Goal: Task Accomplishment & Management: Manage account settings

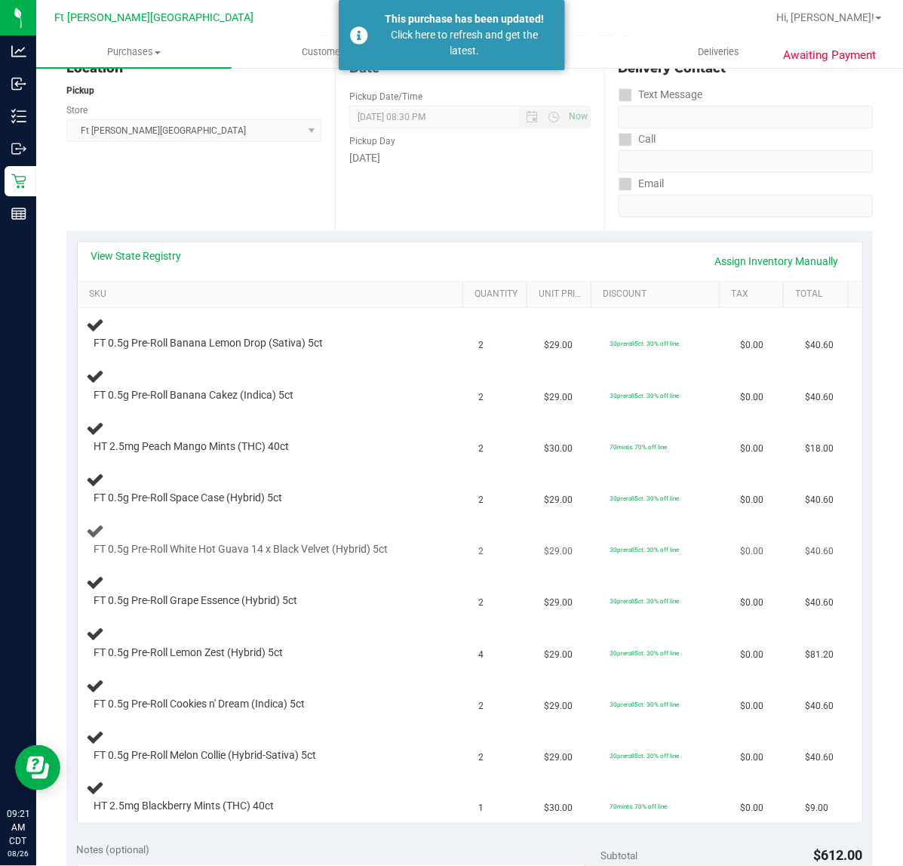
scroll to position [189, 0]
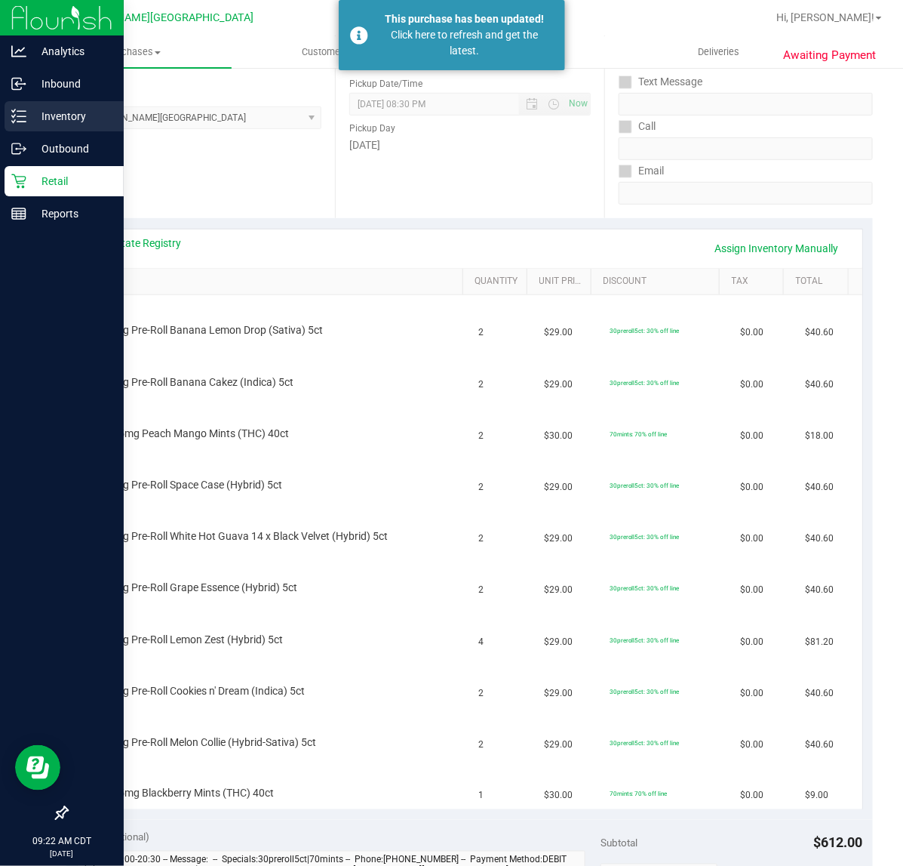
click at [16, 104] on div "Inventory" at bounding box center [64, 116] width 119 height 30
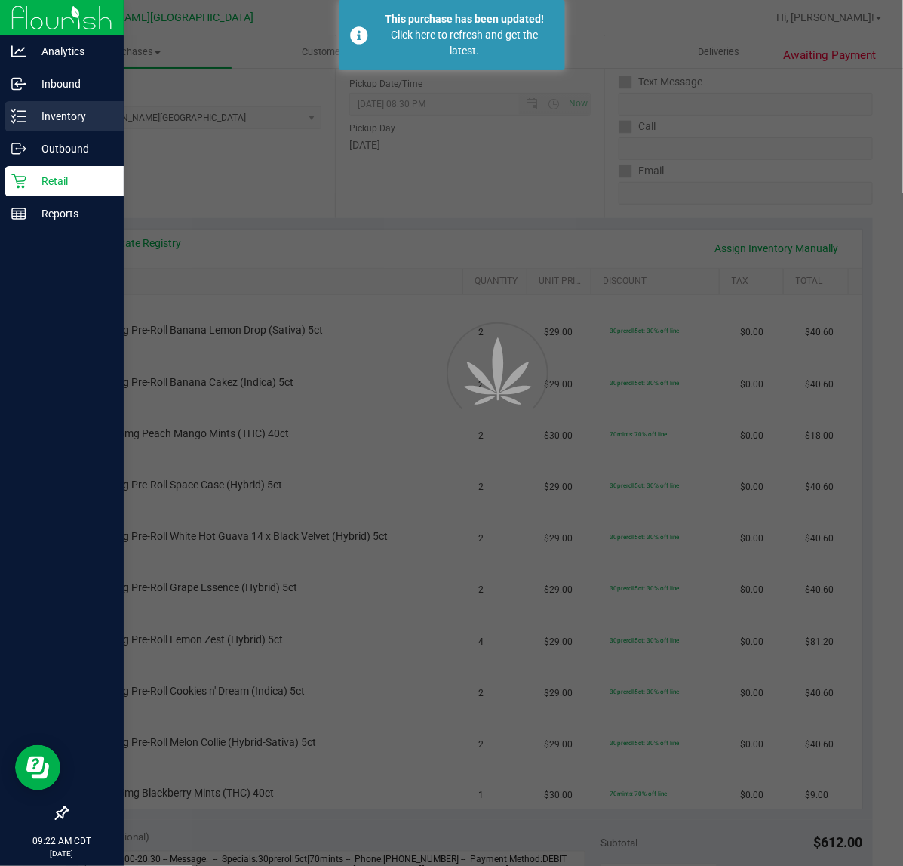
click at [26, 115] on p "Inventory" at bounding box center [71, 116] width 91 height 18
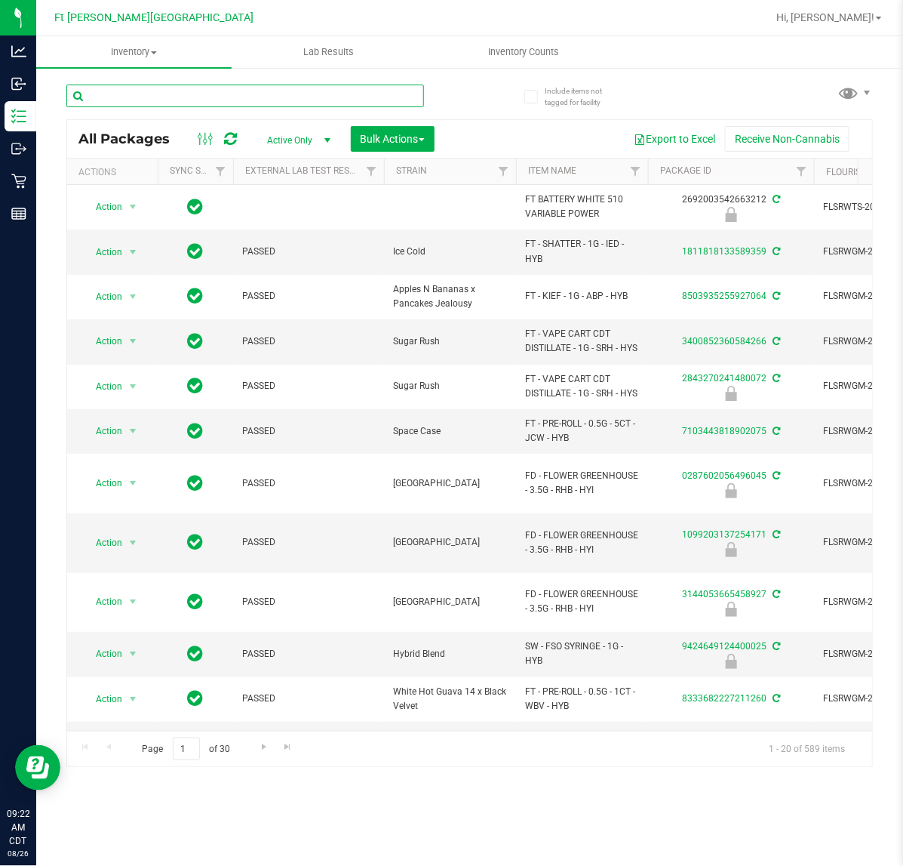
click at [197, 103] on input "text" at bounding box center [245, 96] width 358 height 23
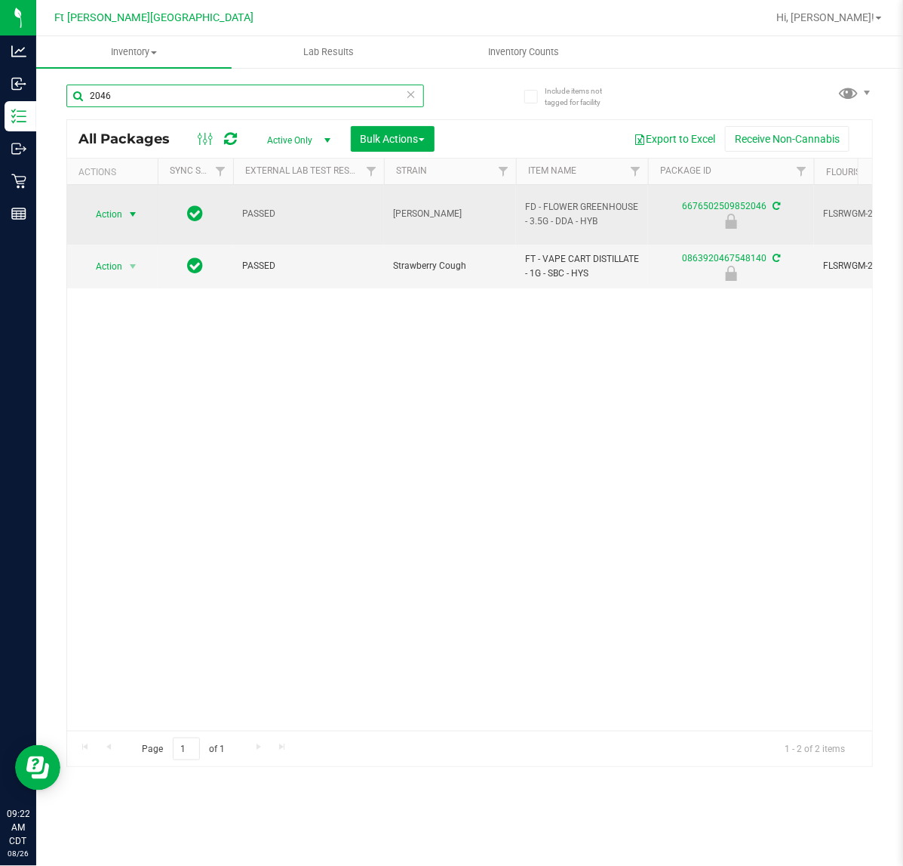
type input "2046"
click at [110, 206] on span "Action" at bounding box center [102, 214] width 41 height 21
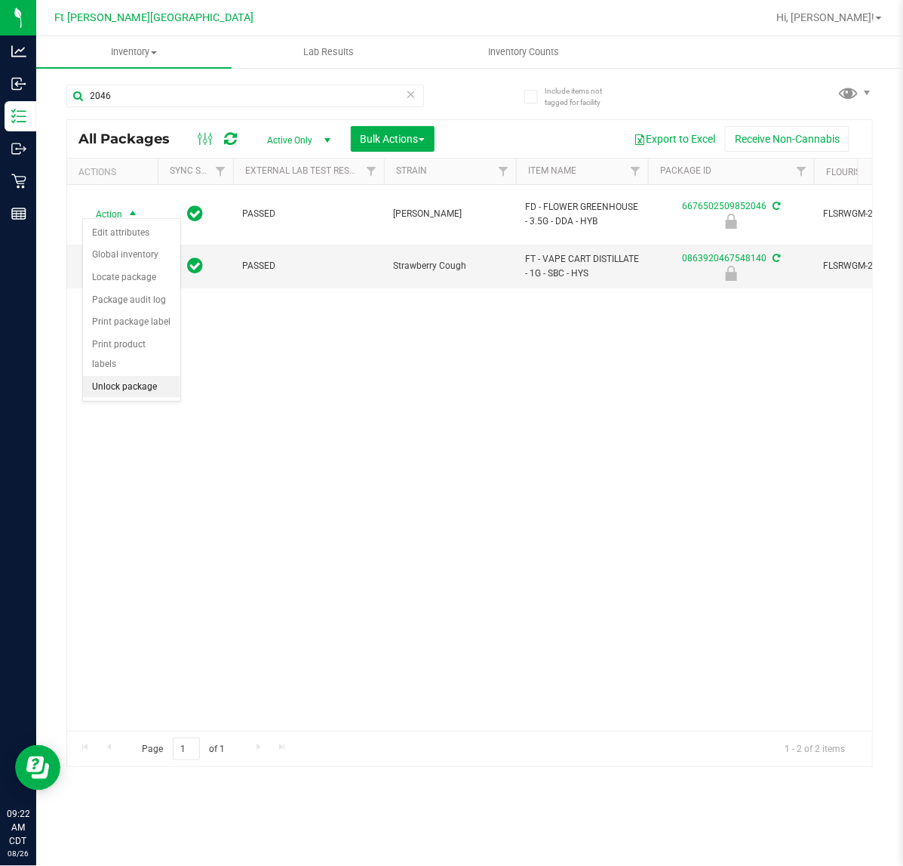
click at [130, 376] on li "Unlock package" at bounding box center [131, 387] width 97 height 23
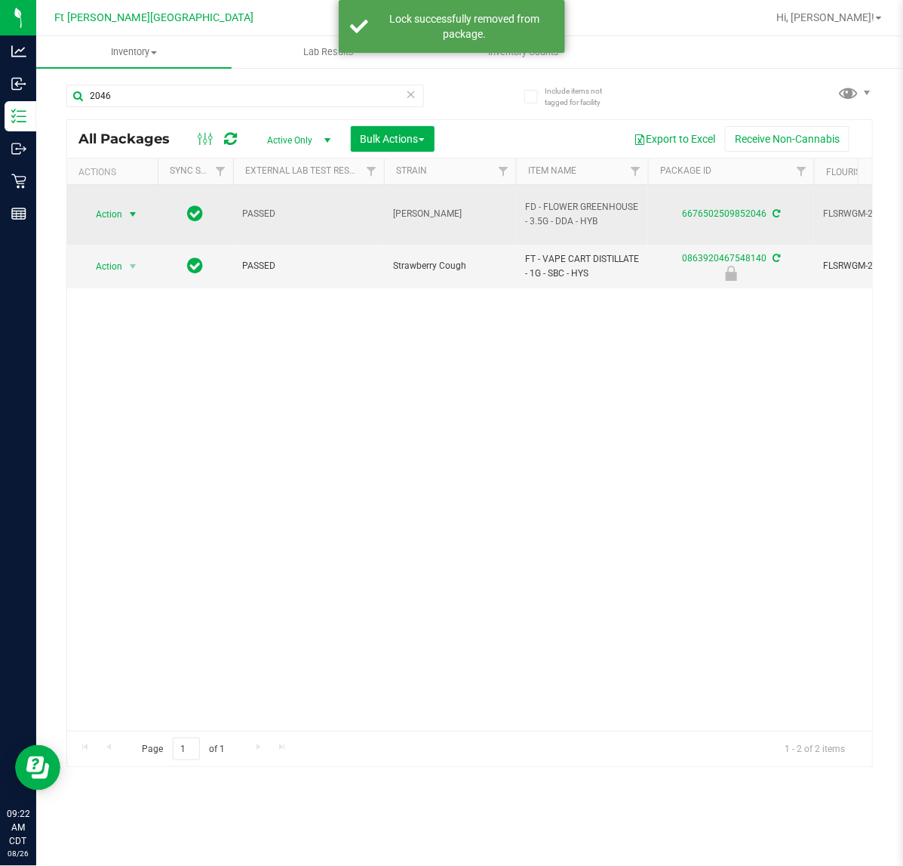
click at [106, 205] on span "Action" at bounding box center [102, 214] width 41 height 21
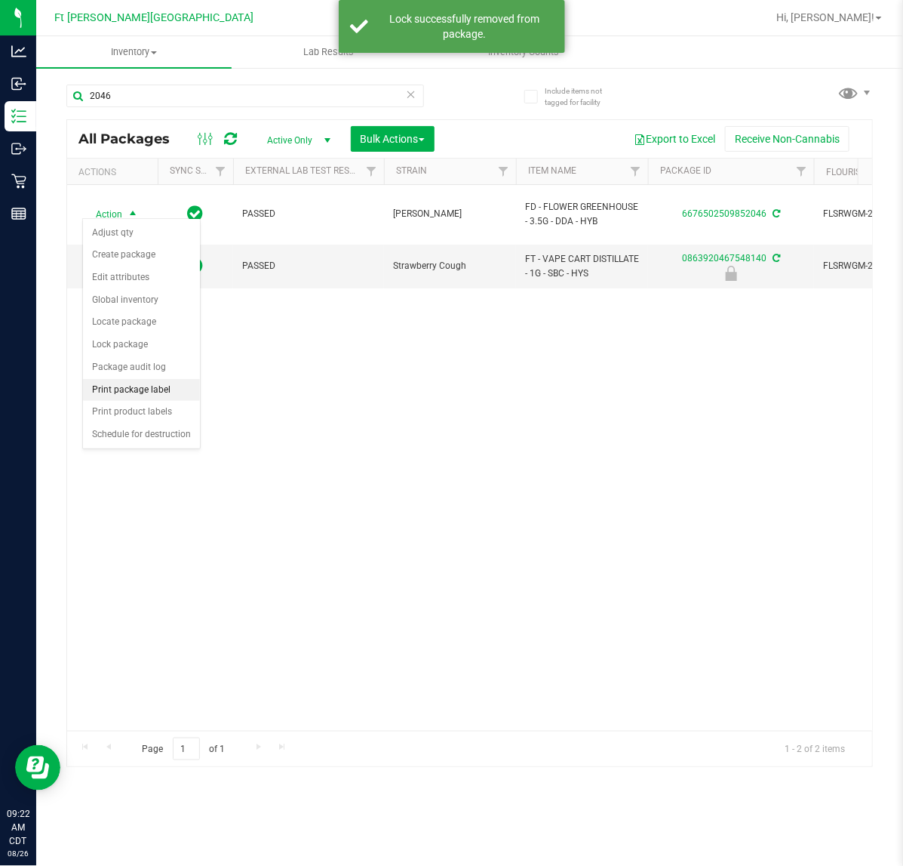
click at [140, 397] on li "Print package label" at bounding box center [141, 390] width 117 height 23
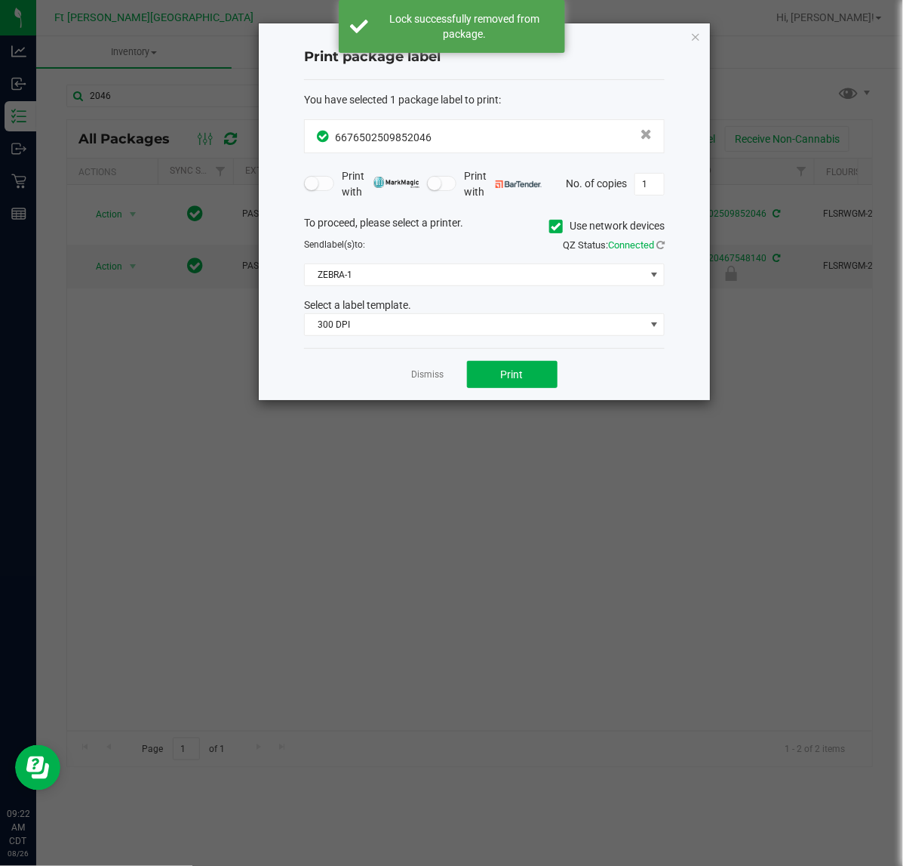
click at [367, 337] on div "You have selected 1 package label to print : 6676502509852046 Print with Print …" at bounding box center [484, 214] width 361 height 269
drag, startPoint x: 351, startPoint y: 322, endPoint x: 351, endPoint y: 333, distance: 11.3
click at [351, 323] on span "300 DPI" at bounding box center [475, 324] width 340 height 21
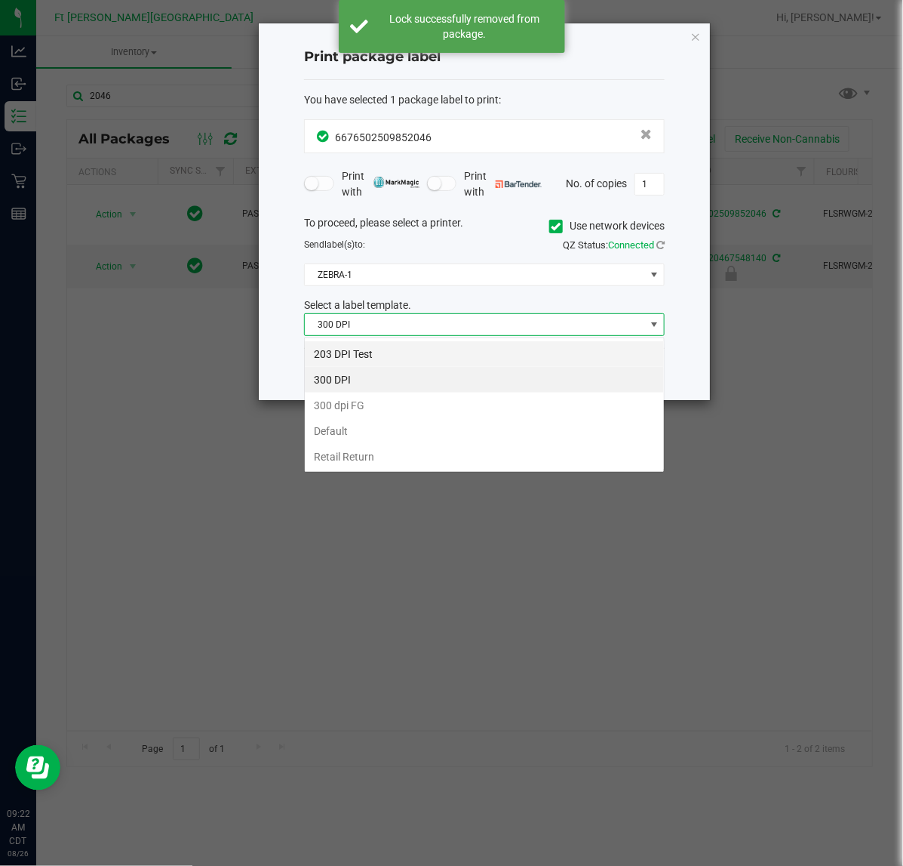
scroll to position [23, 360]
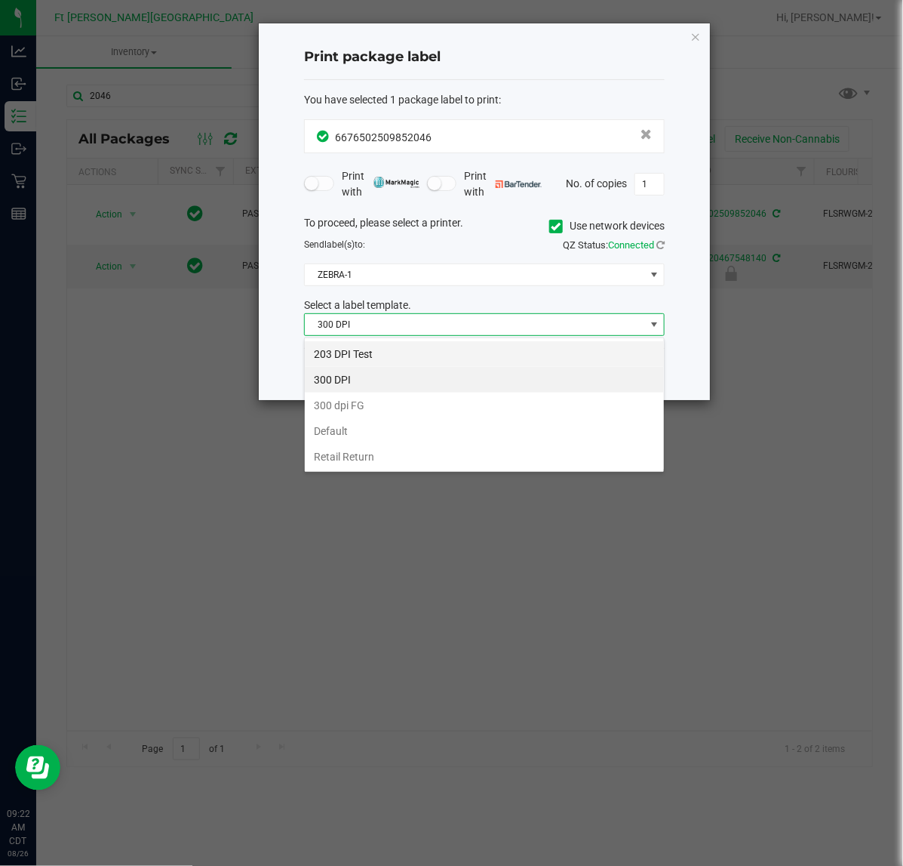
click at [349, 352] on li "203 DPI Test" at bounding box center [484, 354] width 359 height 26
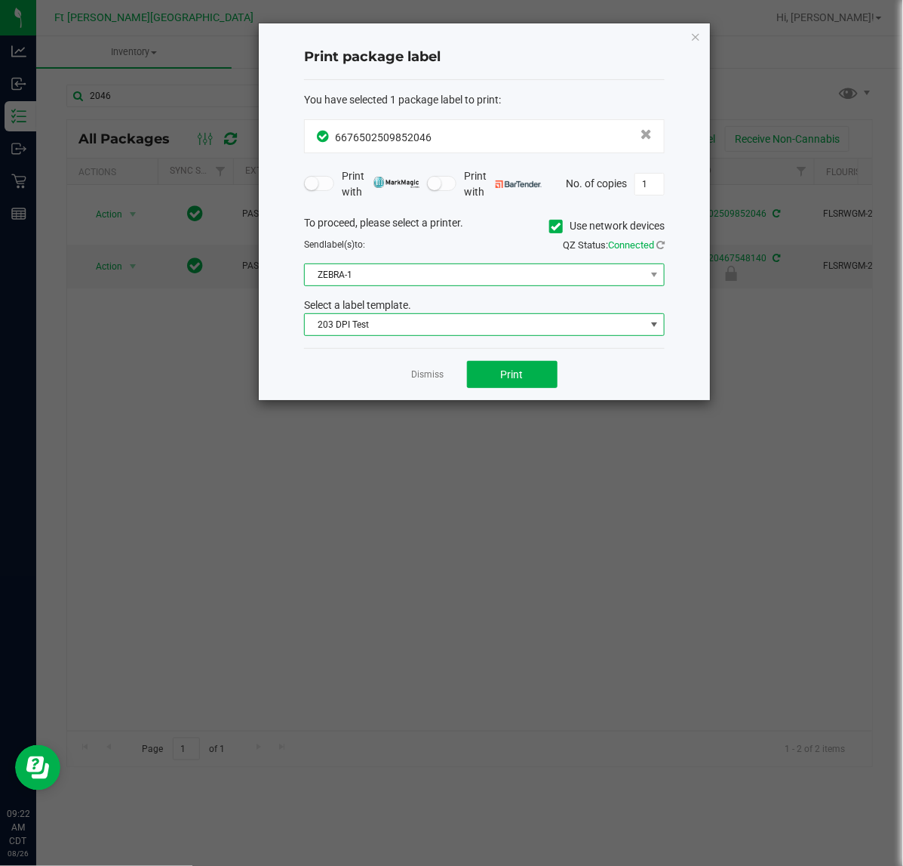
click at [349, 270] on span "ZEBRA-1" at bounding box center [475, 274] width 340 height 21
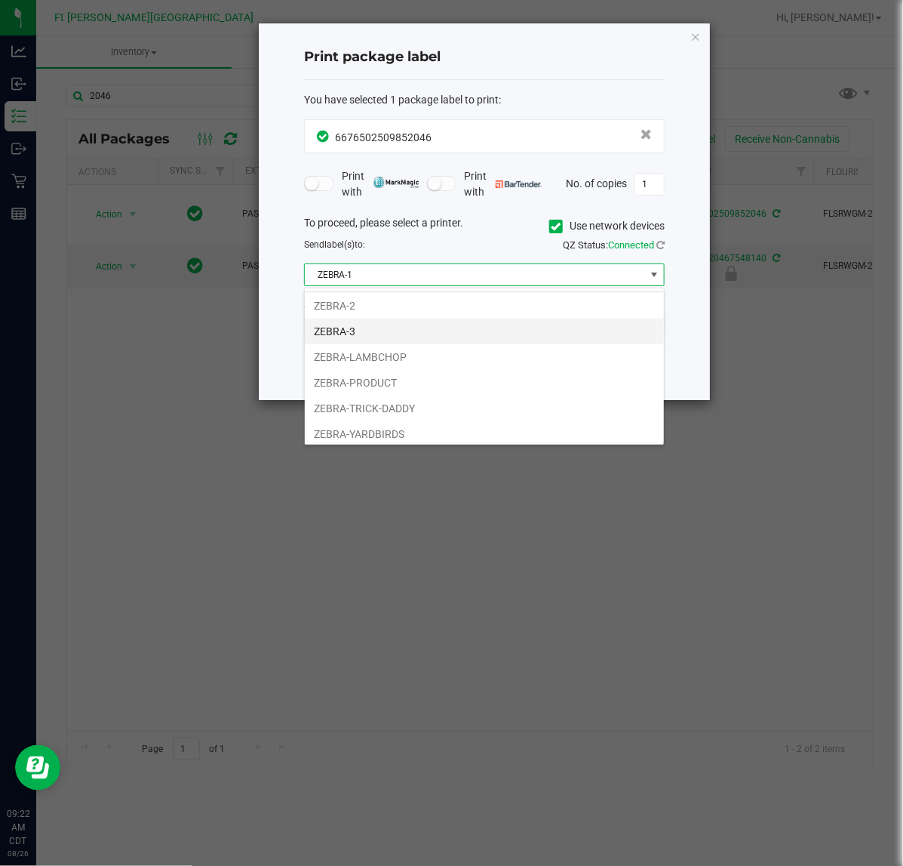
scroll to position [31, 0]
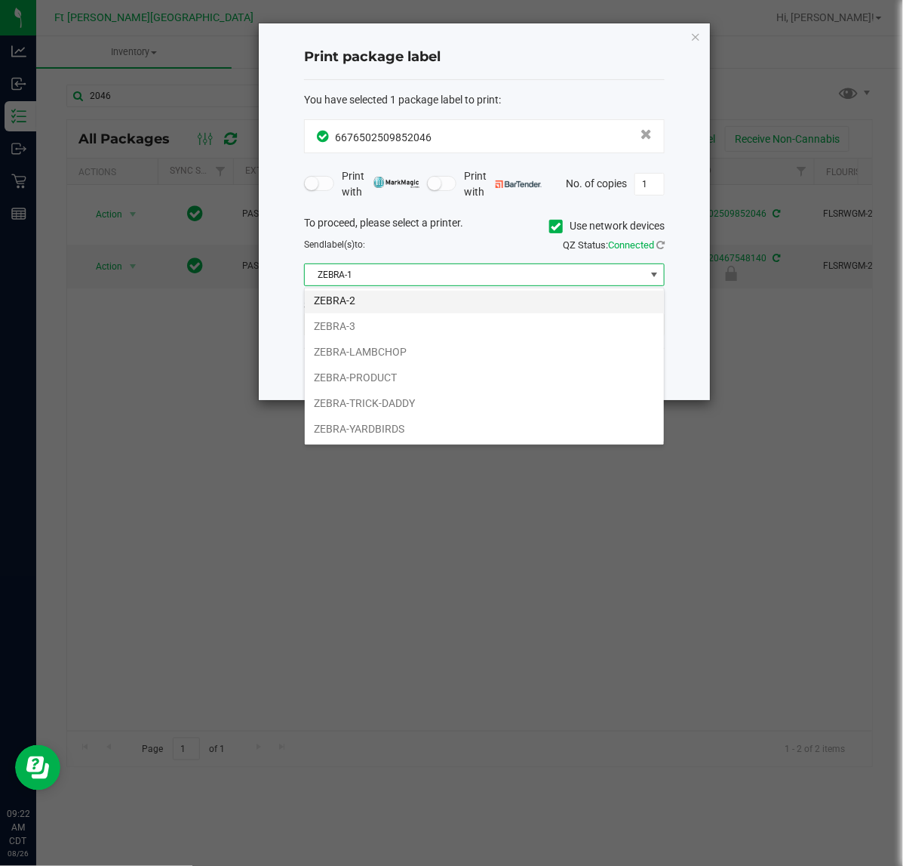
click at [331, 303] on li "ZEBRA-2" at bounding box center [484, 301] width 359 height 26
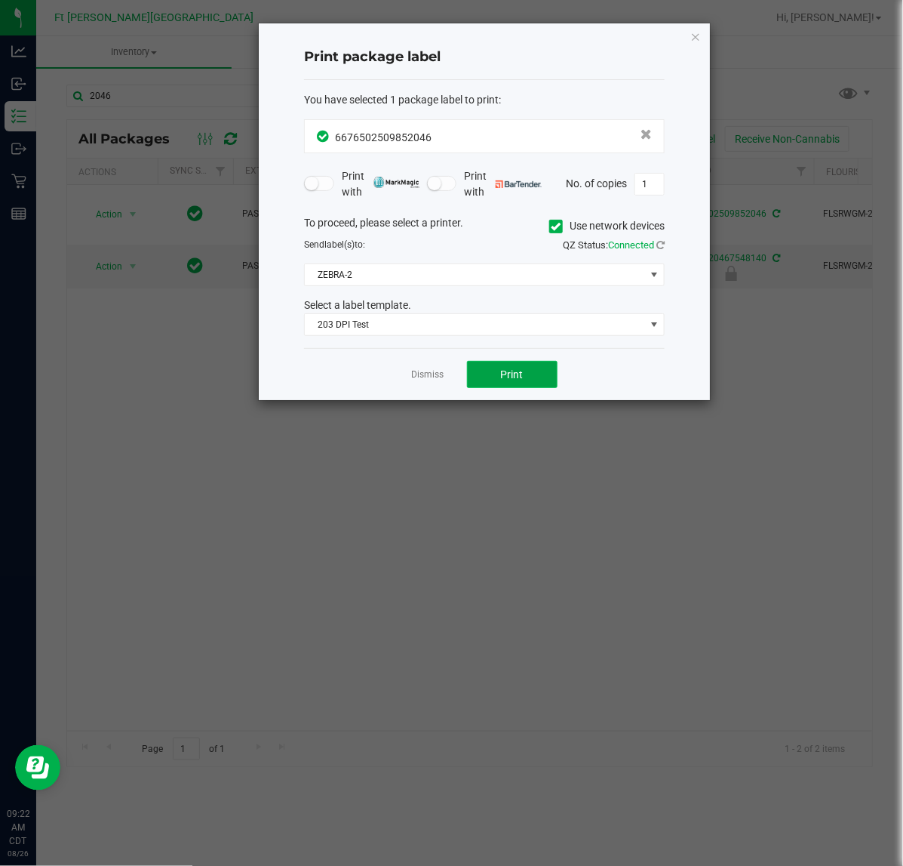
click at [482, 378] on button "Print" at bounding box center [512, 374] width 91 height 27
click at [443, 381] on link "Dismiss" at bounding box center [428, 374] width 32 height 13
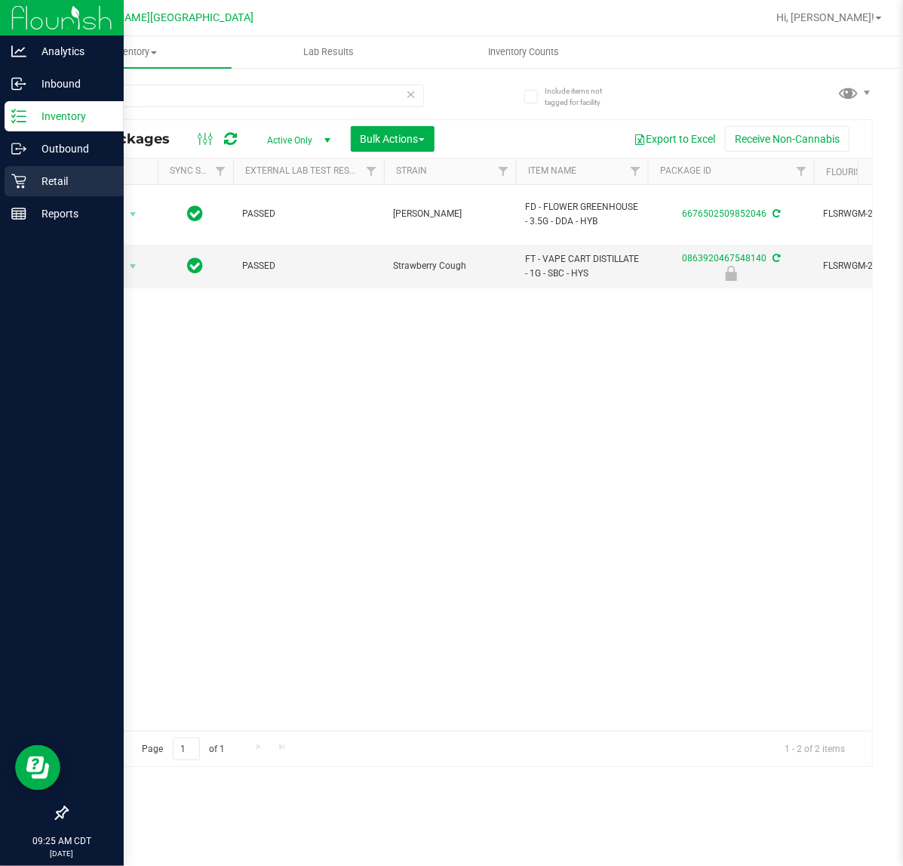
click at [24, 190] on div "Retail" at bounding box center [64, 181] width 119 height 30
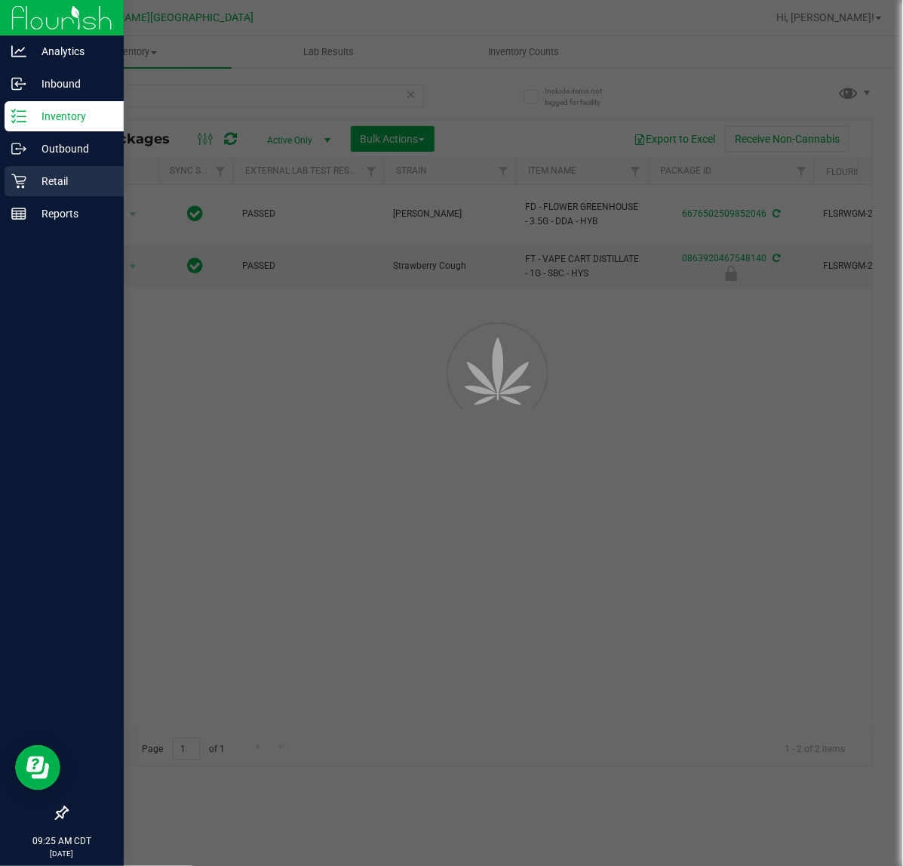
click at [23, 190] on div "Retail" at bounding box center [64, 181] width 119 height 30
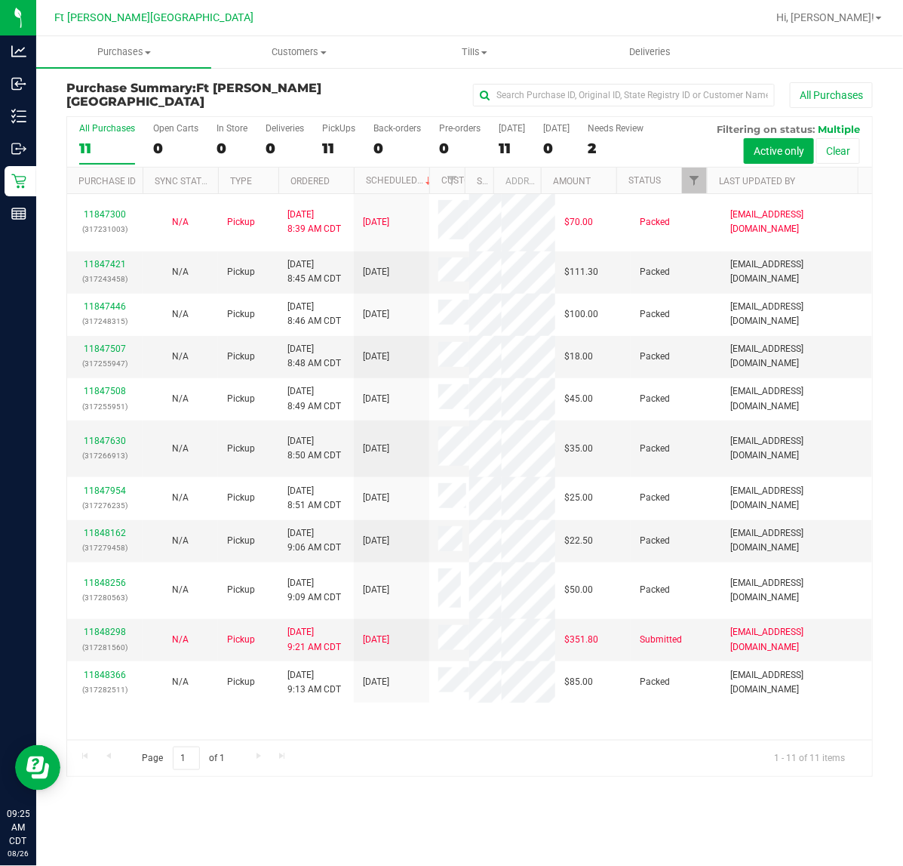
click at [341, 715] on div "11847300 (317231003) N/A Pickup 8/26/2025 8:39 AM CDT 8/26/2025 $70.00 Packed k…" at bounding box center [469, 467] width 805 height 546
click at [519, 53] on span "Tills" at bounding box center [524, 52] width 194 height 14
click at [383, 89] on div "All Purchases" at bounding box center [604, 95] width 538 height 26
click at [294, 423] on td "8/26/2025 8:50 AM CDT" at bounding box center [315, 448] width 75 height 57
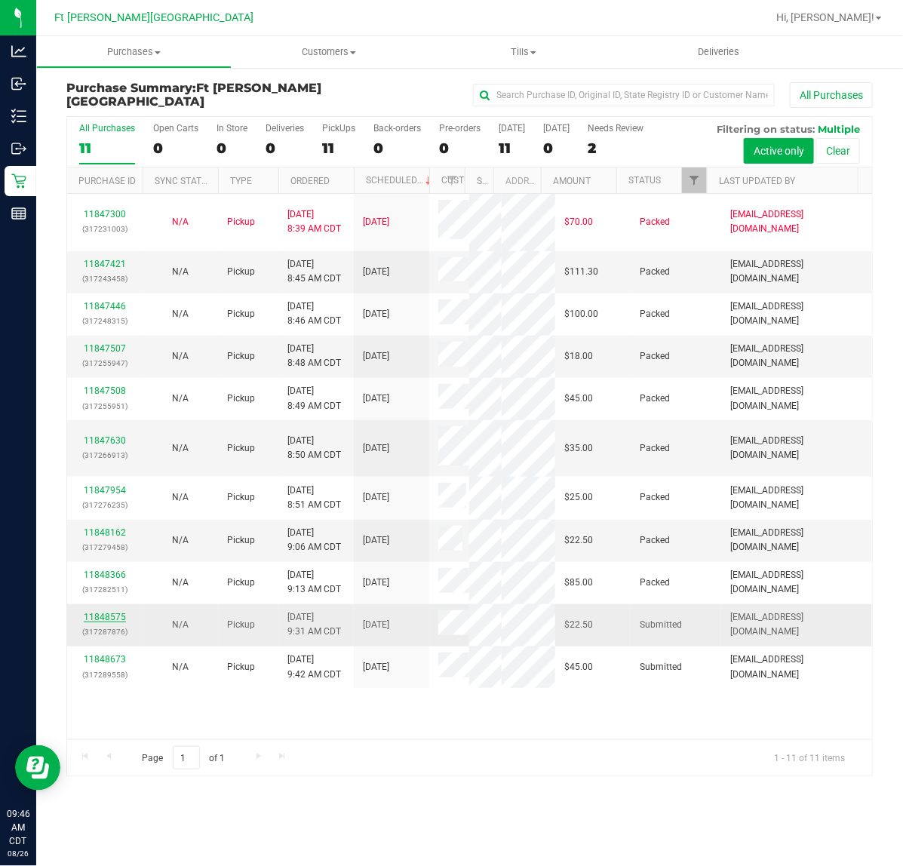
click at [98, 614] on link "11848575" at bounding box center [105, 617] width 42 height 11
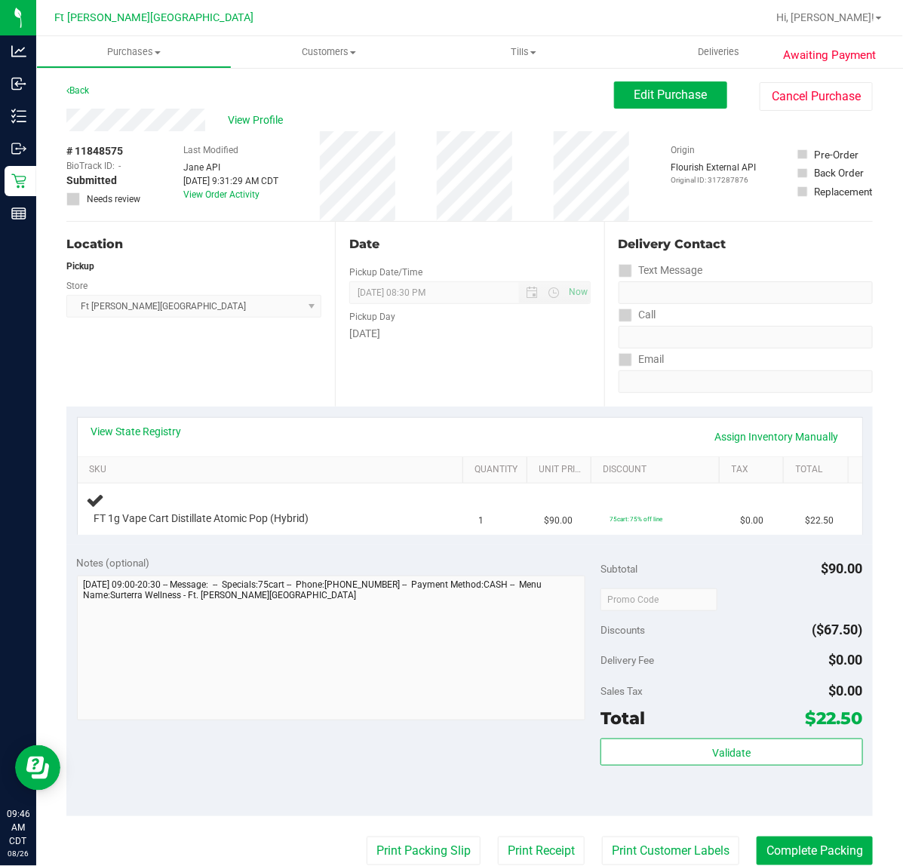
drag, startPoint x: 439, startPoint y: 774, endPoint x: 442, endPoint y: 781, distance: 8.1
click at [442, 781] on div "Notes (optional) Subtotal $90.00 Discounts ($67.50) Delivery Fee $0.00 Sales Ta…" at bounding box center [469, 681] width 807 height 272
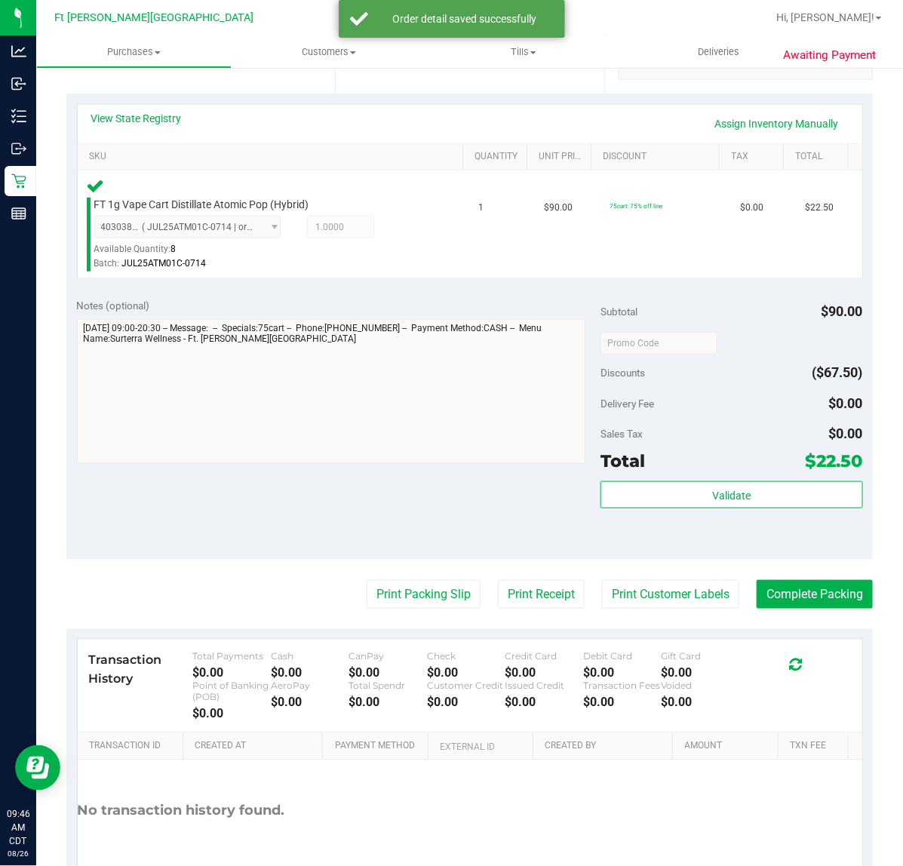
scroll to position [396, 0]
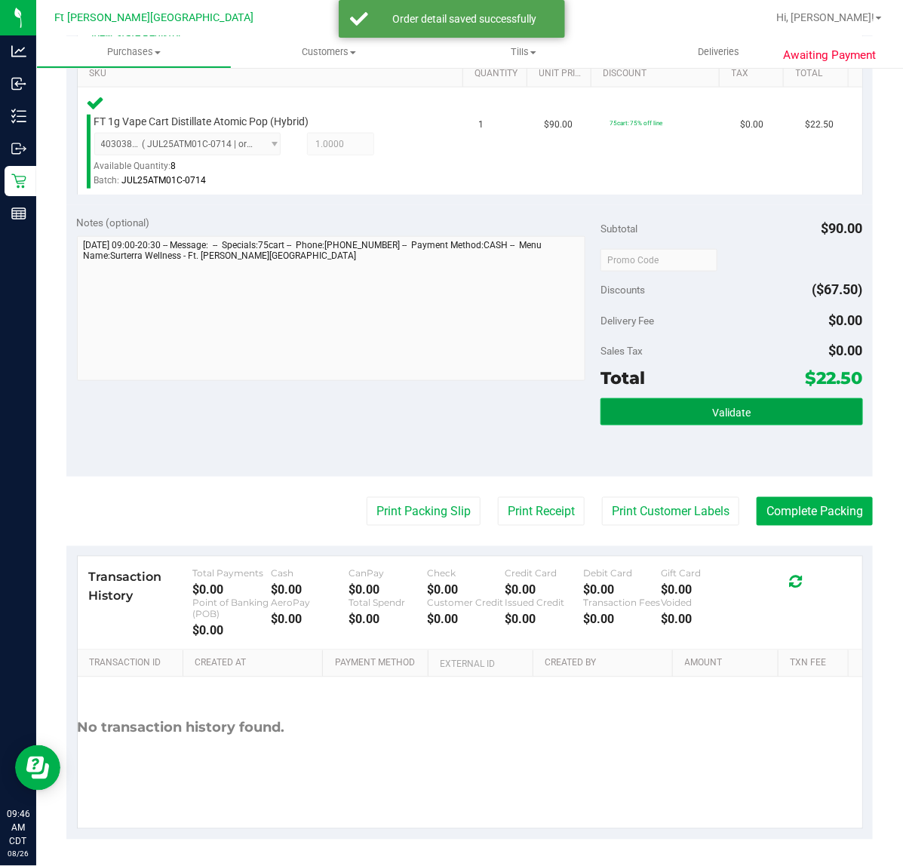
click at [666, 408] on button "Validate" at bounding box center [732, 412] width 262 height 27
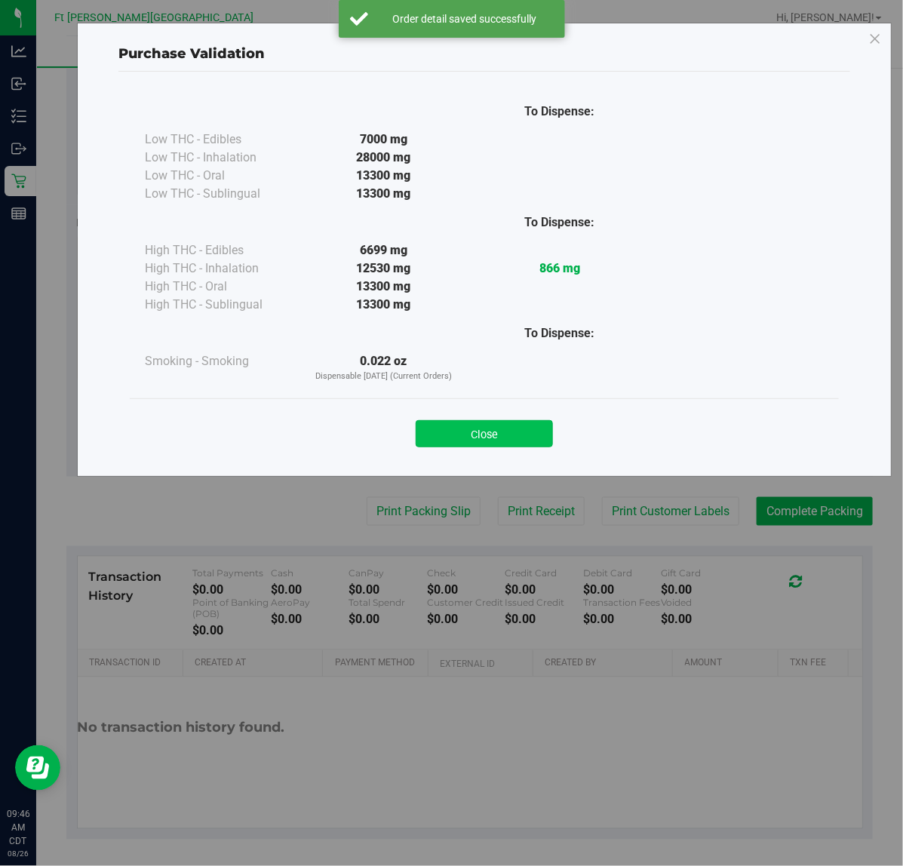
click at [461, 420] on button "Close" at bounding box center [484, 433] width 137 height 27
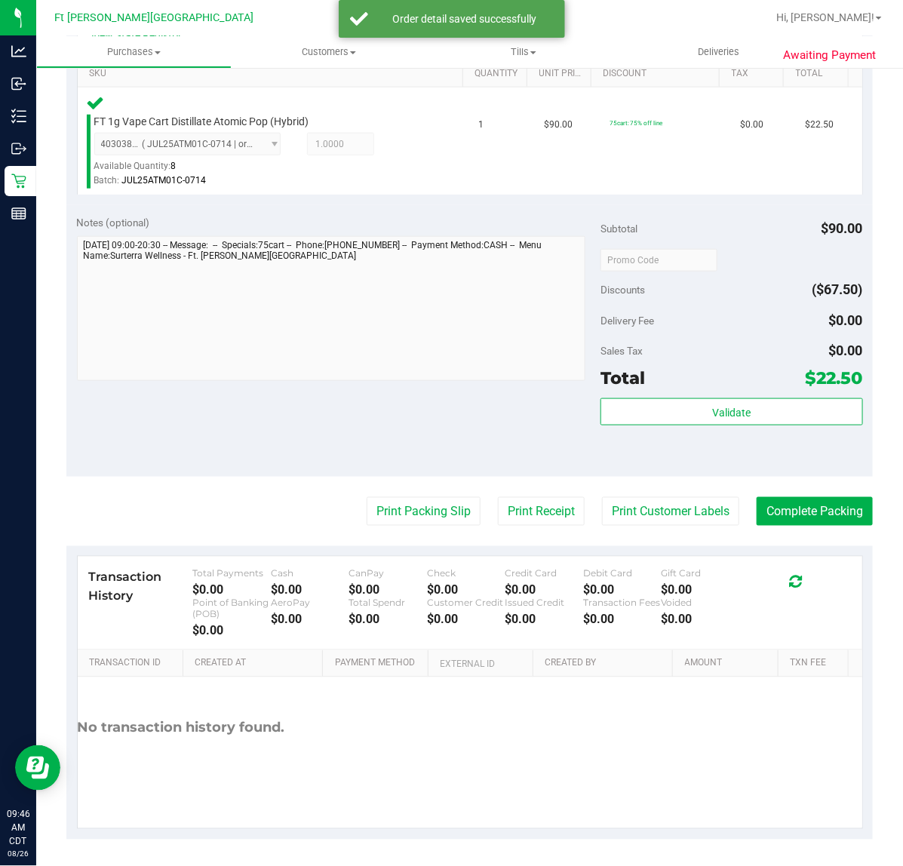
click at [415, 492] on purchase-details "Back Edit Purchase Cancel Purchase View Profile # 11848575 BioTrack ID: - Submi…" at bounding box center [469, 262] width 807 height 1155
click at [415, 508] on button "Print Packing Slip" at bounding box center [424, 511] width 114 height 29
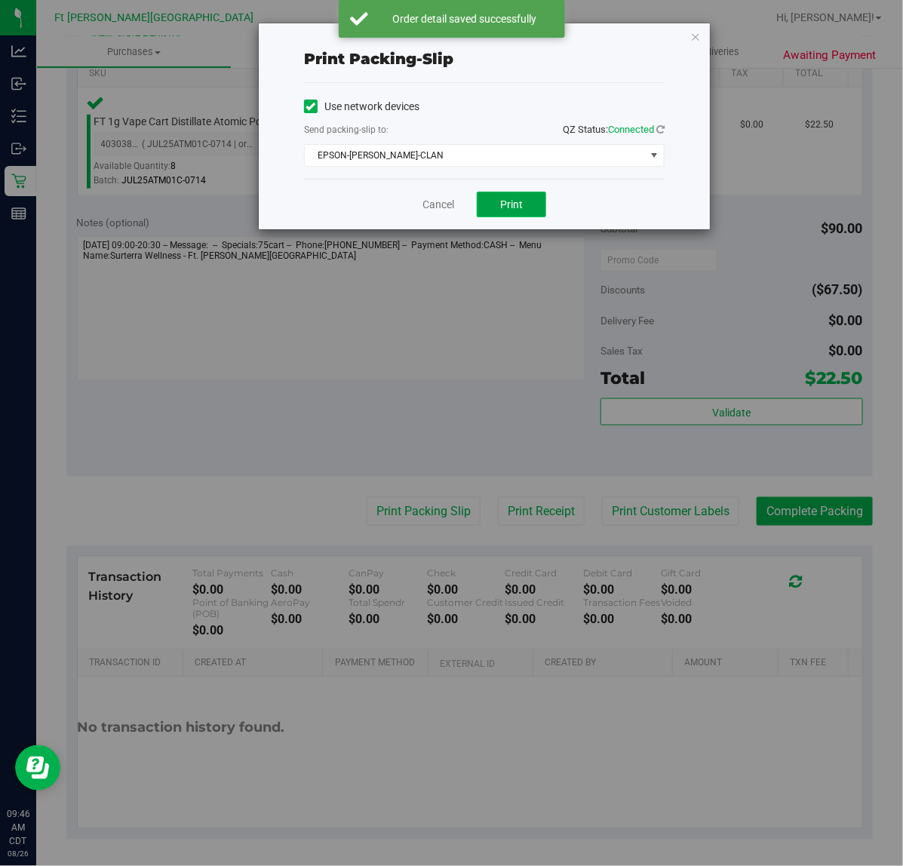
click at [506, 208] on span "Print" at bounding box center [511, 204] width 23 height 12
click at [436, 206] on link "Cancel" at bounding box center [439, 205] width 32 height 16
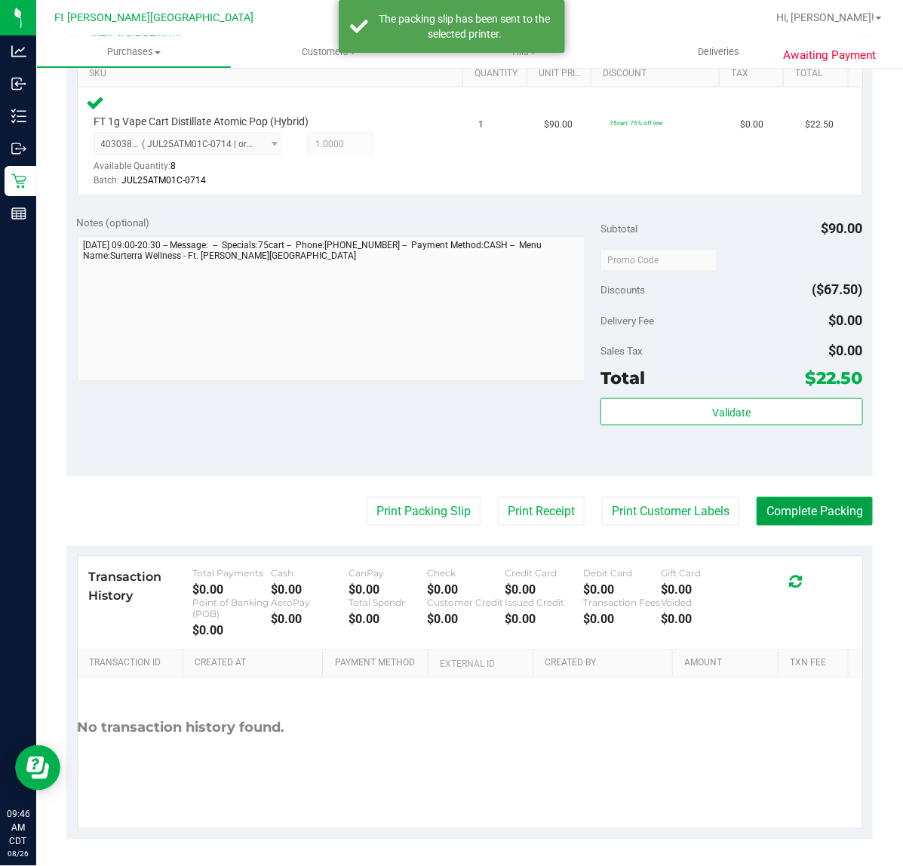
click at [825, 500] on button "Complete Packing" at bounding box center [815, 511] width 116 height 29
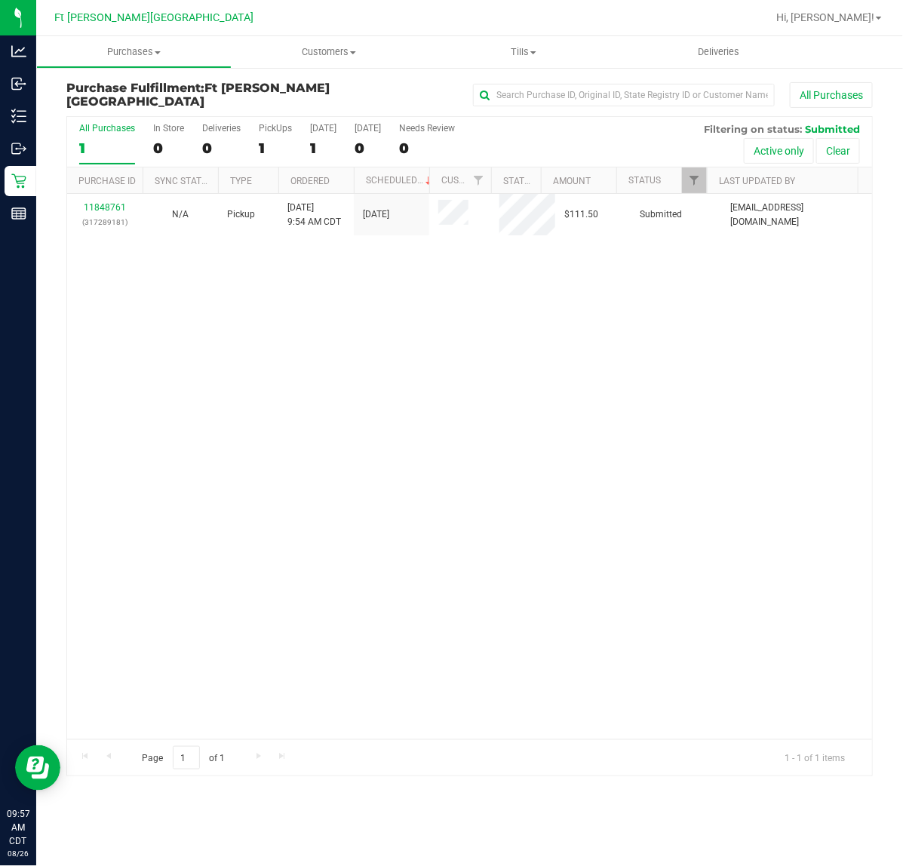
click at [374, 688] on div "11848761 (317289181) N/A Pickup 8/26/2025 9:54 AM CDT 8/26/2025 $111.50 Submitt…" at bounding box center [469, 467] width 805 height 546
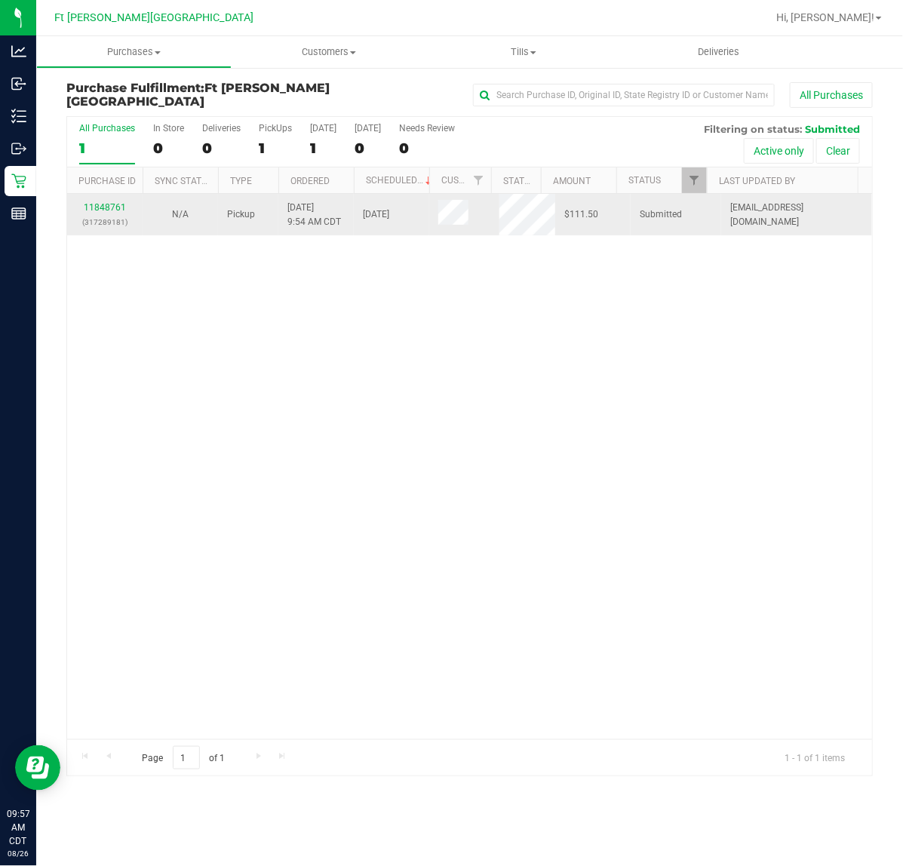
click at [95, 202] on div "11848761 (317289181)" at bounding box center [104, 215] width 57 height 29
click at [106, 205] on link "11848761" at bounding box center [105, 207] width 42 height 11
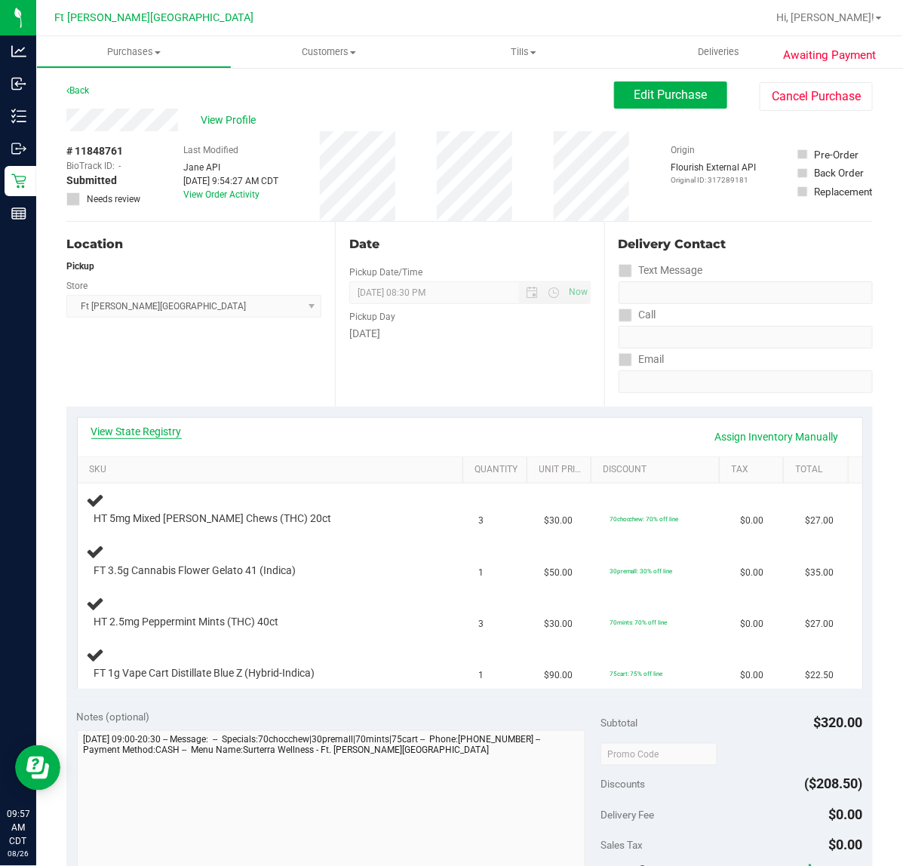
click at [138, 429] on link "View State Registry" at bounding box center [136, 431] width 91 height 15
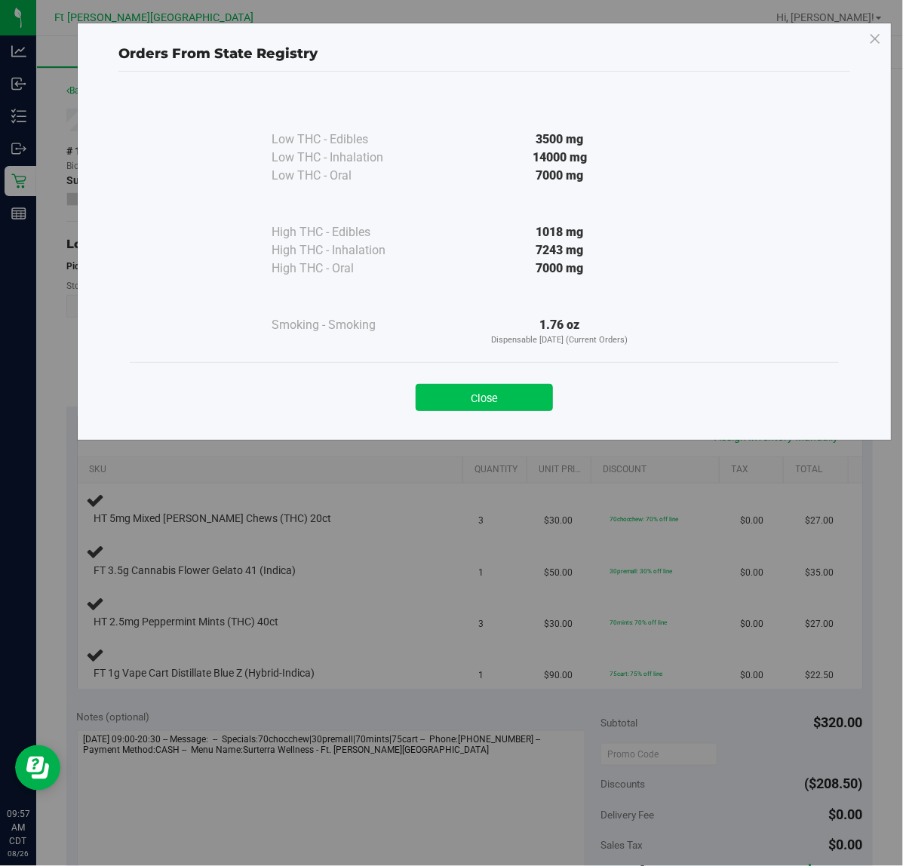
click at [444, 386] on button "Close" at bounding box center [484, 397] width 137 height 27
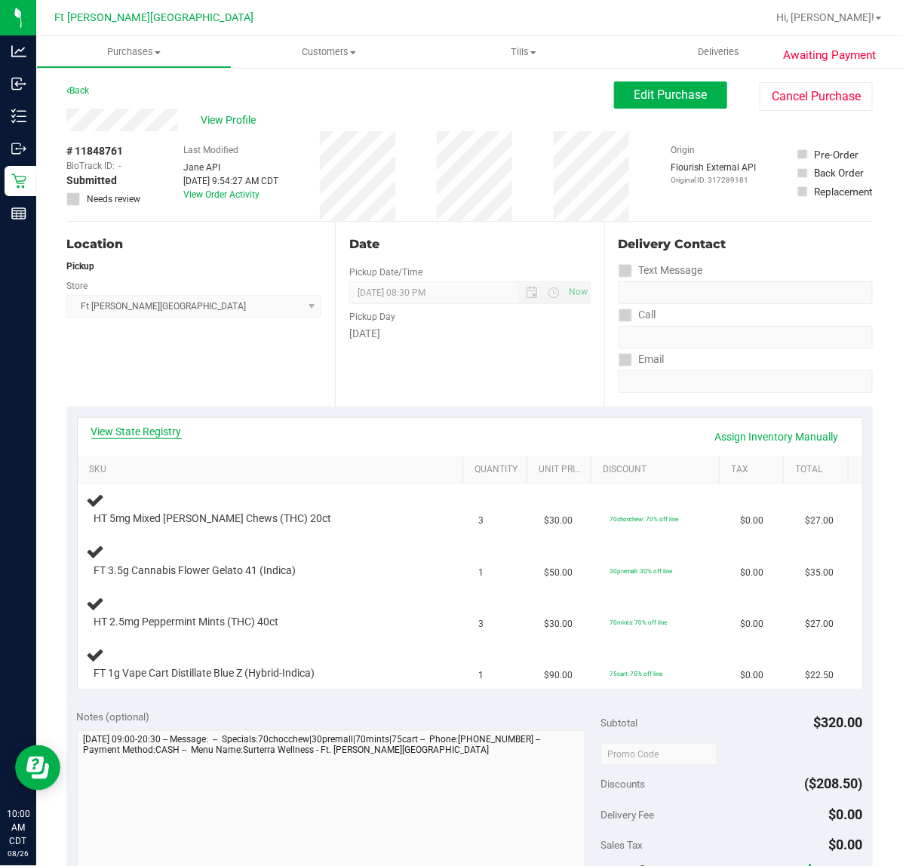
click at [125, 435] on link "View State Registry" at bounding box center [136, 431] width 91 height 15
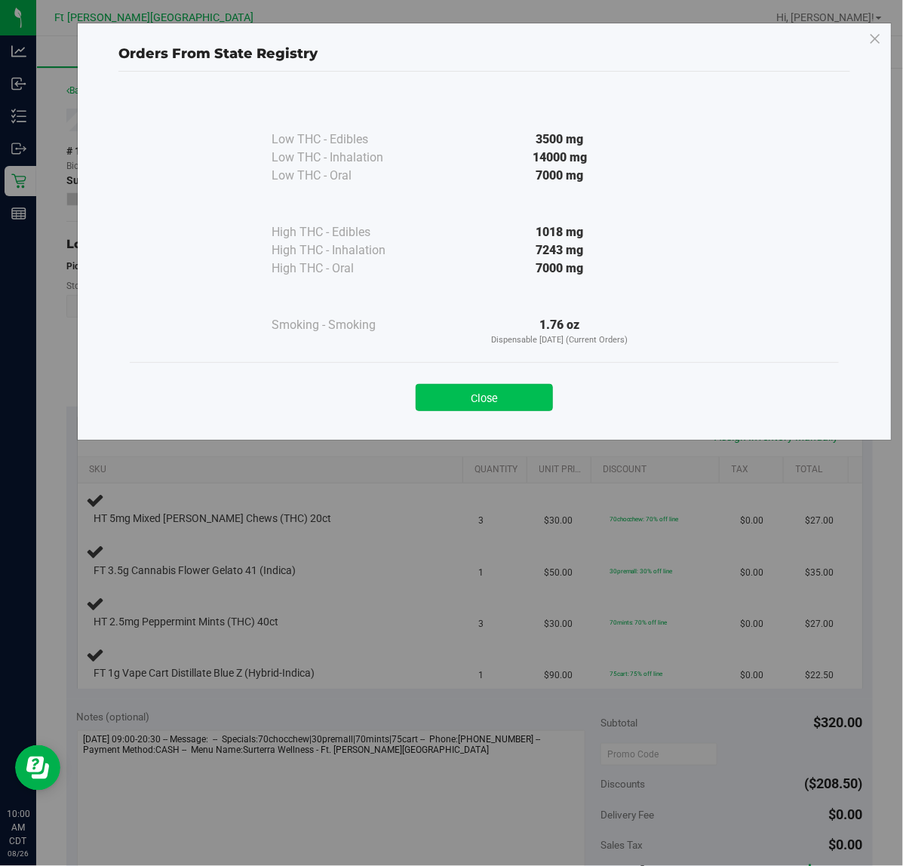
click at [495, 392] on button "Close" at bounding box center [484, 397] width 137 height 27
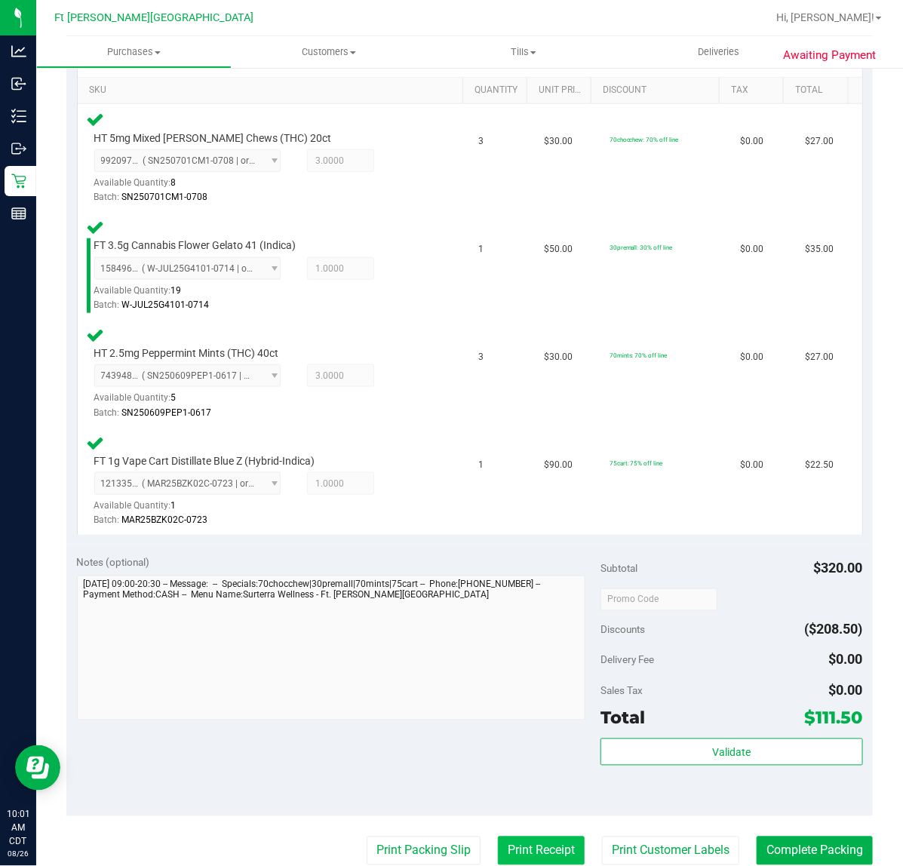
scroll to position [566, 0]
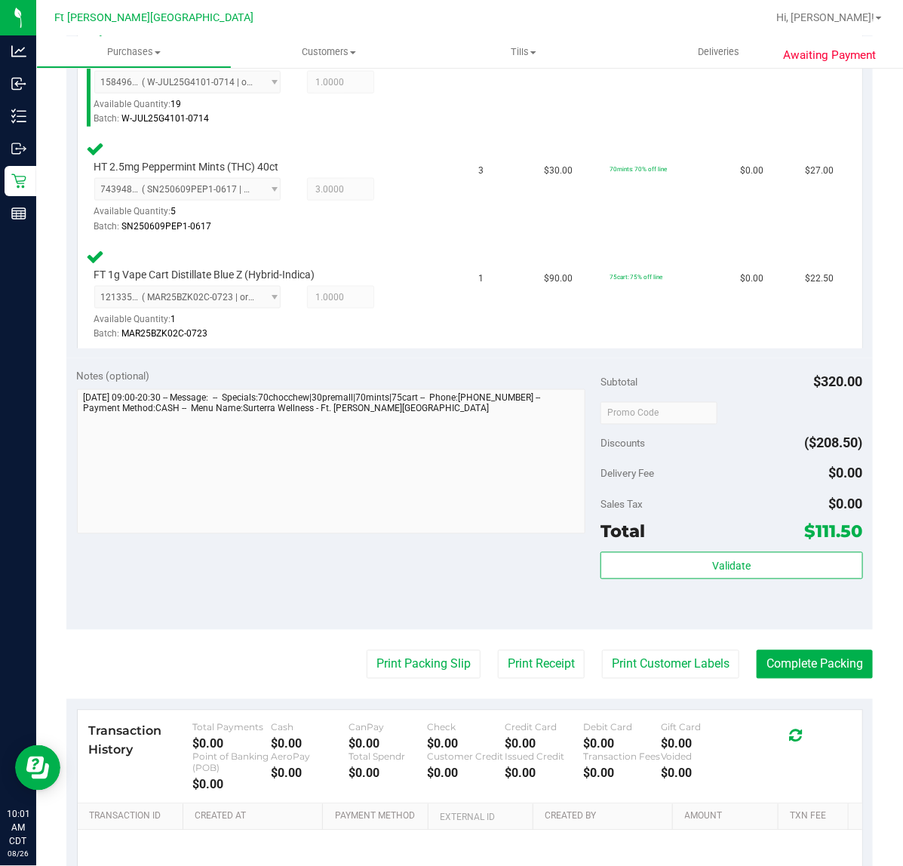
click at [651, 546] on div "Subtotal $320.00 Discounts ($208.50) Delivery Fee $0.00 Sales Tax $0.00 Total $…" at bounding box center [732, 494] width 262 height 251
drag, startPoint x: 650, startPoint y: 552, endPoint x: 644, endPoint y: 559, distance: 9.7
click at [651, 552] on button "Validate" at bounding box center [732, 565] width 262 height 27
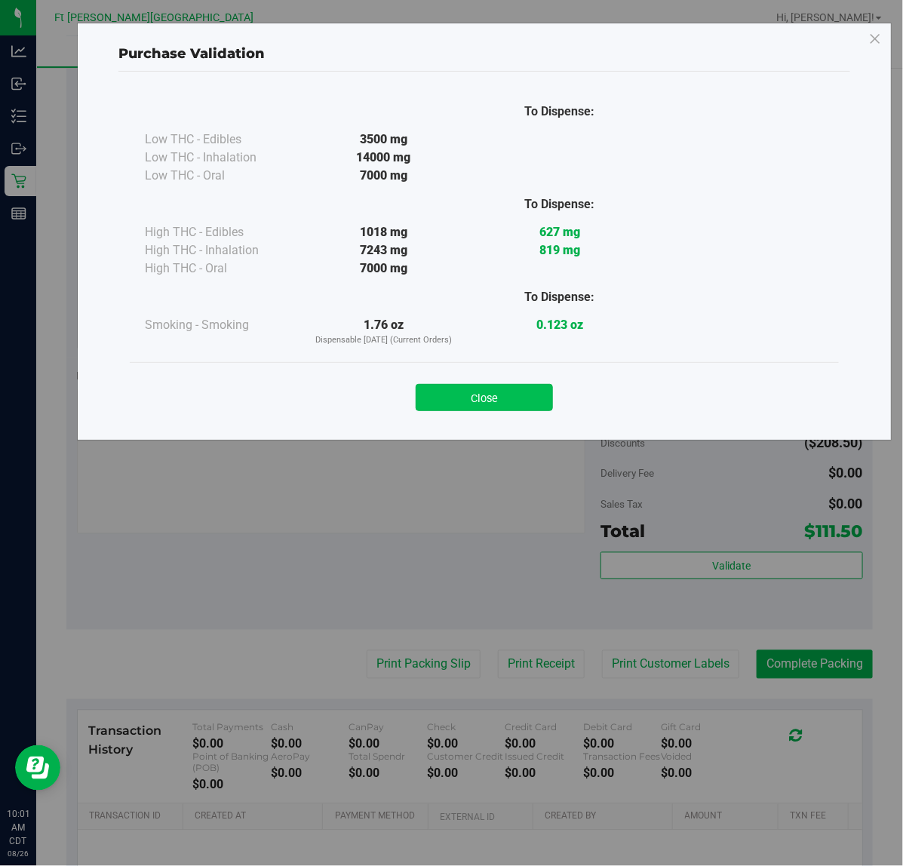
click at [451, 396] on button "Close" at bounding box center [484, 397] width 137 height 27
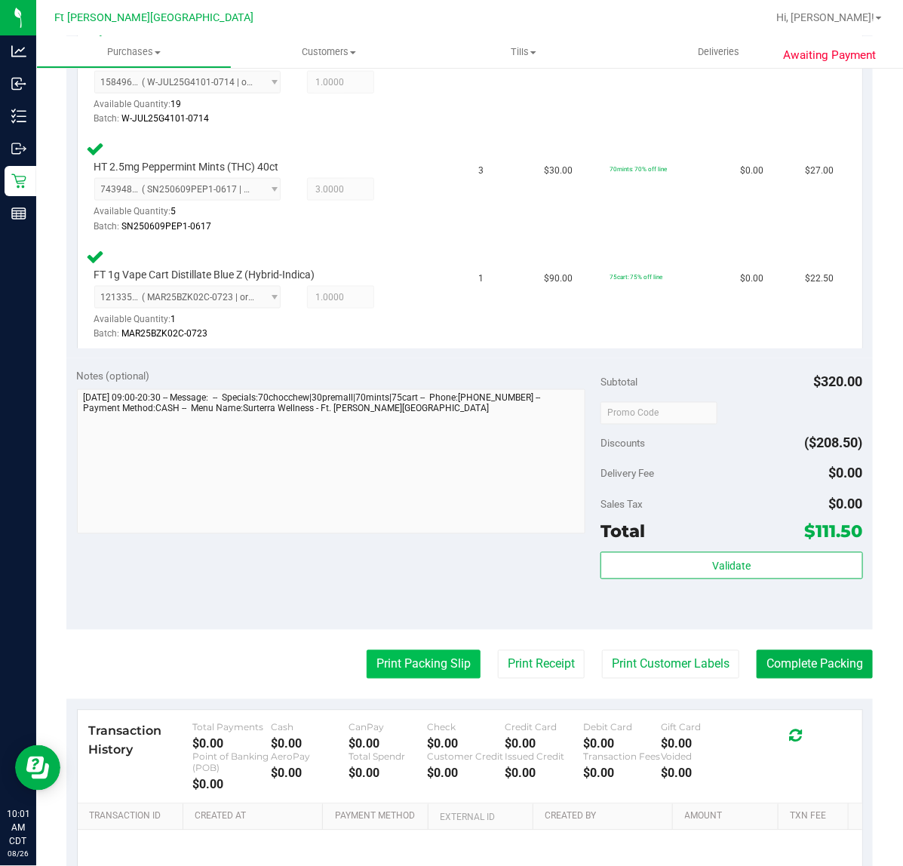
click at [436, 655] on button "Print Packing Slip" at bounding box center [424, 665] width 114 height 29
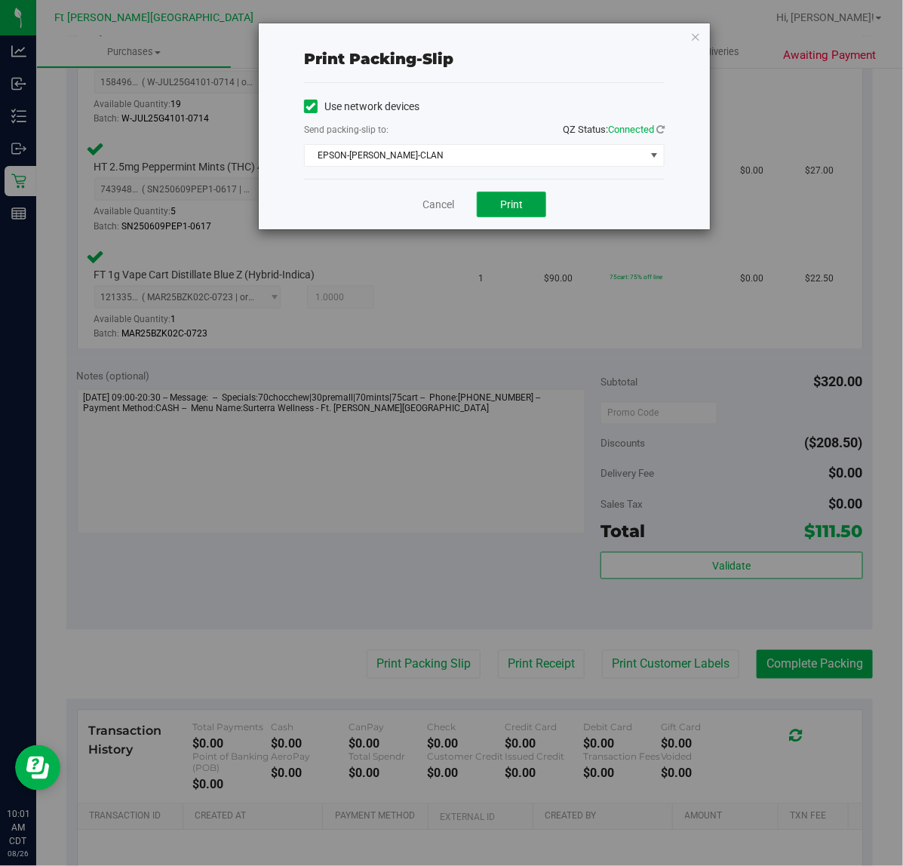
click at [510, 208] on span "Print" at bounding box center [511, 204] width 23 height 12
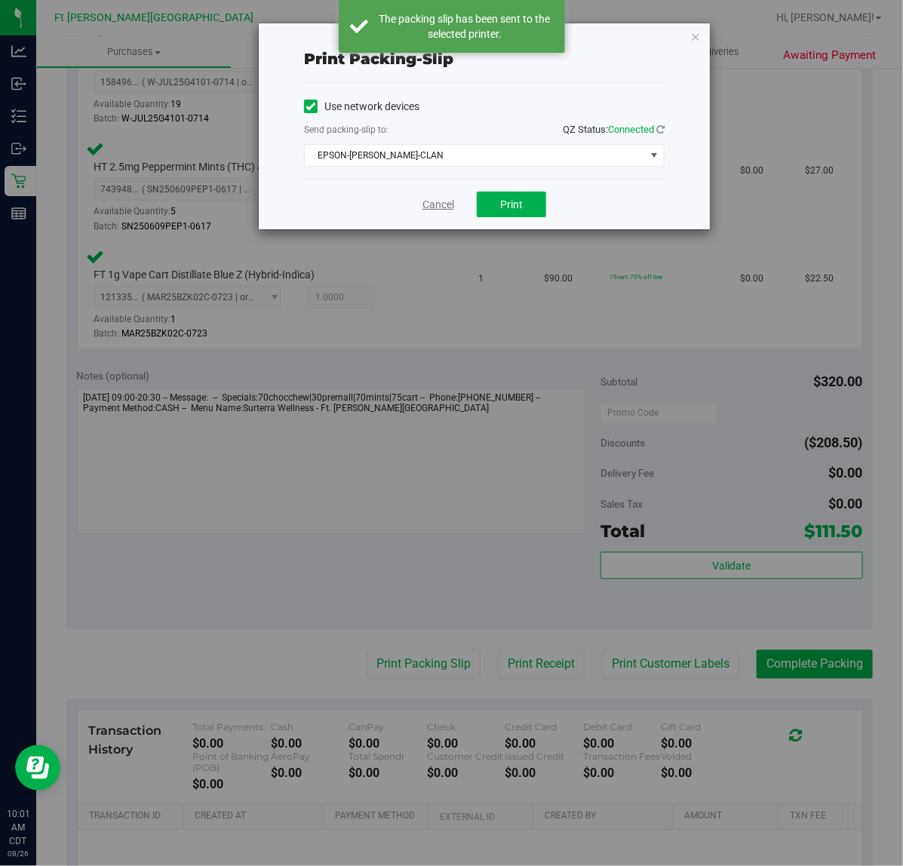
click at [429, 201] on link "Cancel" at bounding box center [439, 205] width 32 height 16
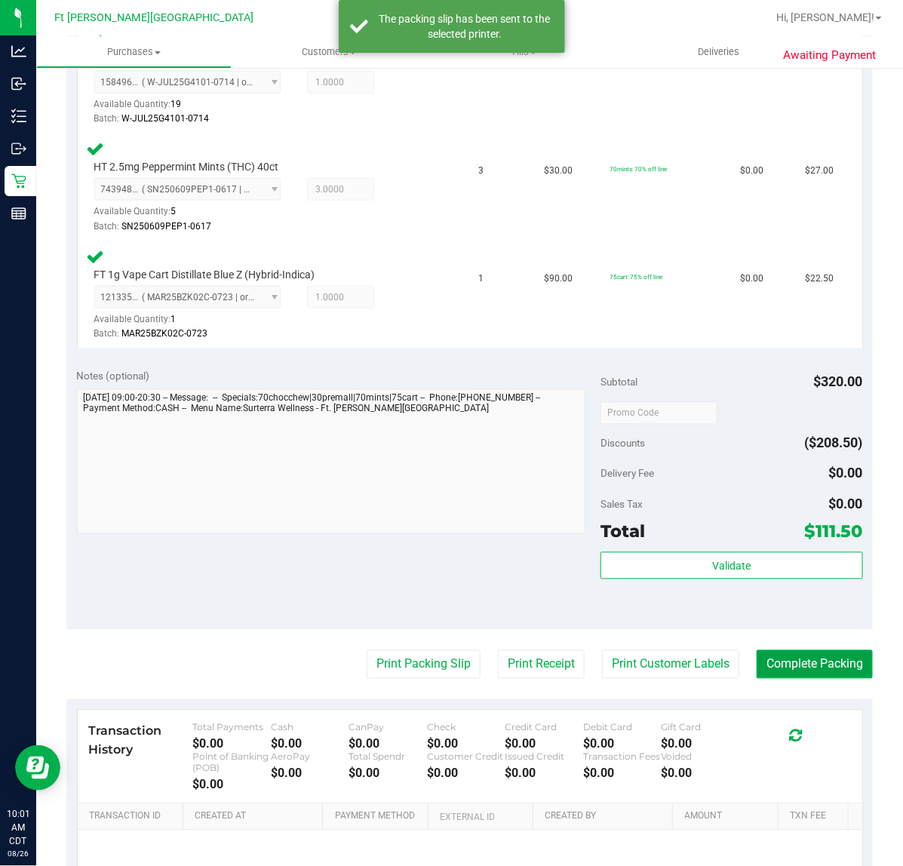
click at [827, 670] on button "Complete Packing" at bounding box center [815, 665] width 116 height 29
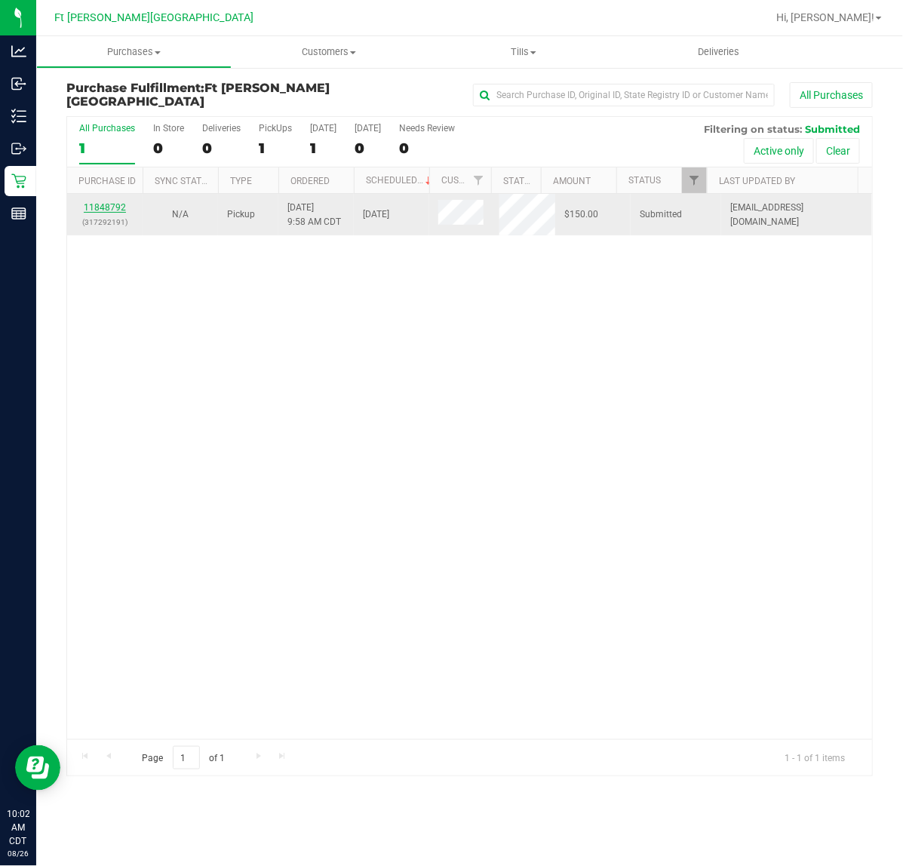
click at [95, 208] on link "11848792" at bounding box center [105, 207] width 42 height 11
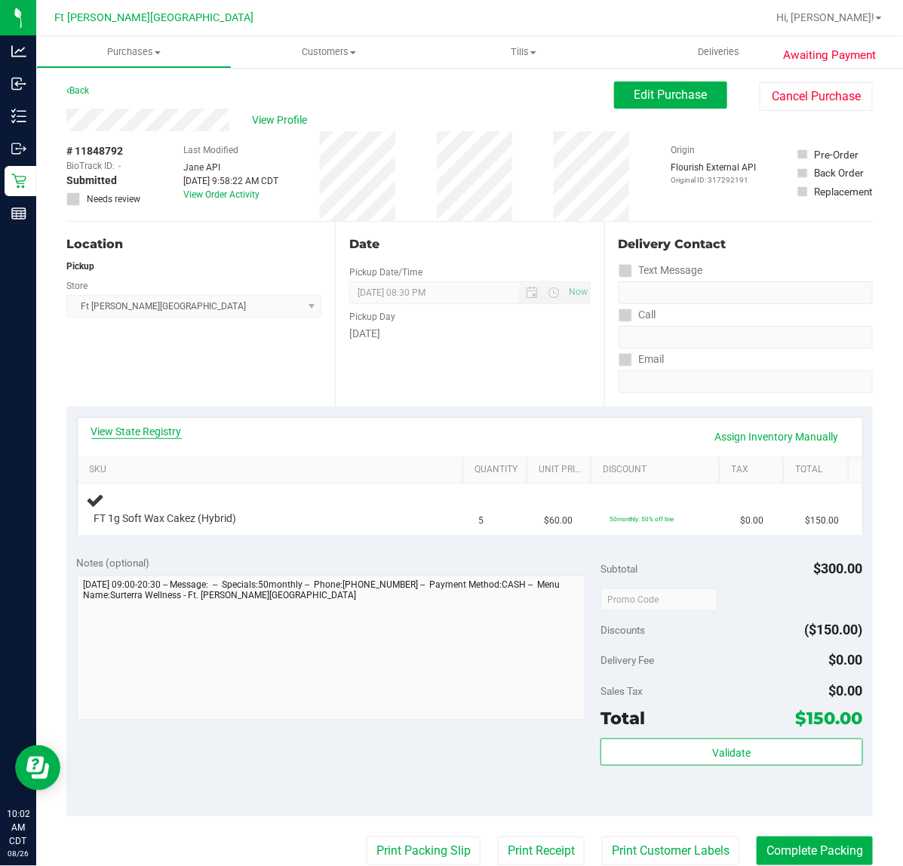
click at [155, 427] on link "View State Registry" at bounding box center [136, 431] width 91 height 15
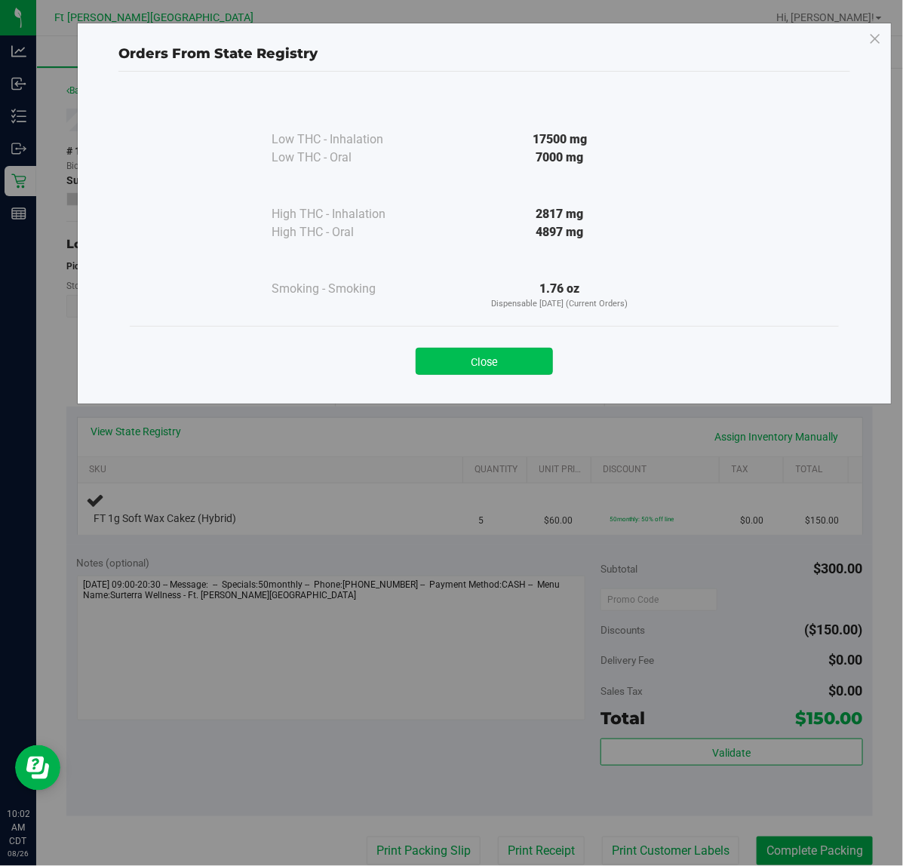
click at [487, 360] on button "Close" at bounding box center [484, 361] width 137 height 27
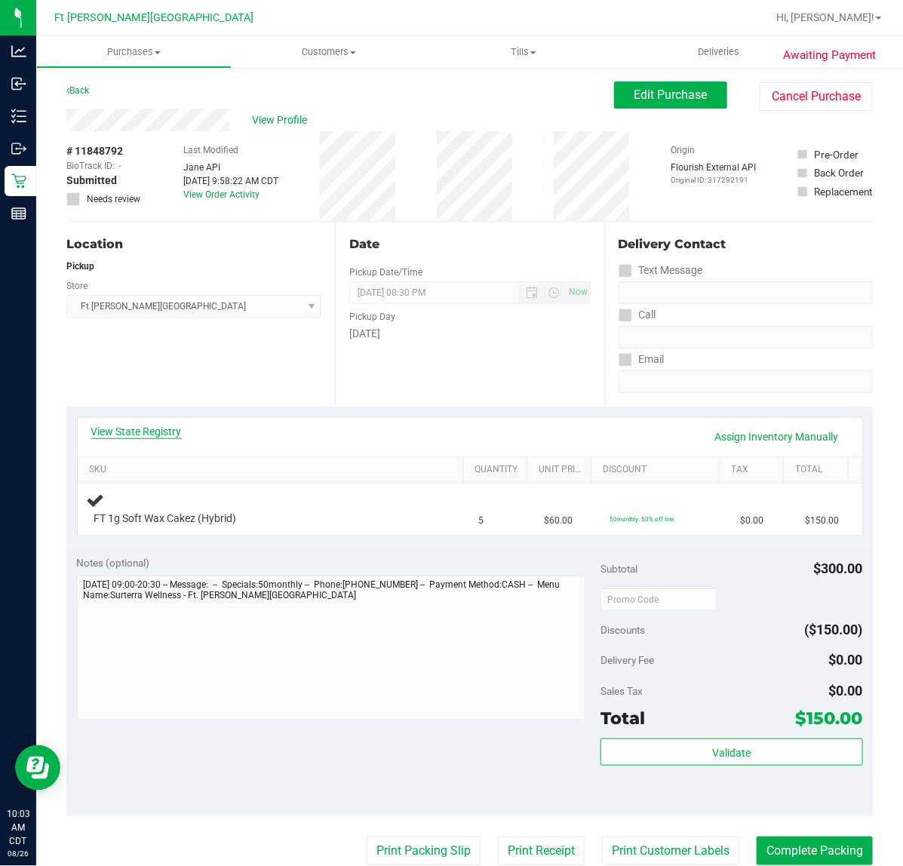
drag, startPoint x: 133, startPoint y: 417, endPoint x: 133, endPoint y: 427, distance: 9.8
click at [133, 418] on div "View State Registry Assign Inventory Manually" at bounding box center [470, 437] width 785 height 38
click at [133, 427] on link "View State Registry" at bounding box center [136, 431] width 91 height 15
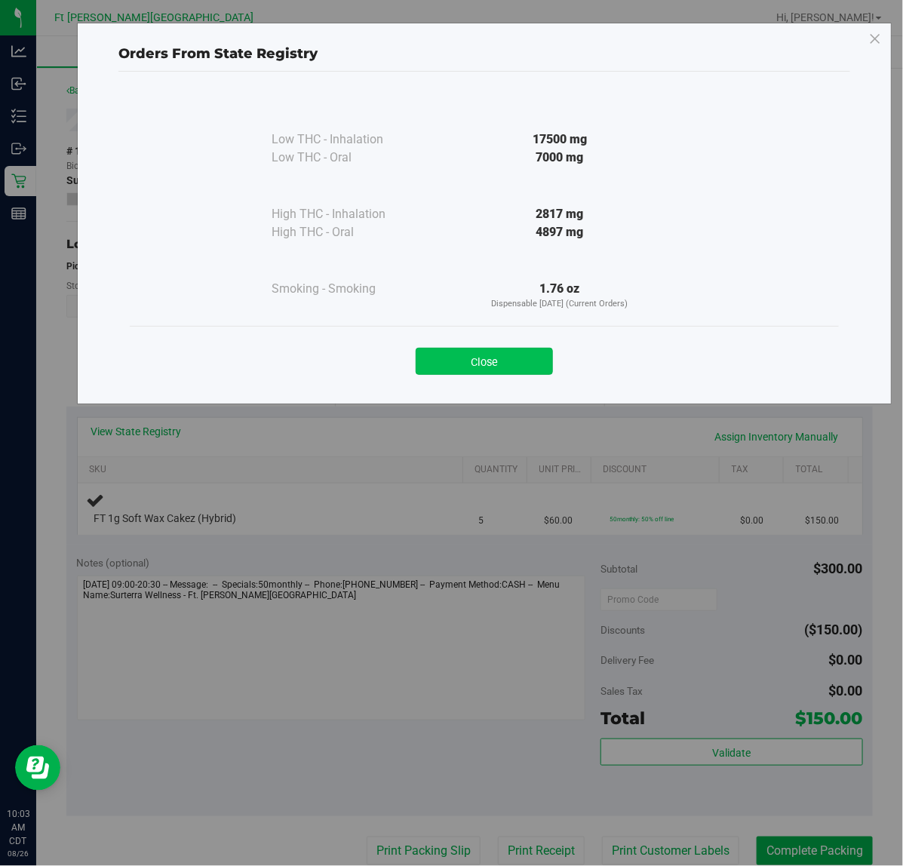
click at [534, 360] on button "Close" at bounding box center [484, 361] width 137 height 27
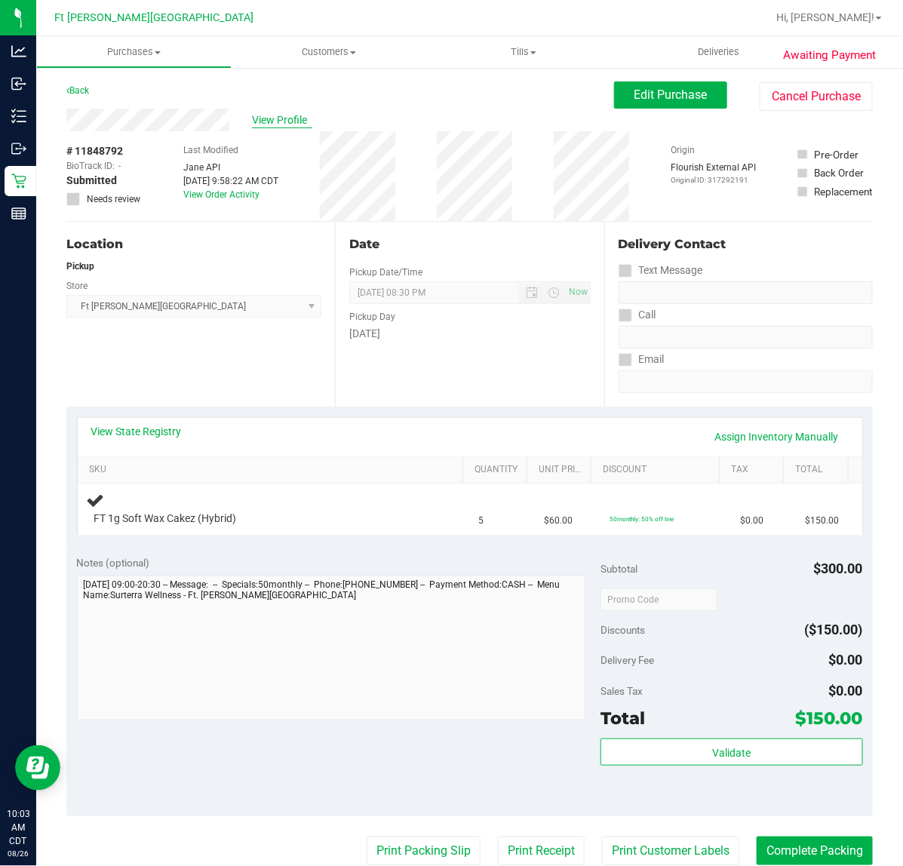
click at [268, 122] on span "View Profile" at bounding box center [282, 120] width 60 height 16
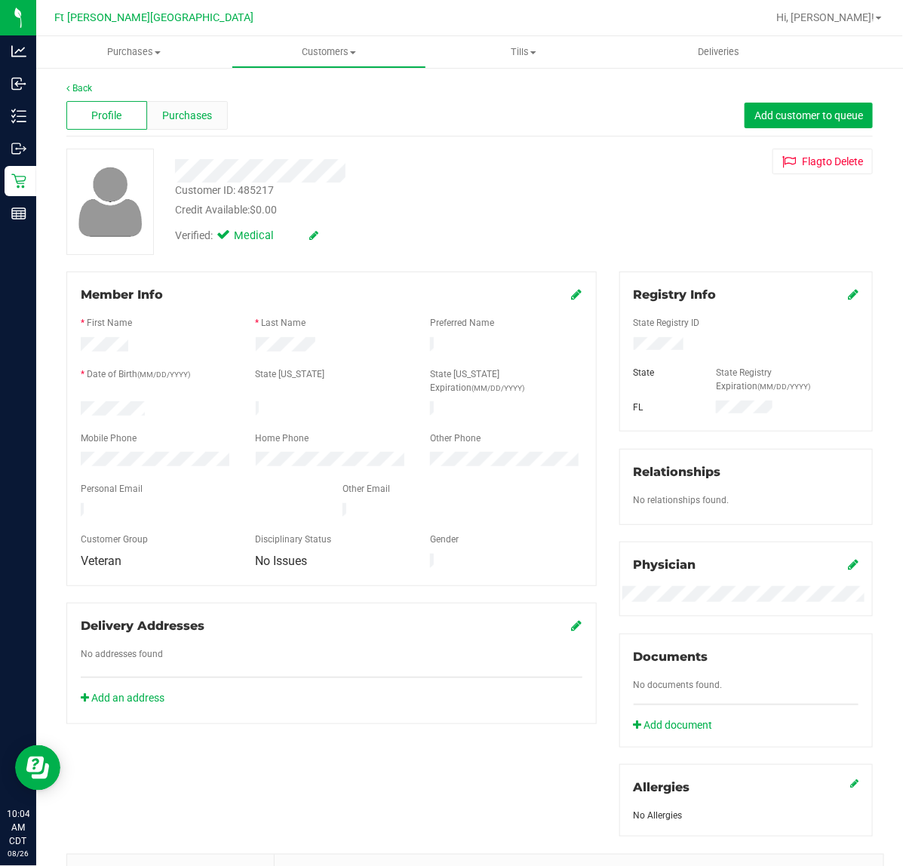
click at [208, 115] on span "Purchases" at bounding box center [187, 116] width 50 height 16
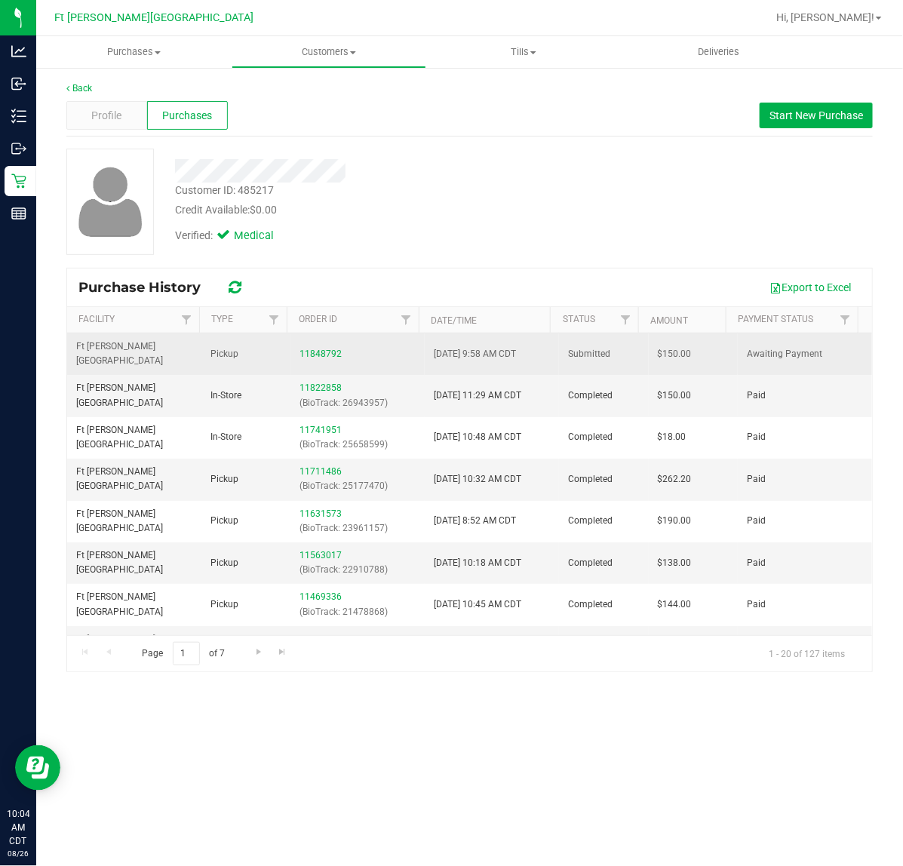
click at [321, 347] on div "11848792" at bounding box center [358, 354] width 116 height 14
click at [321, 349] on link "11848792" at bounding box center [321, 354] width 42 height 11
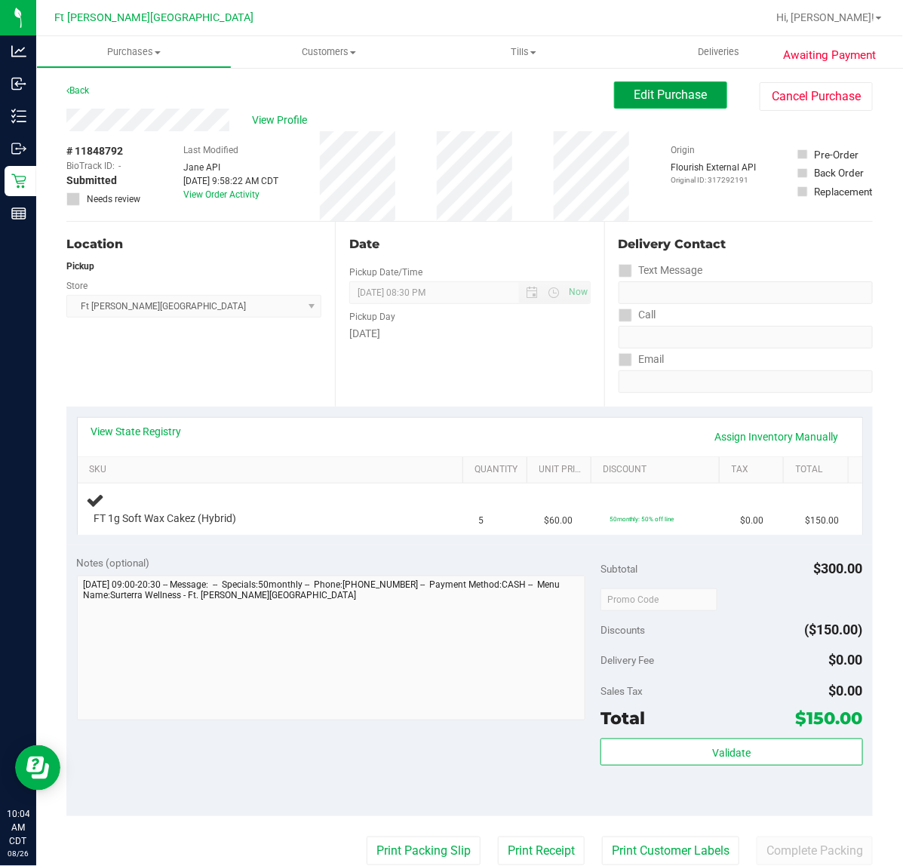
click at [657, 100] on span "Edit Purchase" at bounding box center [671, 95] width 73 height 14
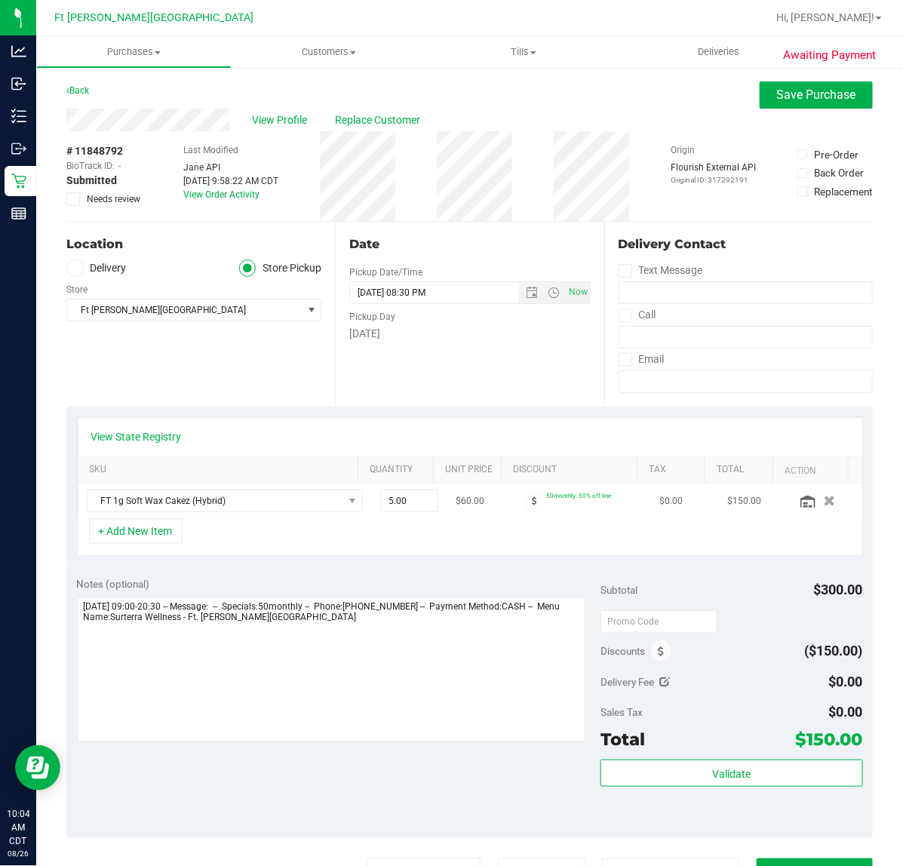
click at [804, 488] on td at bounding box center [824, 501] width 75 height 35
click at [824, 496] on icon "button" at bounding box center [830, 501] width 13 height 11
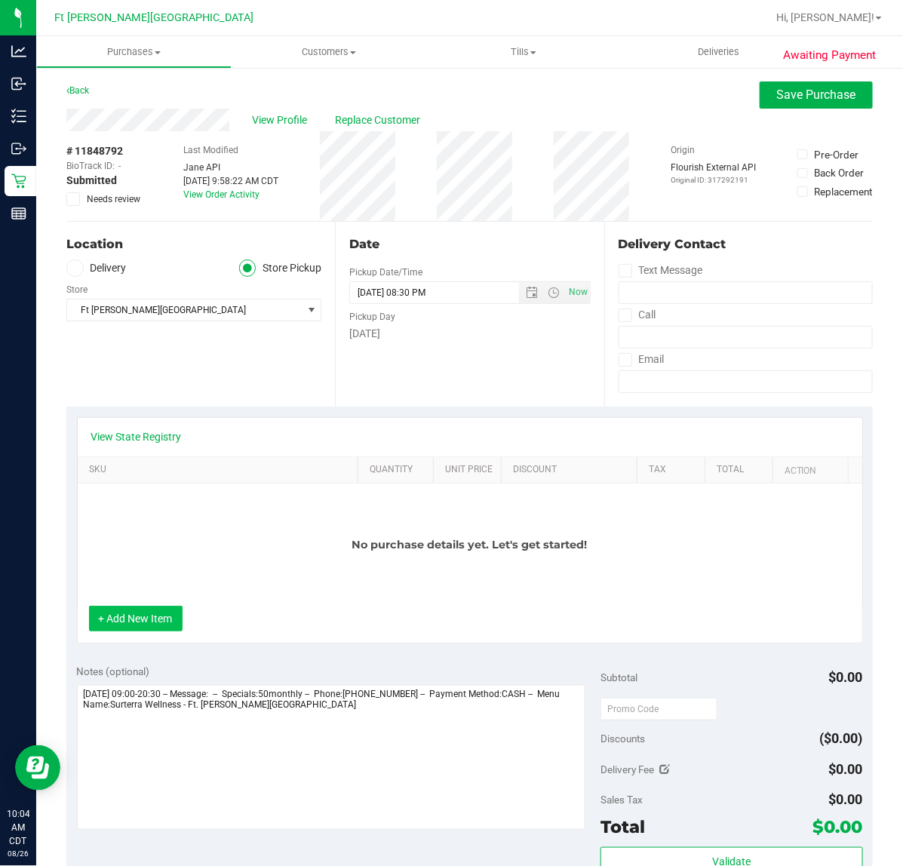
click at [134, 613] on button "+ Add New Item" at bounding box center [136, 619] width 94 height 26
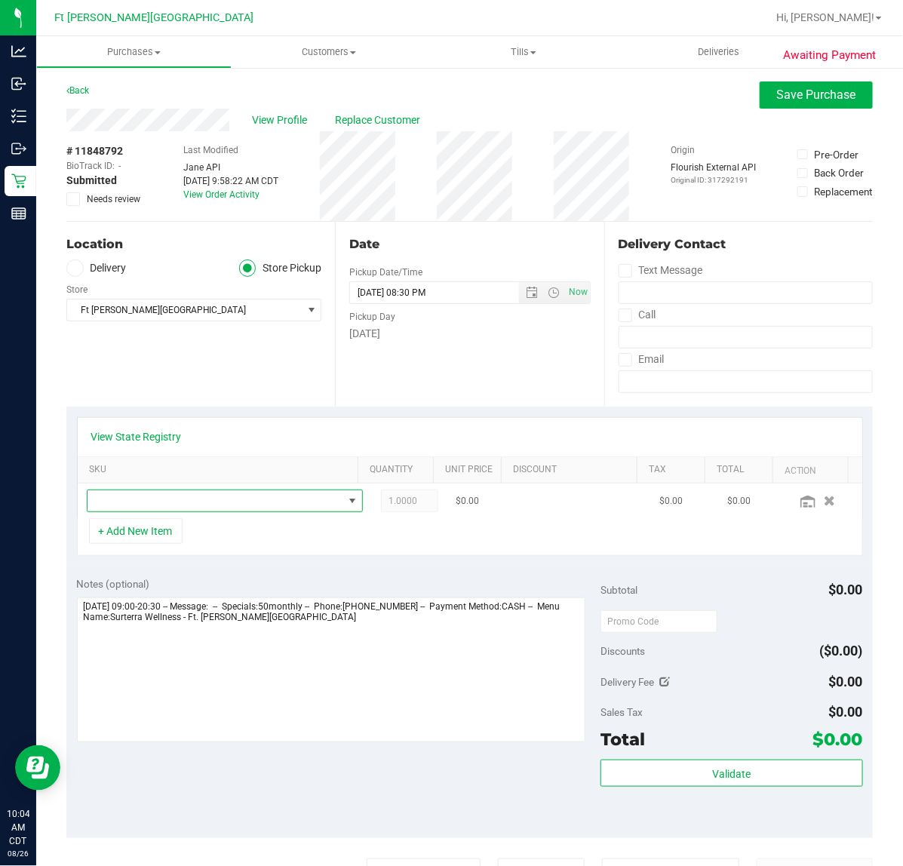
click at [180, 504] on span "NO DATA FOUND" at bounding box center [216, 501] width 256 height 21
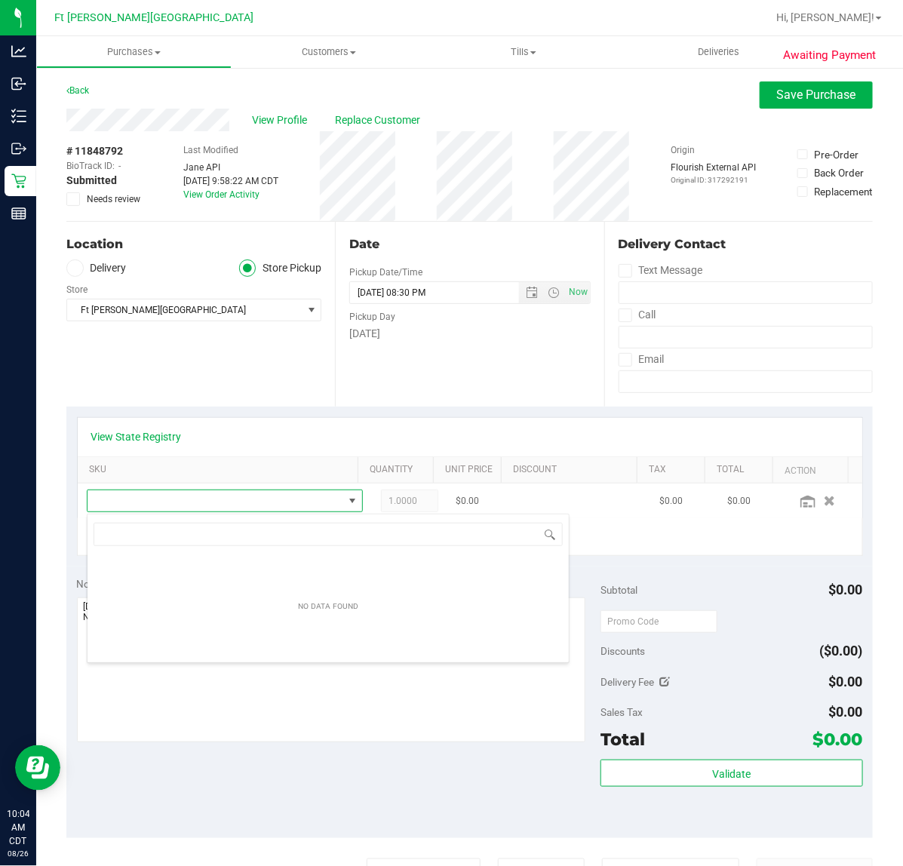
scroll to position [23, 248]
type input "k"
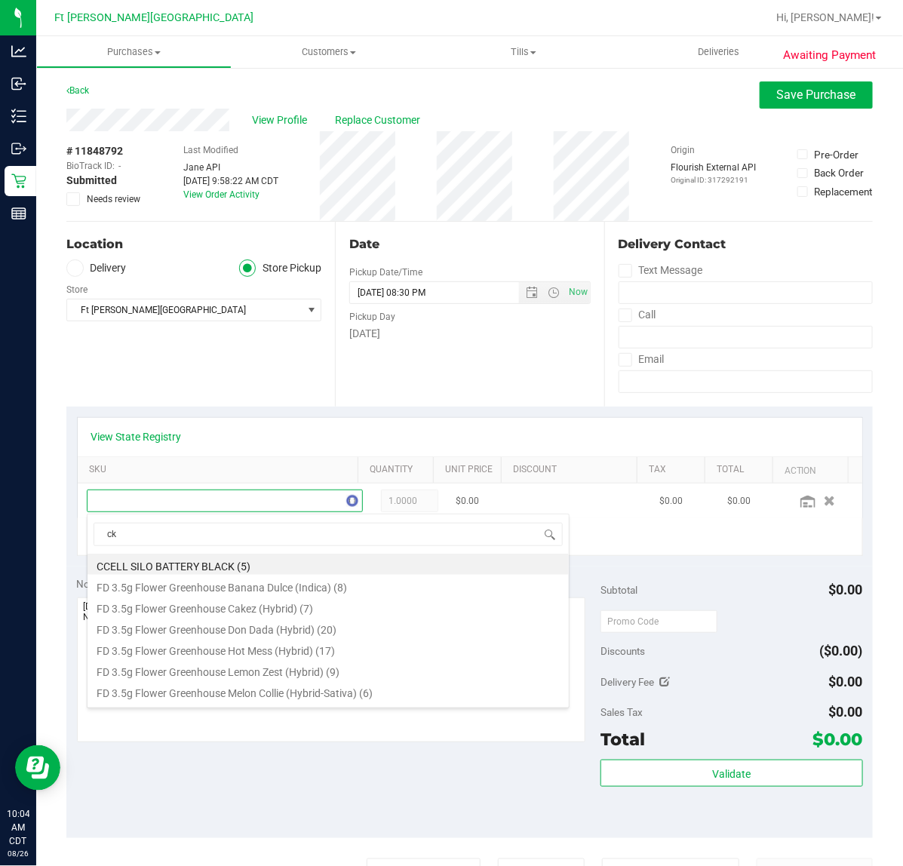
type input "ckz"
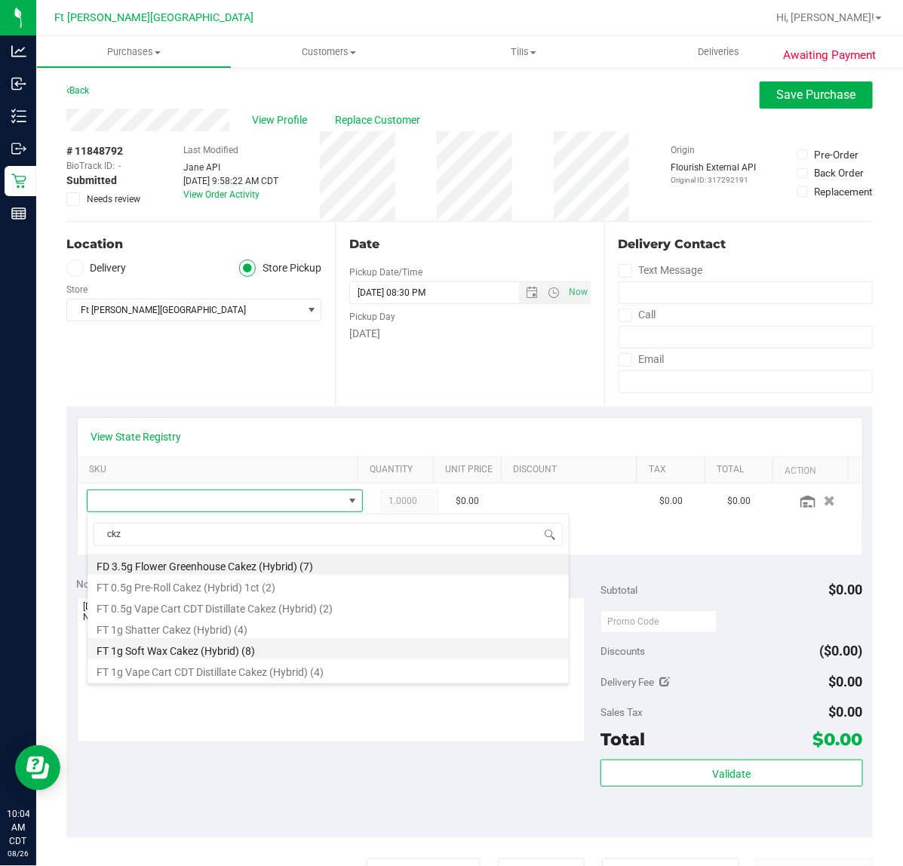
click at [163, 651] on li "FT 1g Soft Wax Cakez (Hybrid) (8)" at bounding box center [329, 649] width 482 height 21
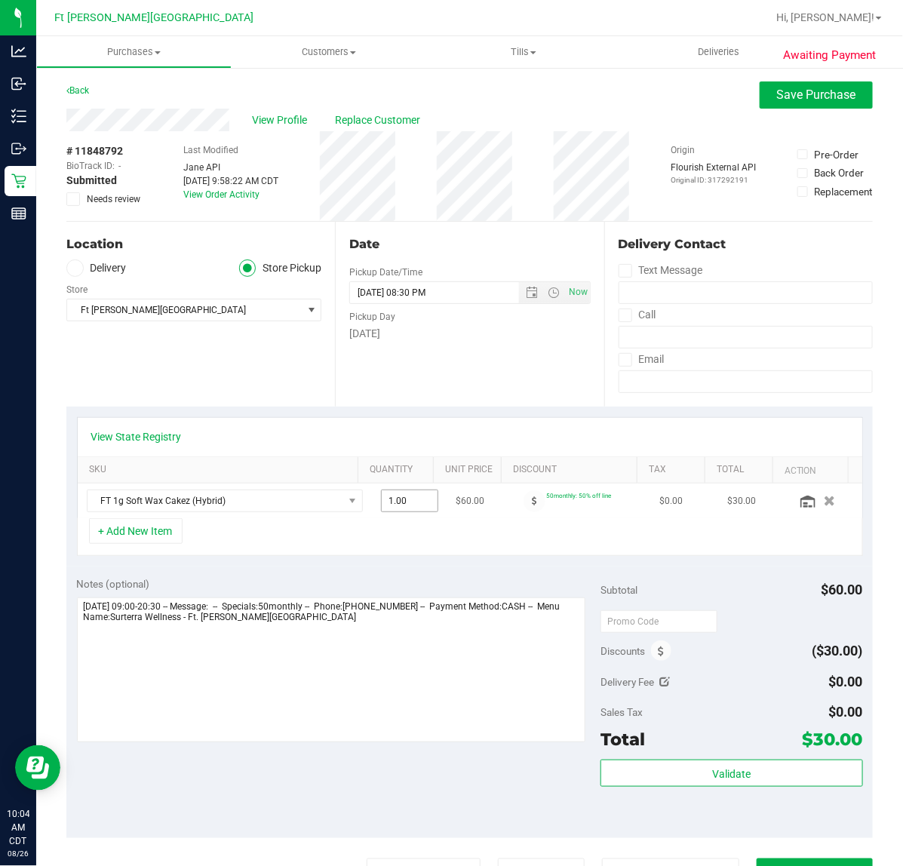
click at [381, 503] on span "1.00 1" at bounding box center [409, 501] width 57 height 23
type input "13"
type input "13.00"
click at [405, 551] on div "+ Add New Item" at bounding box center [470, 538] width 786 height 38
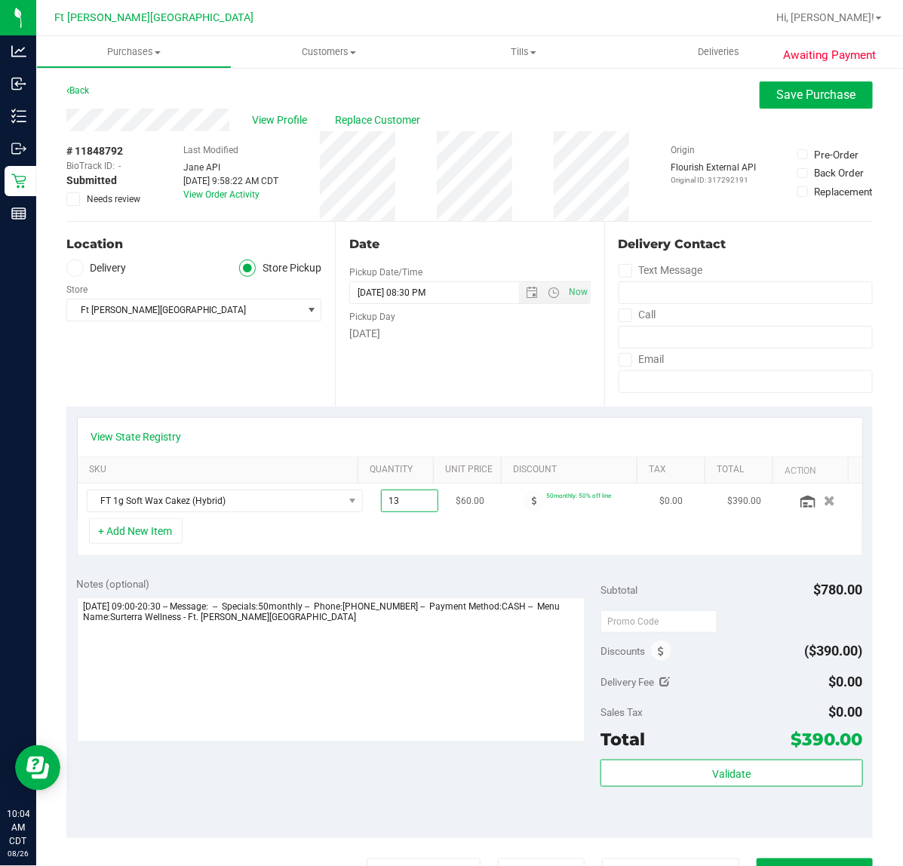
drag, startPoint x: 379, startPoint y: 500, endPoint x: 361, endPoint y: 503, distance: 18.4
click at [381, 503] on span "13.00 13" at bounding box center [409, 501] width 57 height 23
type input "3"
type input "3.00"
click at [379, 566] on div "View State Registry SKU Quantity Unit Price Discount Tax Total Action FT 1g Sof…" at bounding box center [469, 487] width 807 height 160
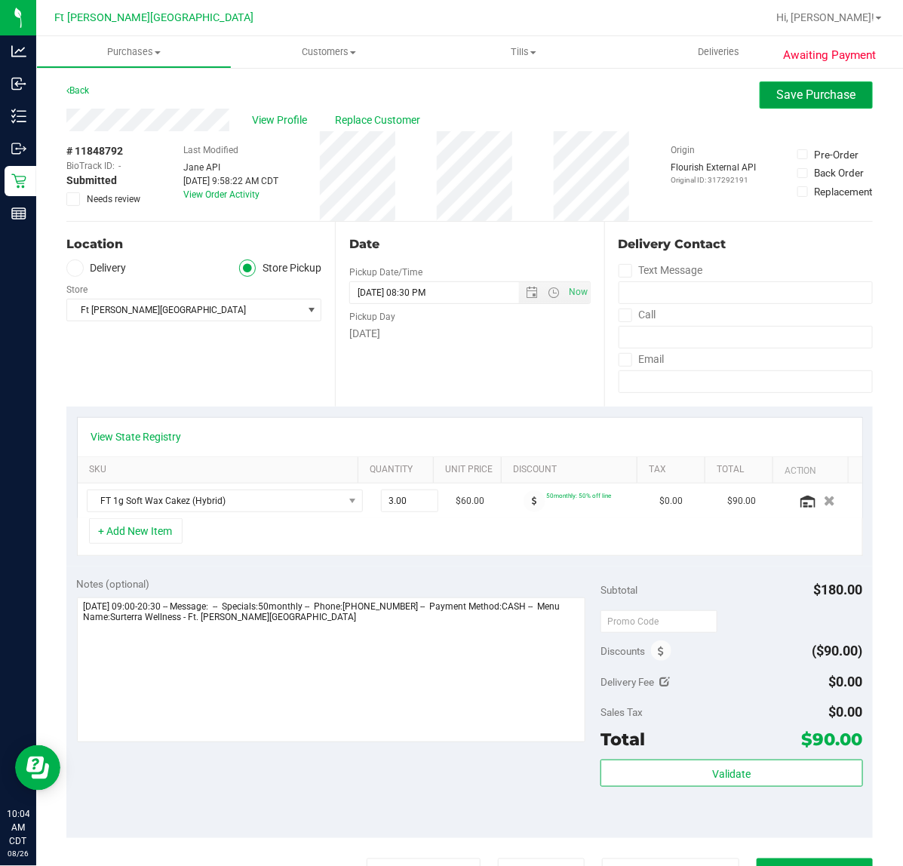
click at [768, 104] on button "Save Purchase" at bounding box center [816, 95] width 113 height 27
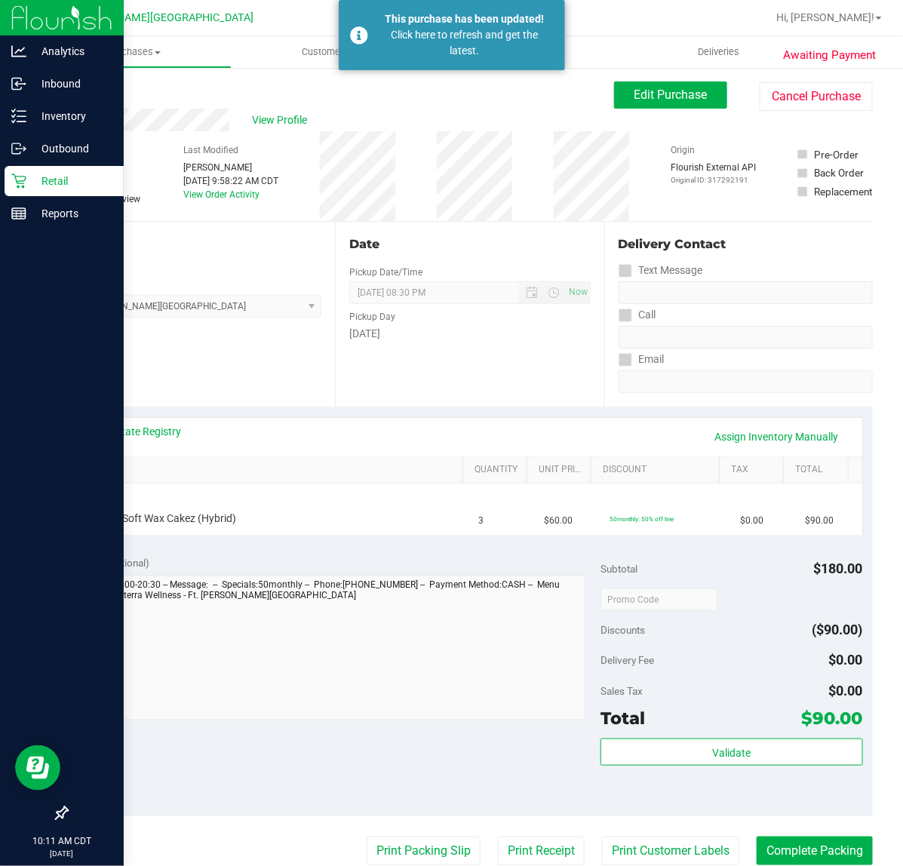
click at [26, 182] on p "Retail" at bounding box center [71, 181] width 91 height 18
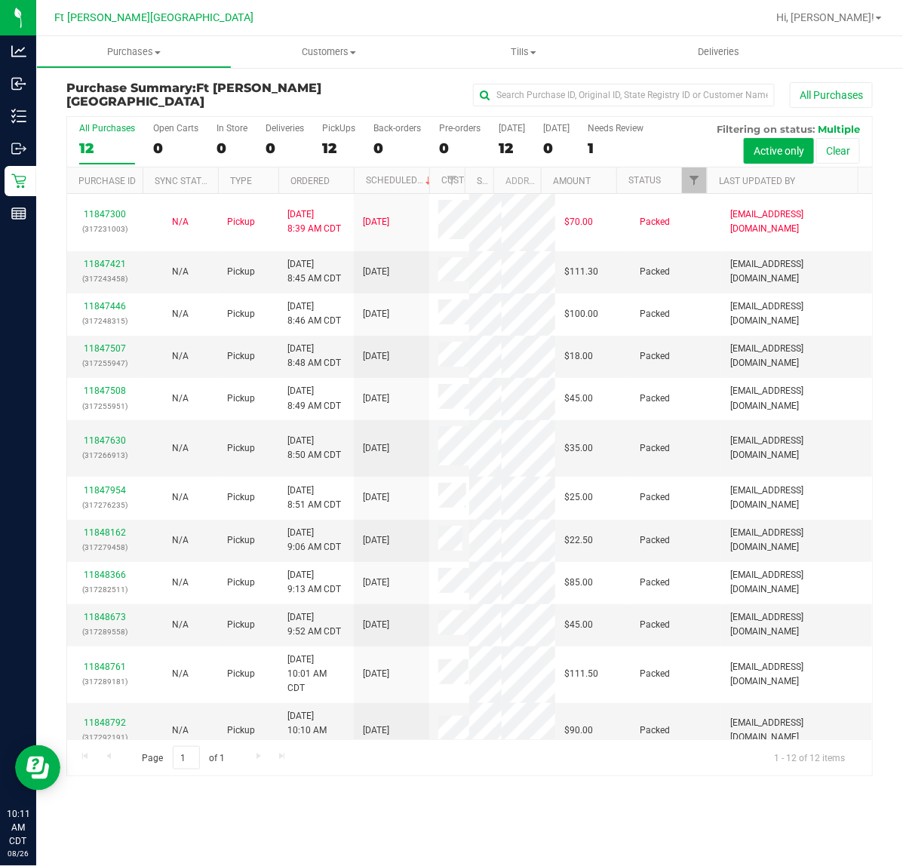
click at [343, 821] on div "Purchases Summary of purchases Fulfillment All purchases Customers All customer…" at bounding box center [469, 451] width 867 height 830
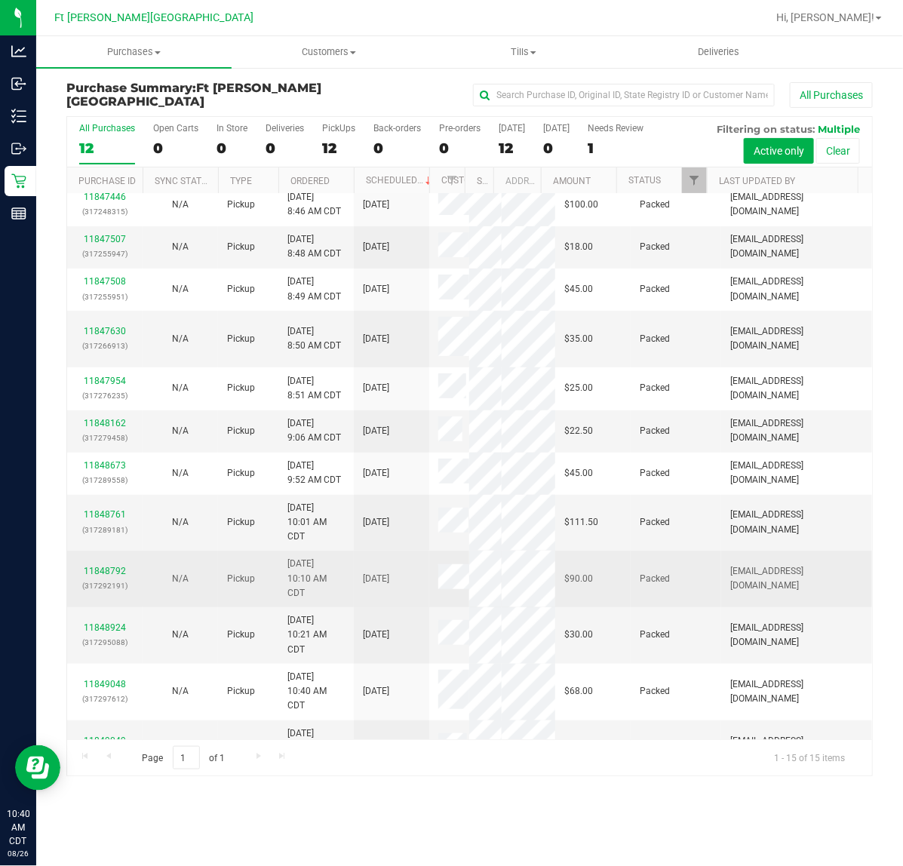
scroll to position [198, 0]
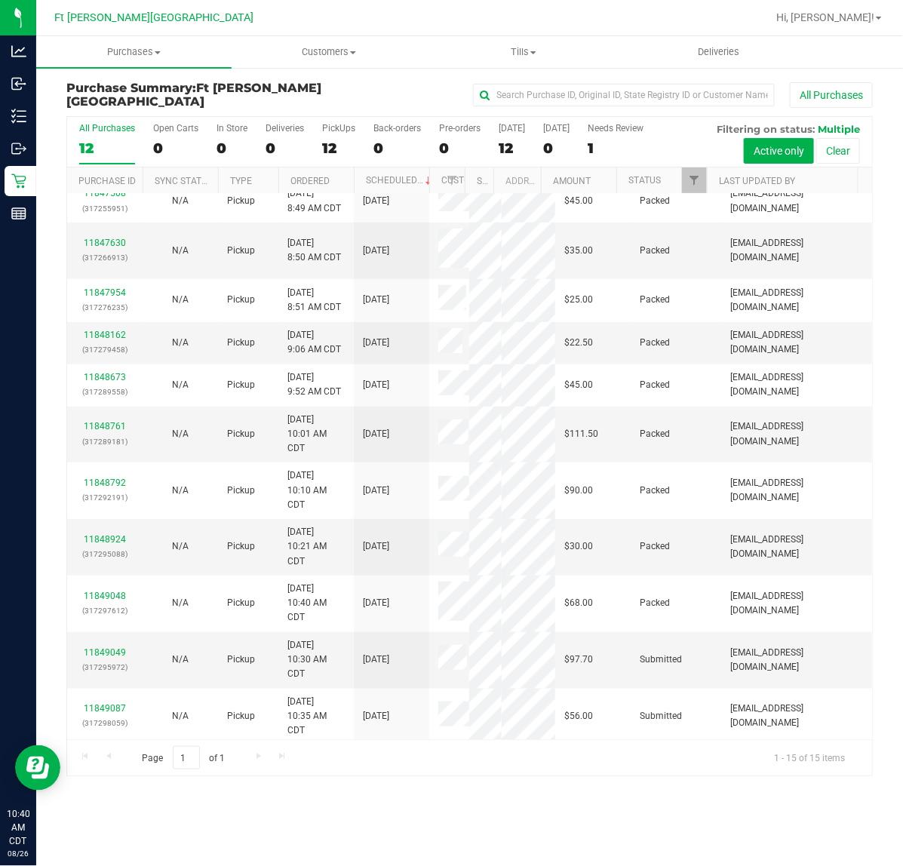
click at [410, 796] on div "Purchases Summary of purchases Fulfillment All purchases Customers All customer…" at bounding box center [469, 451] width 867 height 830
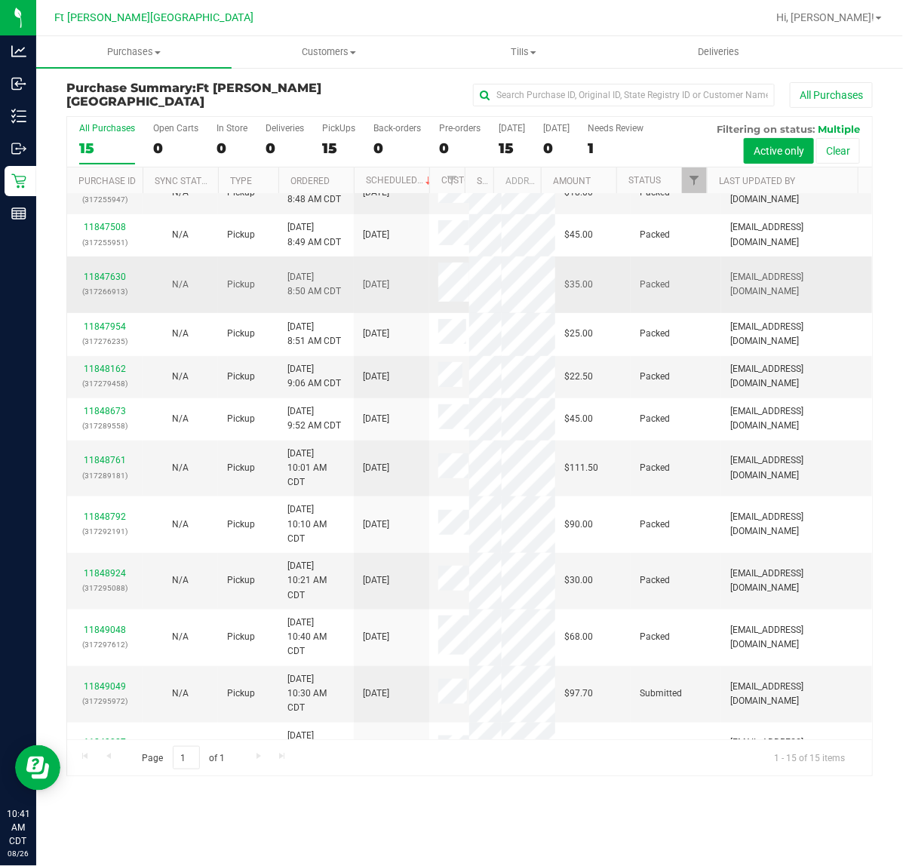
scroll to position [198, 0]
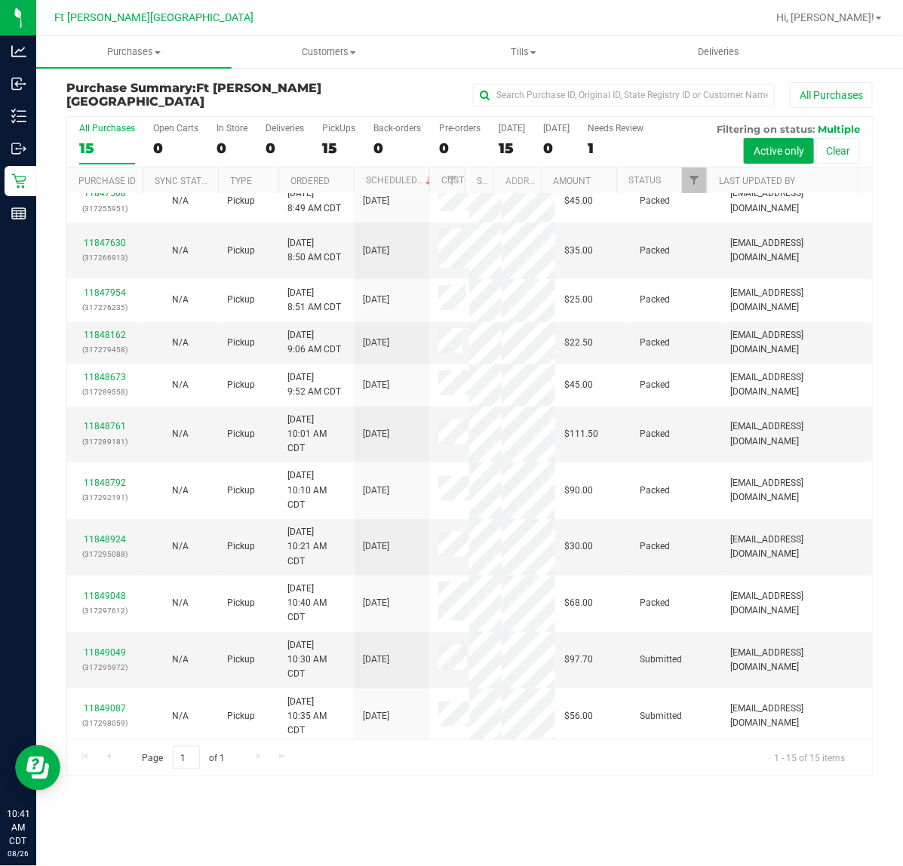
click at [488, 804] on div "Purchases Summary of purchases Fulfillment All purchases Customers All customer…" at bounding box center [469, 451] width 867 height 830
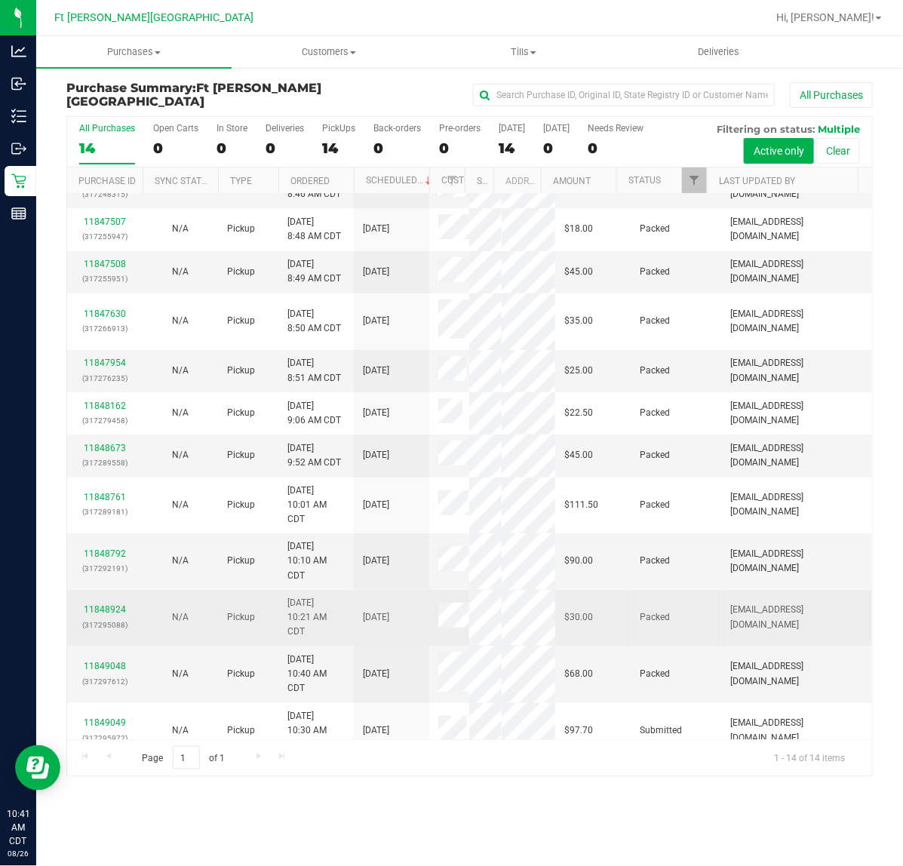
scroll to position [141, 0]
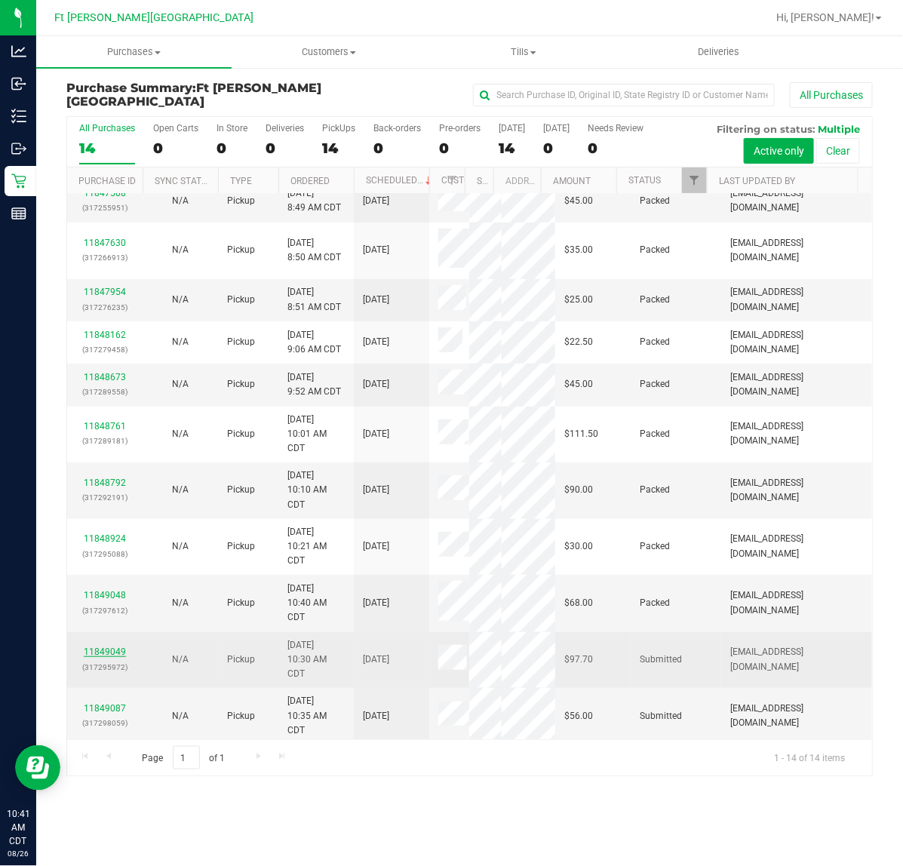
click at [113, 649] on link "11849049" at bounding box center [105, 652] width 42 height 11
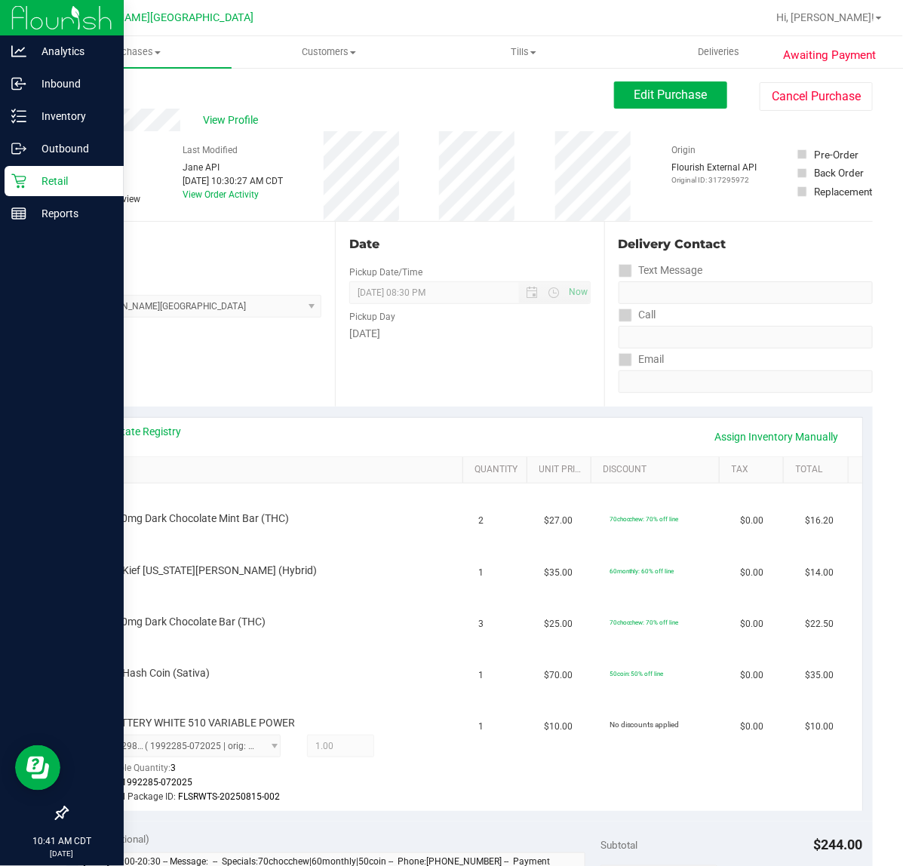
click at [30, 180] on p "Retail" at bounding box center [71, 181] width 91 height 18
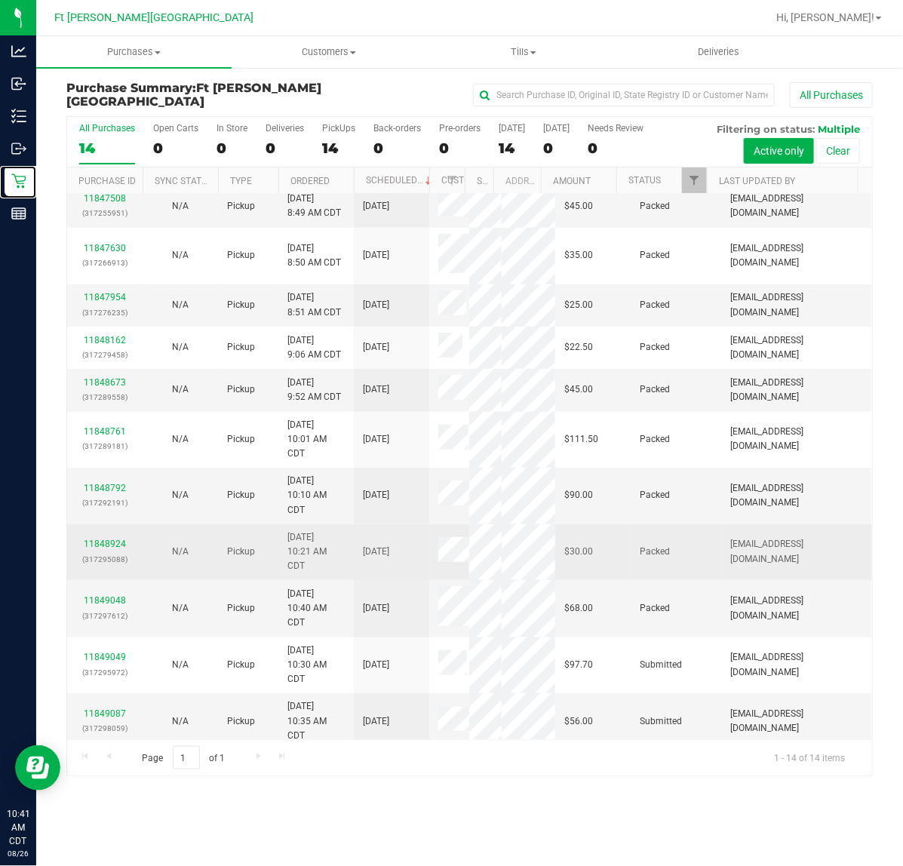
scroll to position [141, 0]
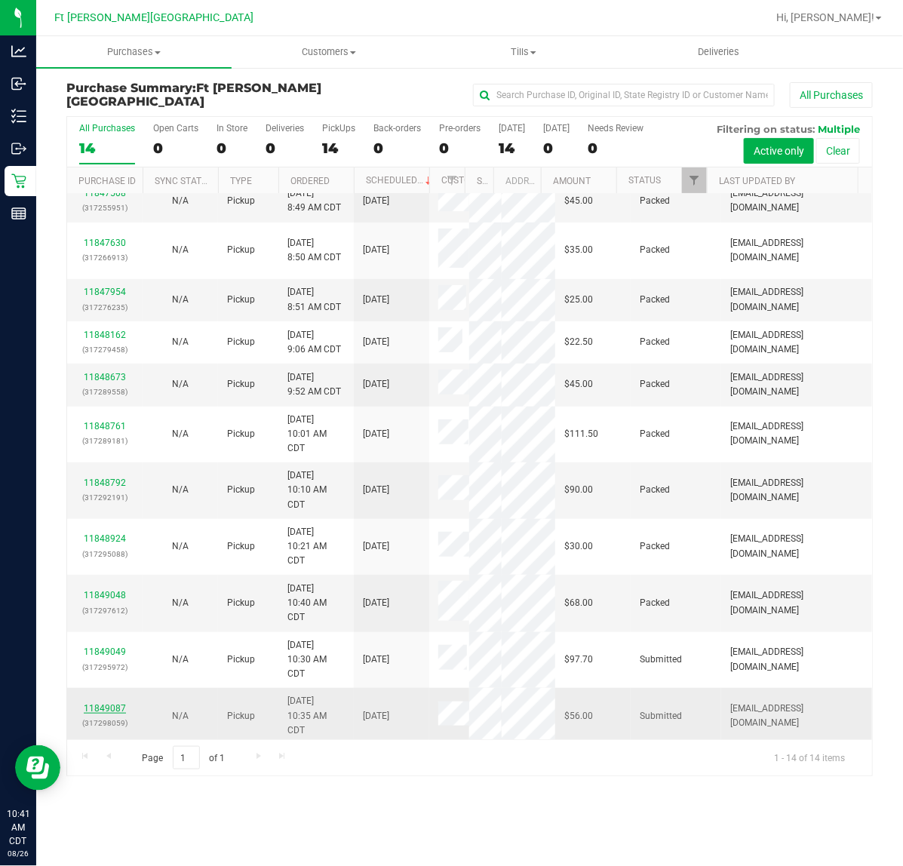
click at [109, 703] on link "11849087" at bounding box center [105, 708] width 42 height 11
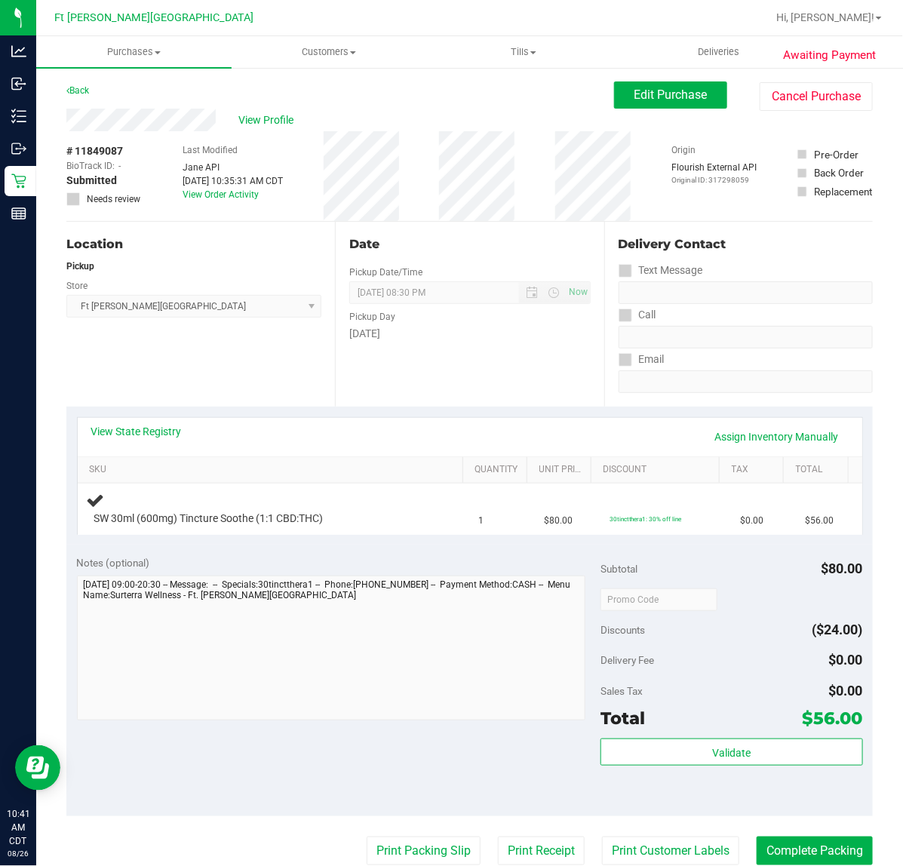
click at [371, 546] on div "Notes (optional) Subtotal $80.00 Discounts ($24.00) Delivery Fee $0.00 Sales Ta…" at bounding box center [469, 681] width 807 height 272
click at [368, 542] on div "View State Registry Assign Inventory Manually SKU Quantity Unit Price Discount …" at bounding box center [469, 476] width 807 height 138
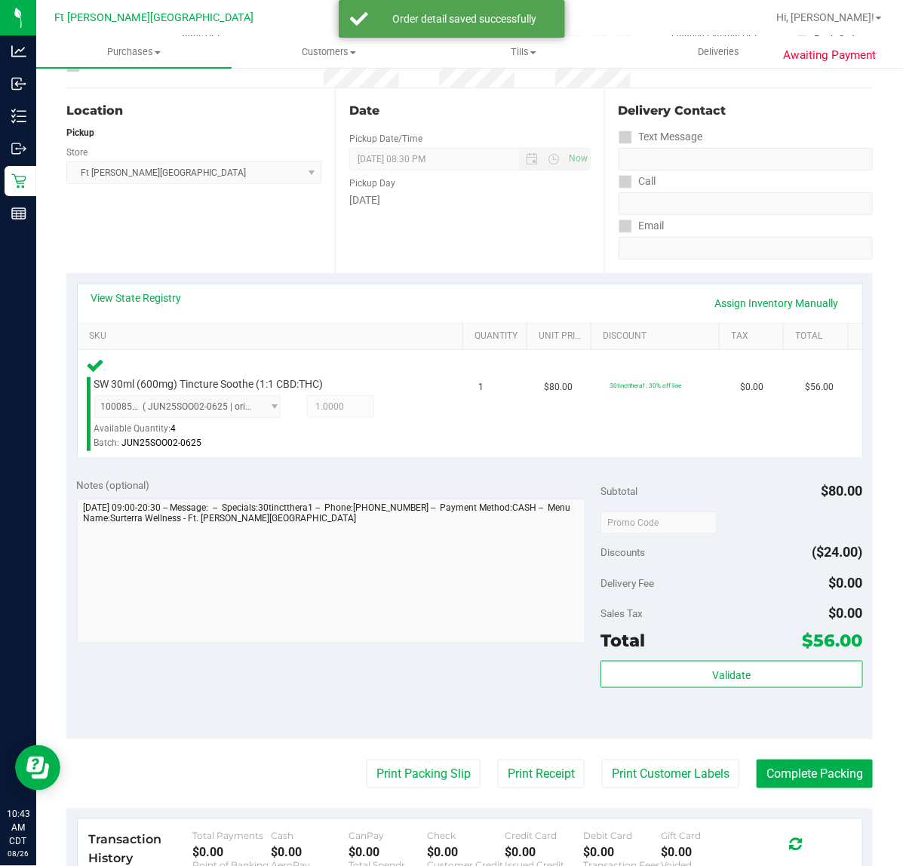
scroll to position [377, 0]
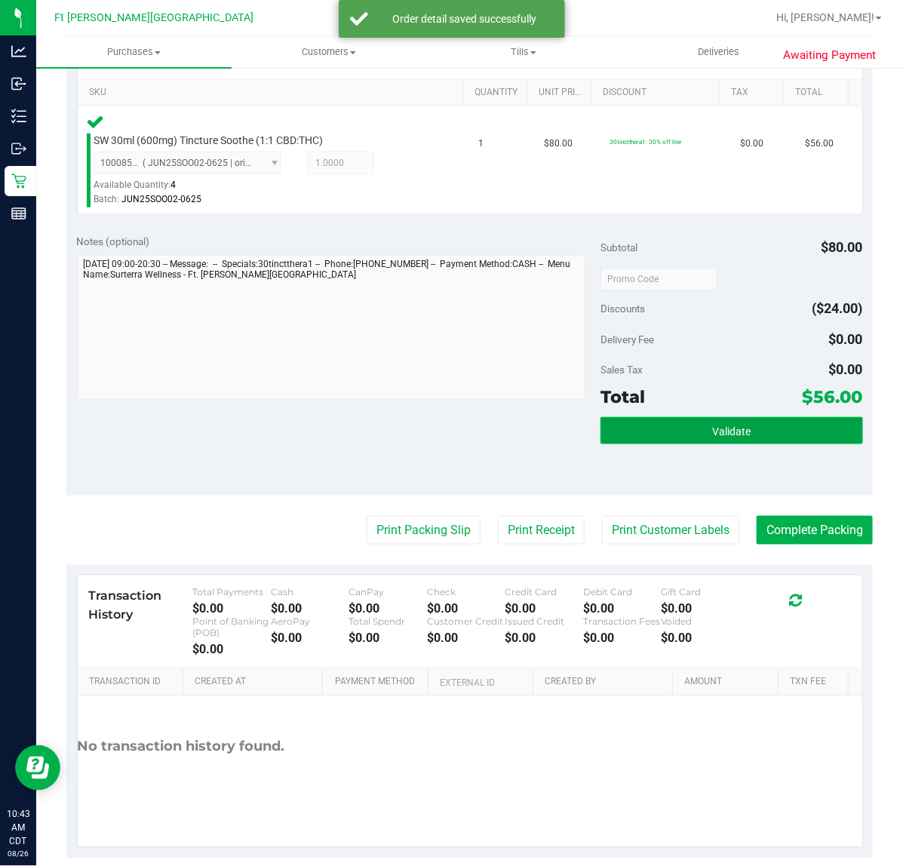
click at [721, 439] on button "Validate" at bounding box center [732, 430] width 262 height 27
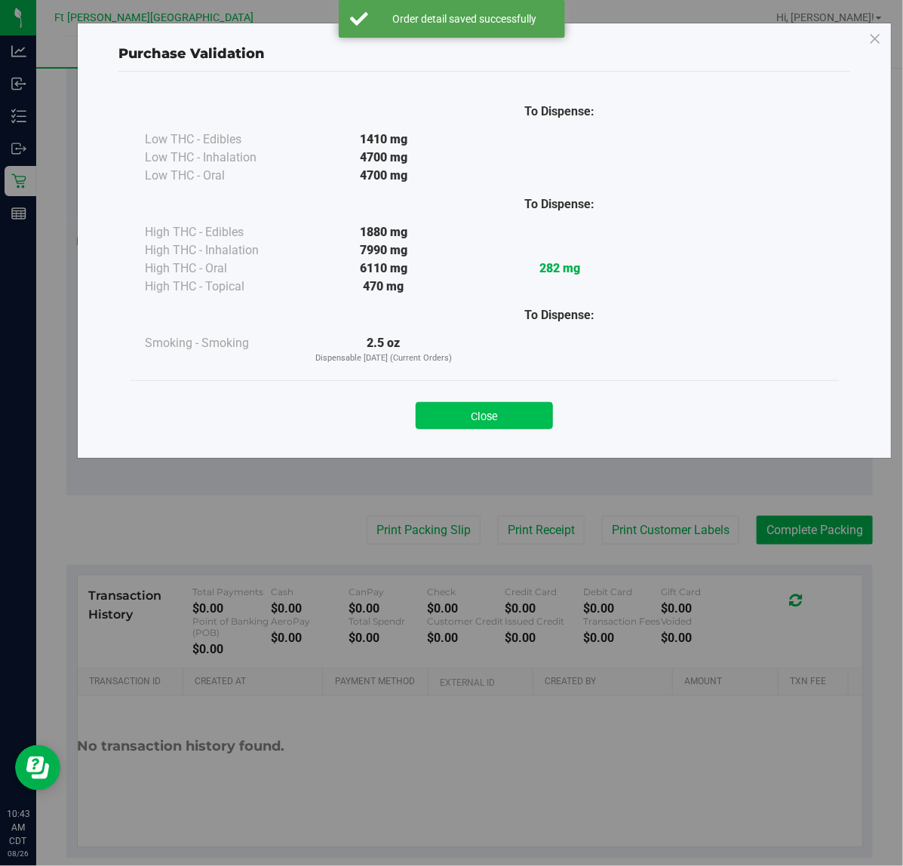
click at [513, 402] on button "Close" at bounding box center [484, 415] width 137 height 27
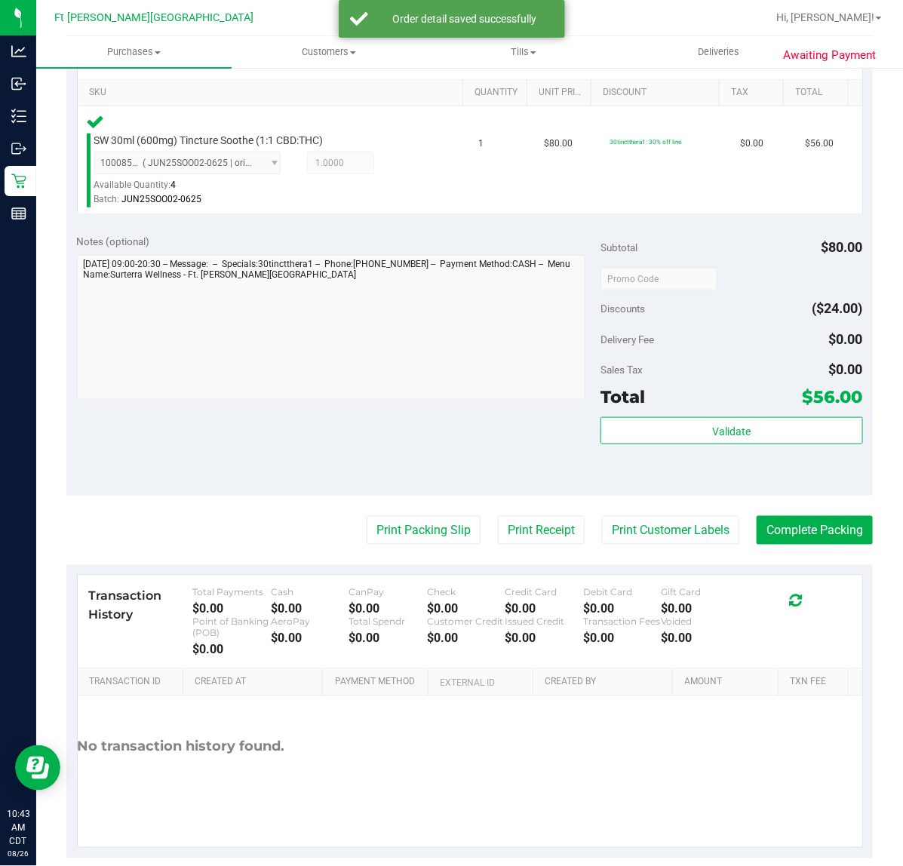
click at [442, 514] on purchase-details "Back Edit Purchase Cancel Purchase View Profile # 11849087 BioTrack ID: - Submi…" at bounding box center [469, 281] width 807 height 1155
click at [435, 526] on button "Print Packing Slip" at bounding box center [424, 530] width 114 height 29
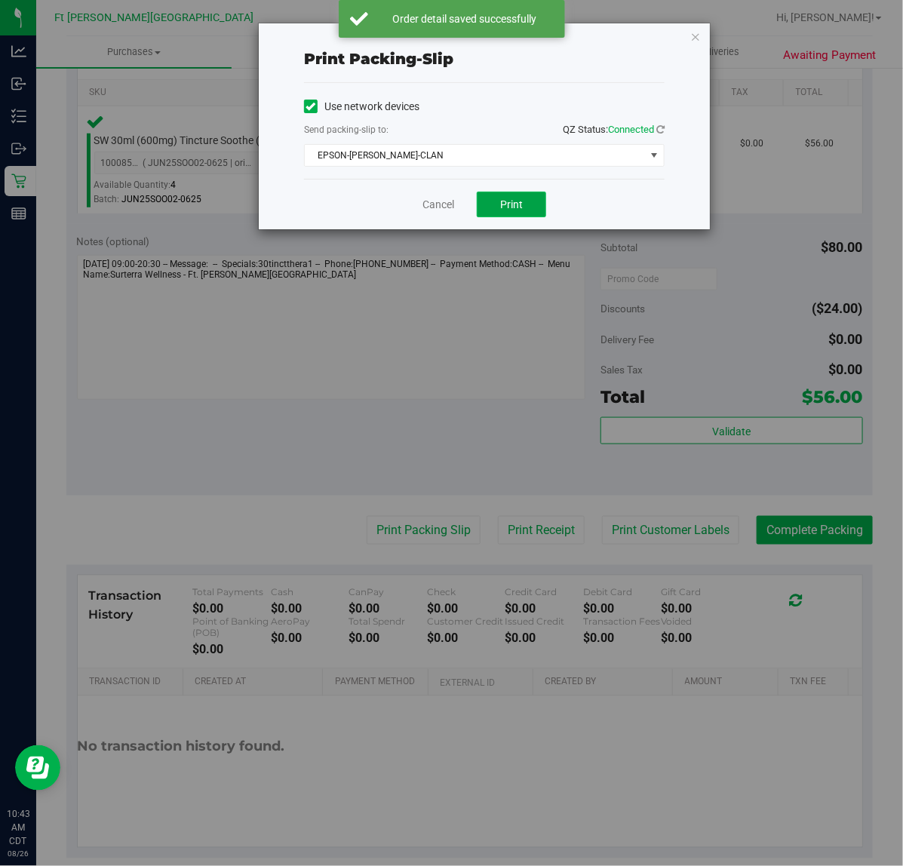
click at [503, 208] on span "Print" at bounding box center [511, 204] width 23 height 12
click at [435, 206] on link "Cancel" at bounding box center [439, 205] width 32 height 16
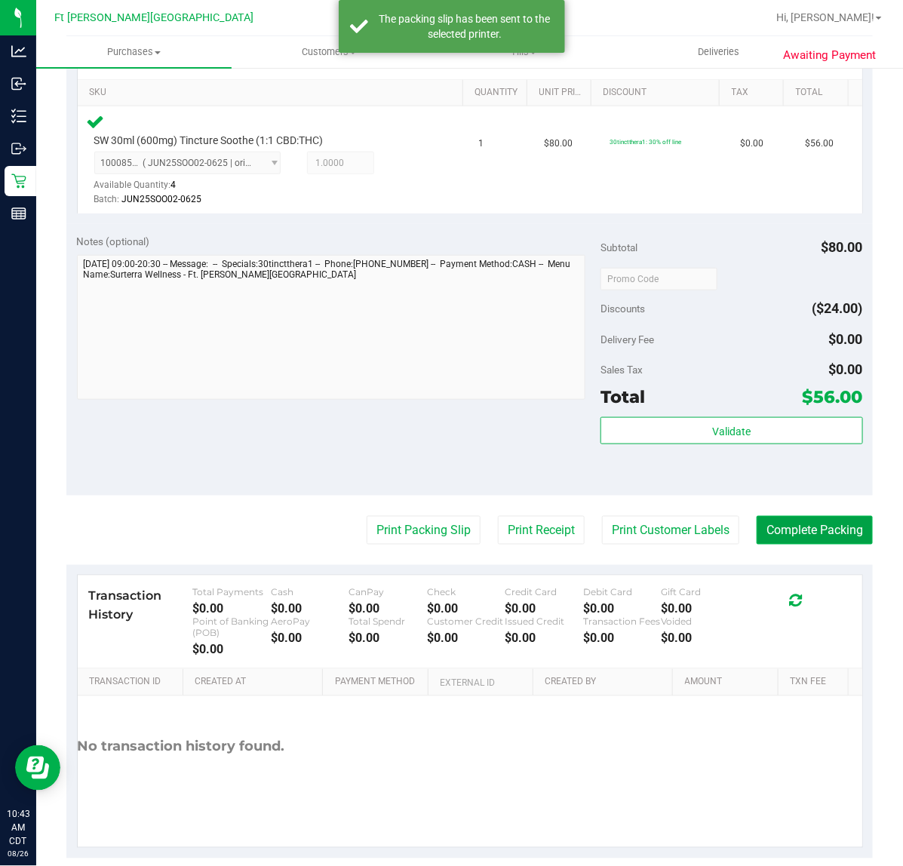
click at [810, 525] on button "Complete Packing" at bounding box center [815, 530] width 116 height 29
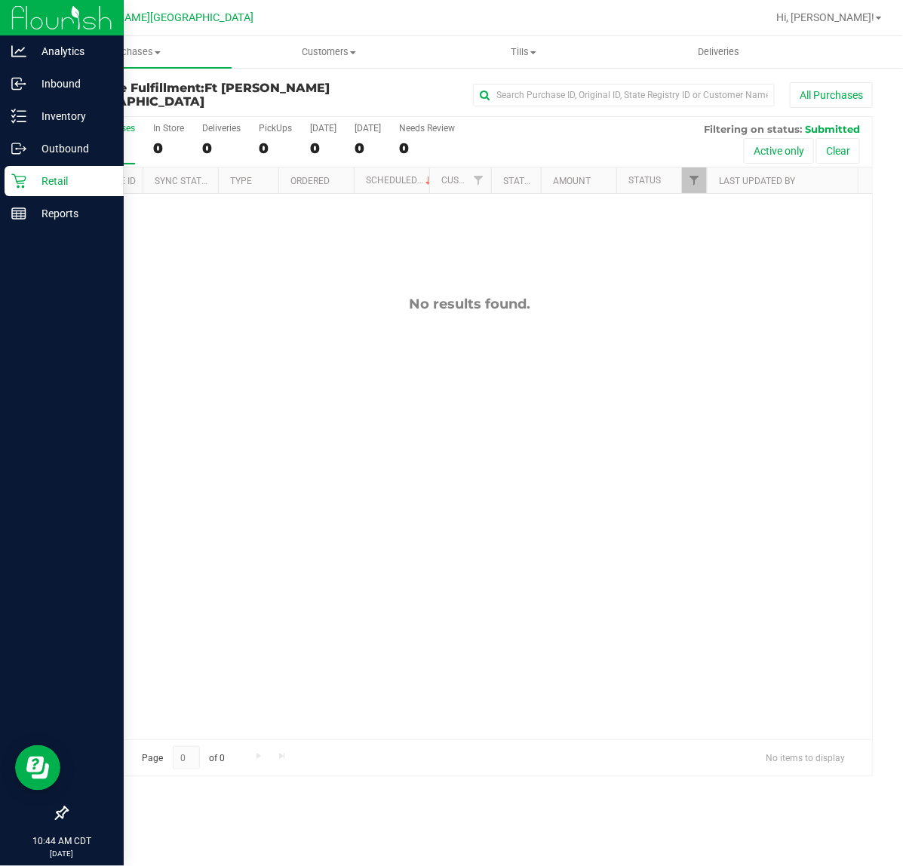
click at [55, 175] on p "Retail" at bounding box center [71, 181] width 91 height 18
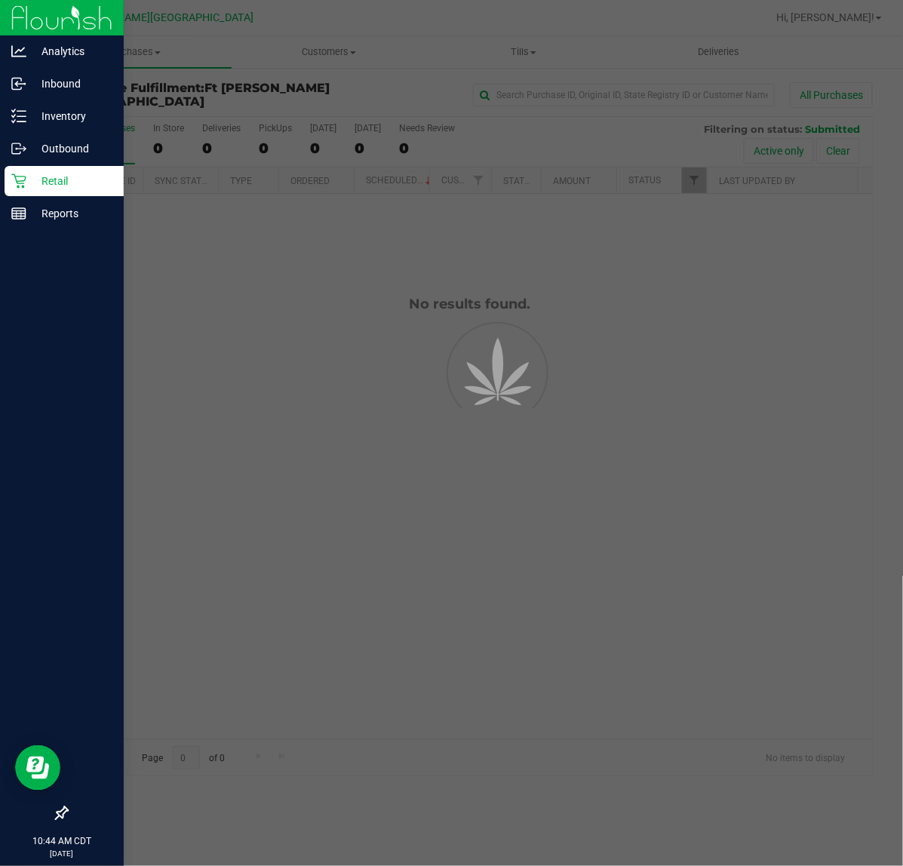
click at [55, 175] on p "Retail" at bounding box center [71, 181] width 91 height 18
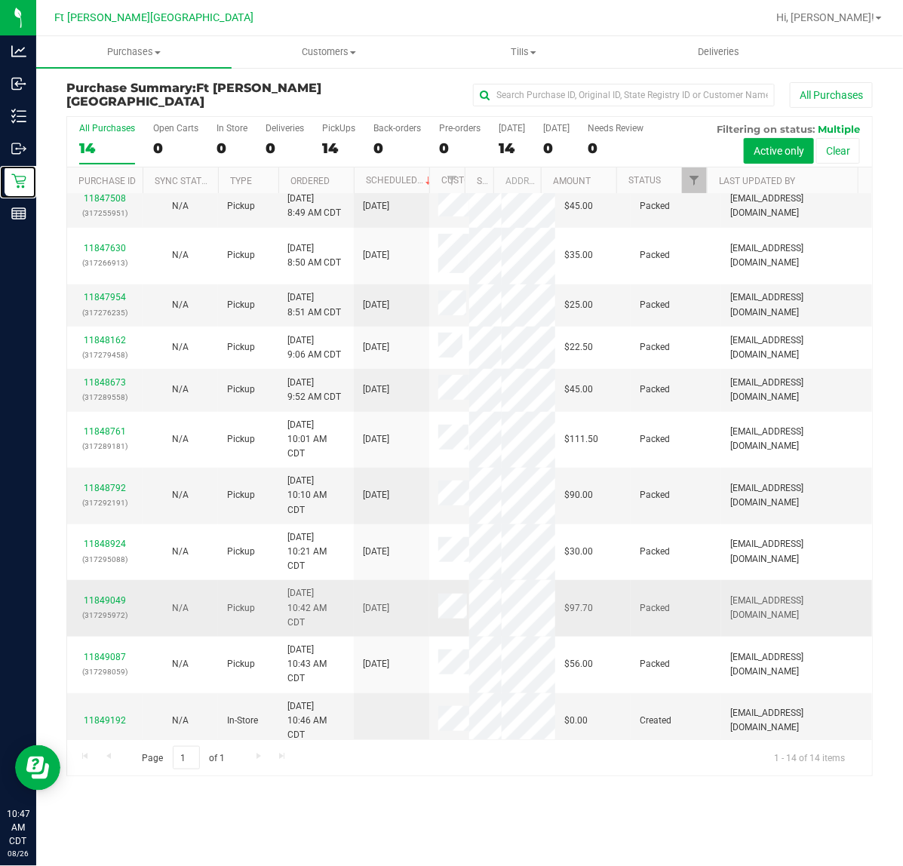
scroll to position [141, 0]
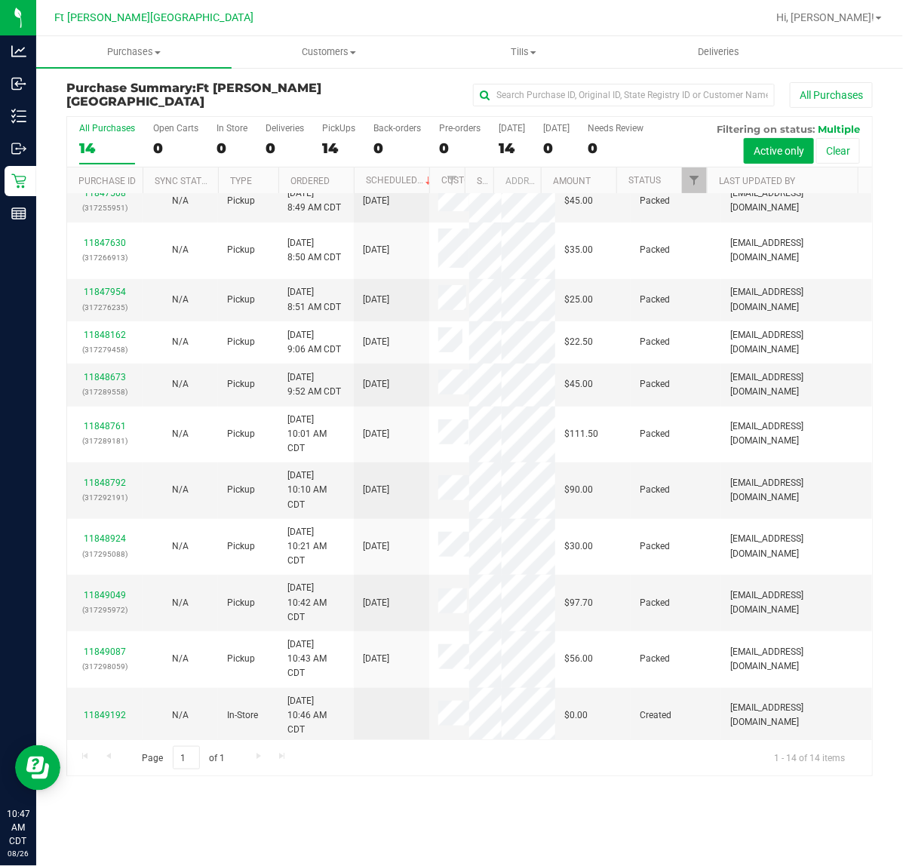
click at [462, 811] on div "Purchases Summary of purchases Fulfillment All purchases Customers All customer…" at bounding box center [469, 451] width 867 height 830
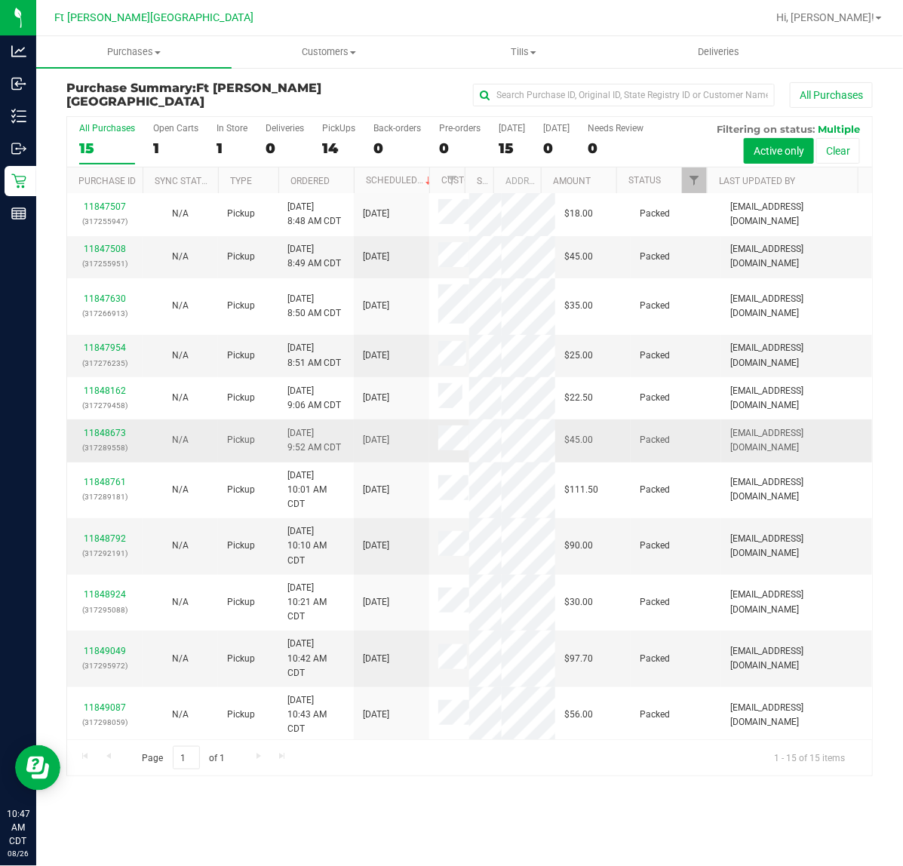
scroll to position [198, 0]
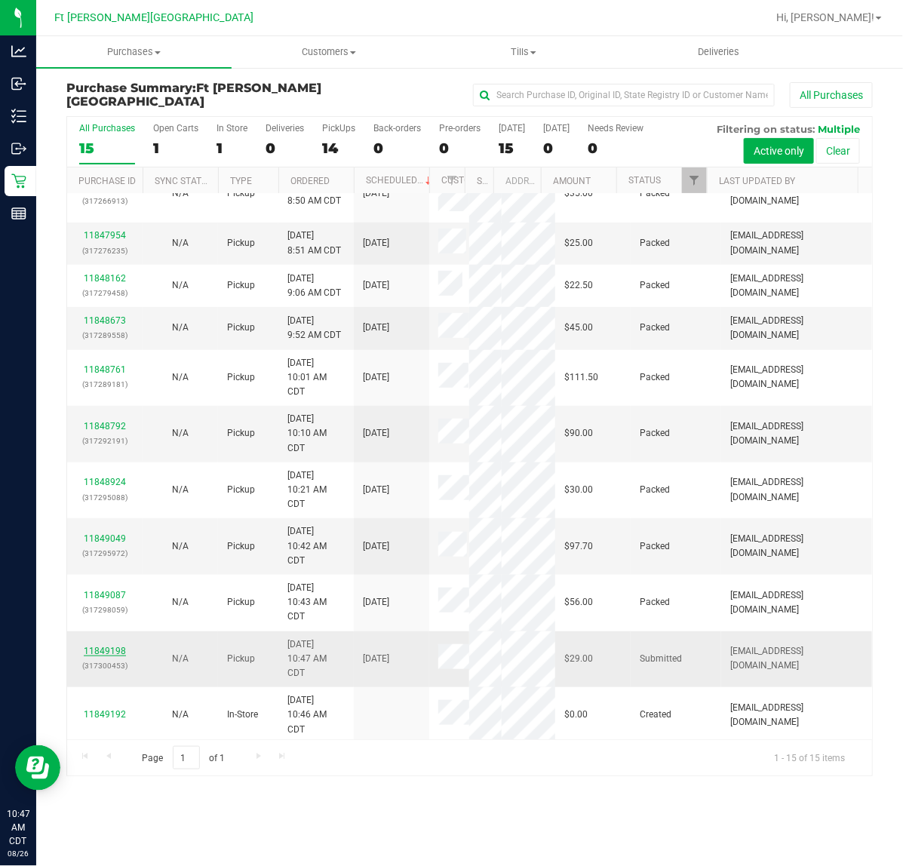
click at [113, 649] on link "11849198" at bounding box center [105, 651] width 42 height 11
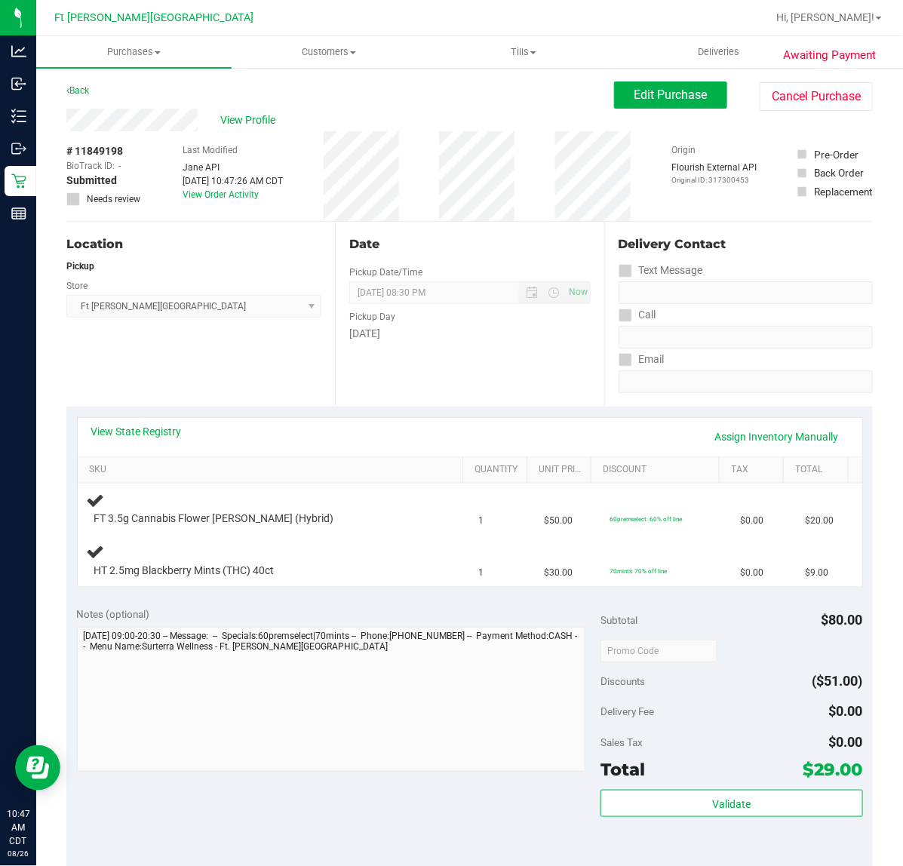
click at [266, 608] on div "Notes (optional)" at bounding box center [339, 614] width 525 height 15
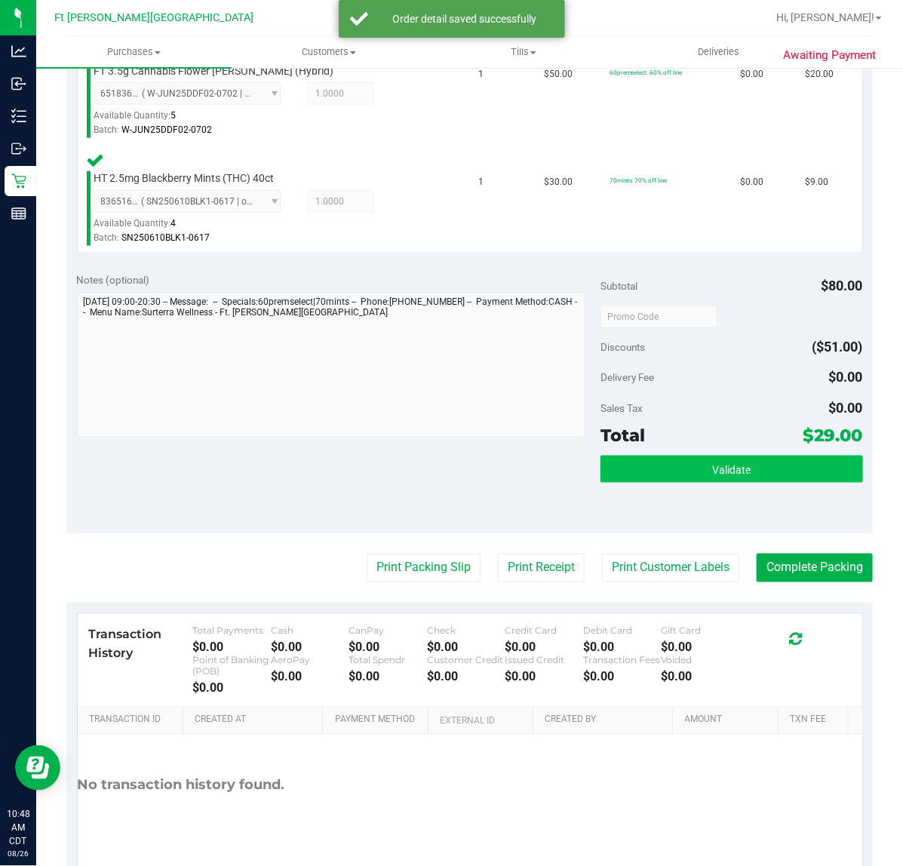
scroll to position [472, 0]
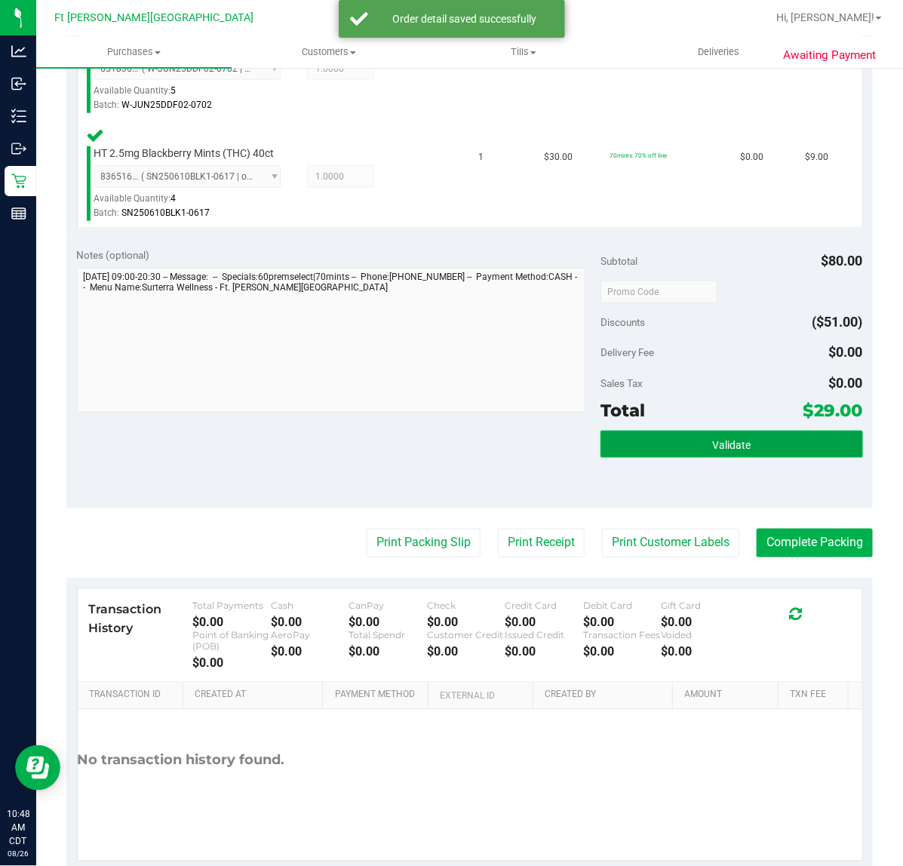
click at [610, 455] on button "Validate" at bounding box center [732, 444] width 262 height 27
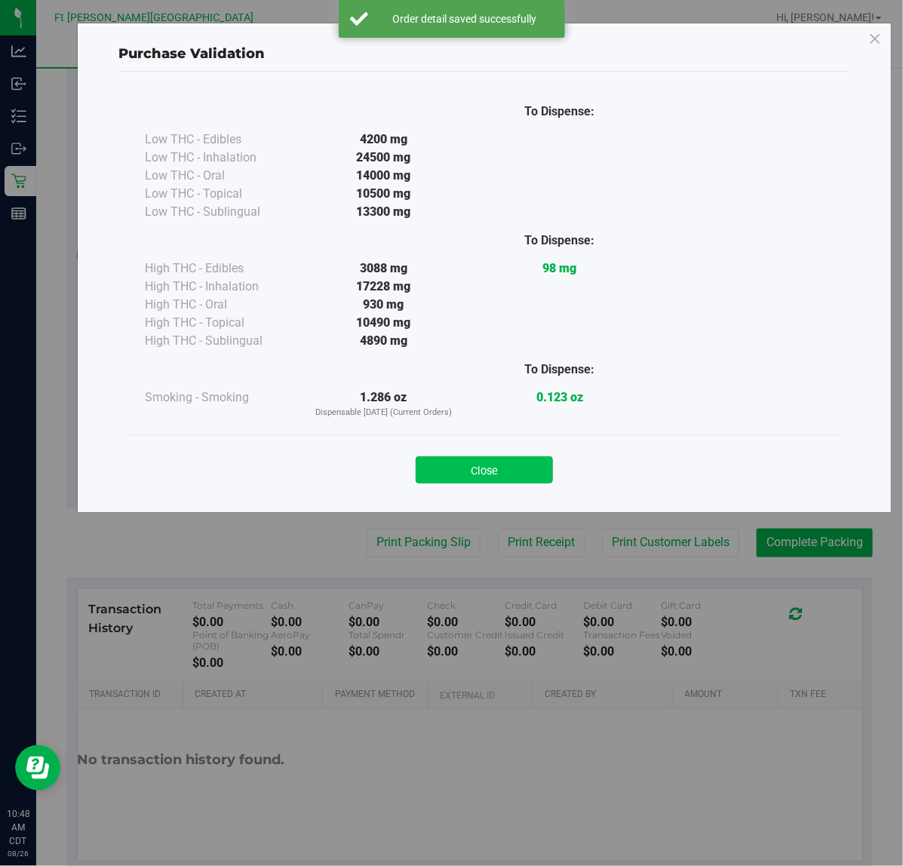
click at [498, 468] on button "Close" at bounding box center [484, 470] width 137 height 27
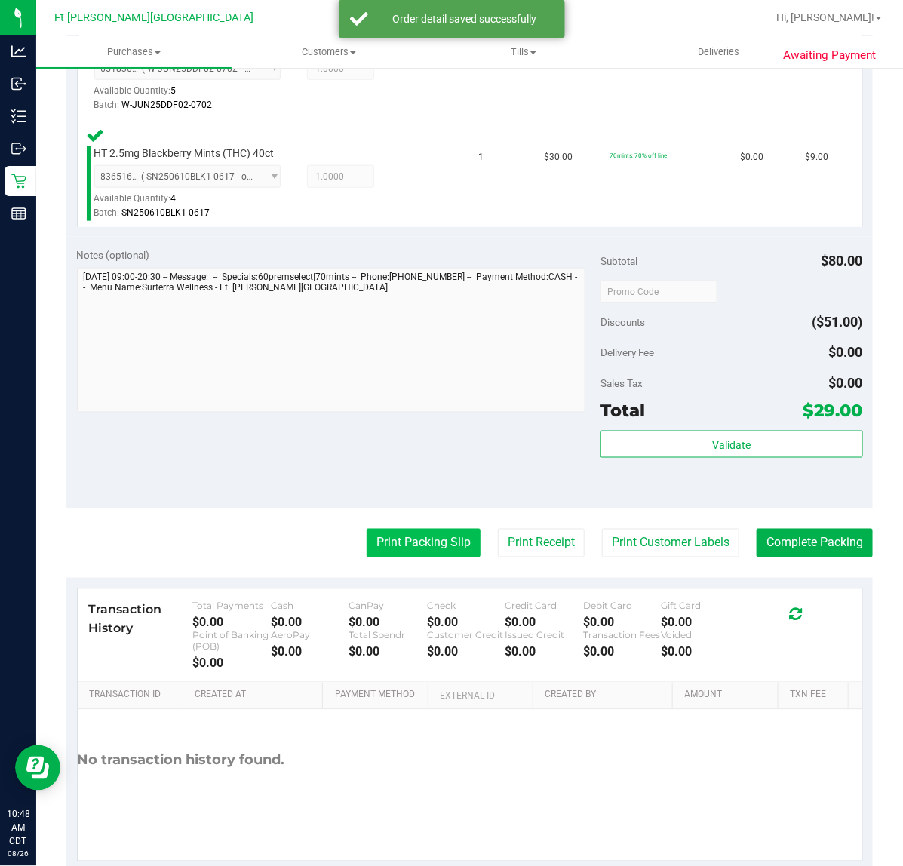
click at [414, 529] on button "Print Packing Slip" at bounding box center [424, 543] width 114 height 29
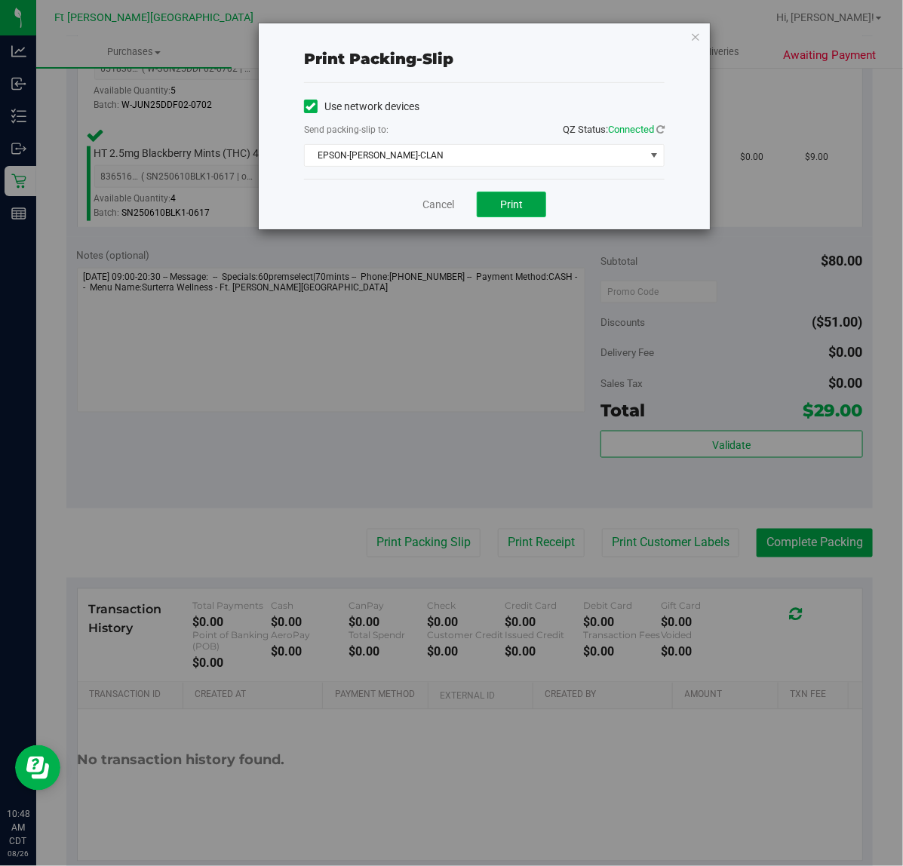
click at [504, 202] on span "Print" at bounding box center [511, 204] width 23 height 12
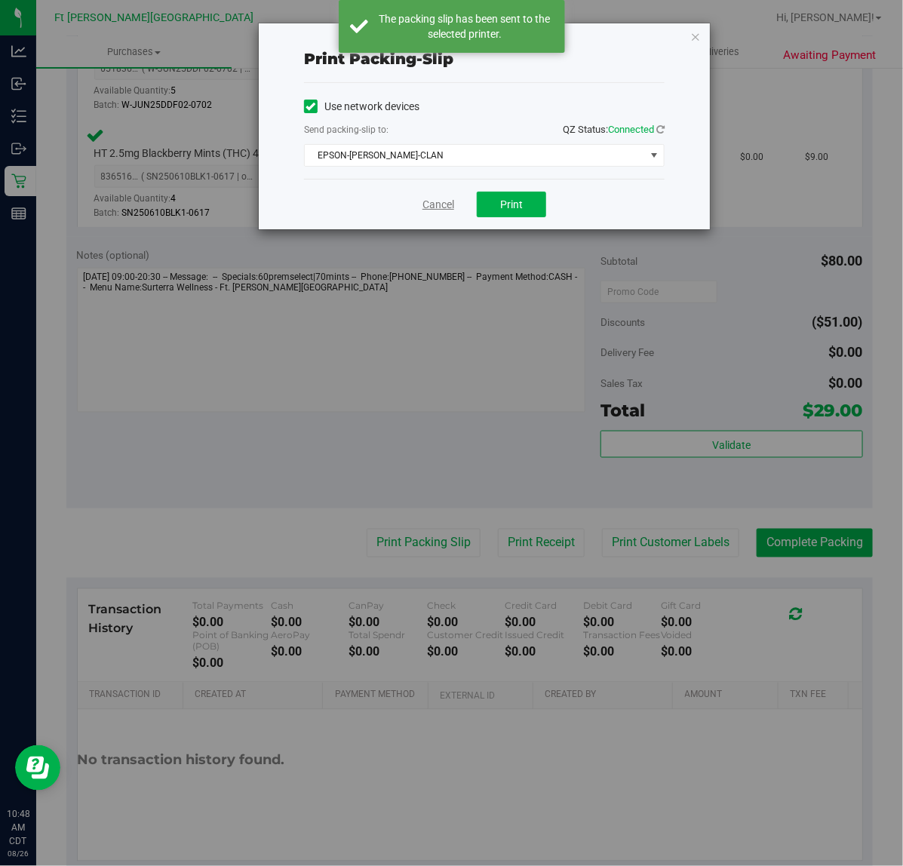
click at [431, 204] on link "Cancel" at bounding box center [439, 205] width 32 height 16
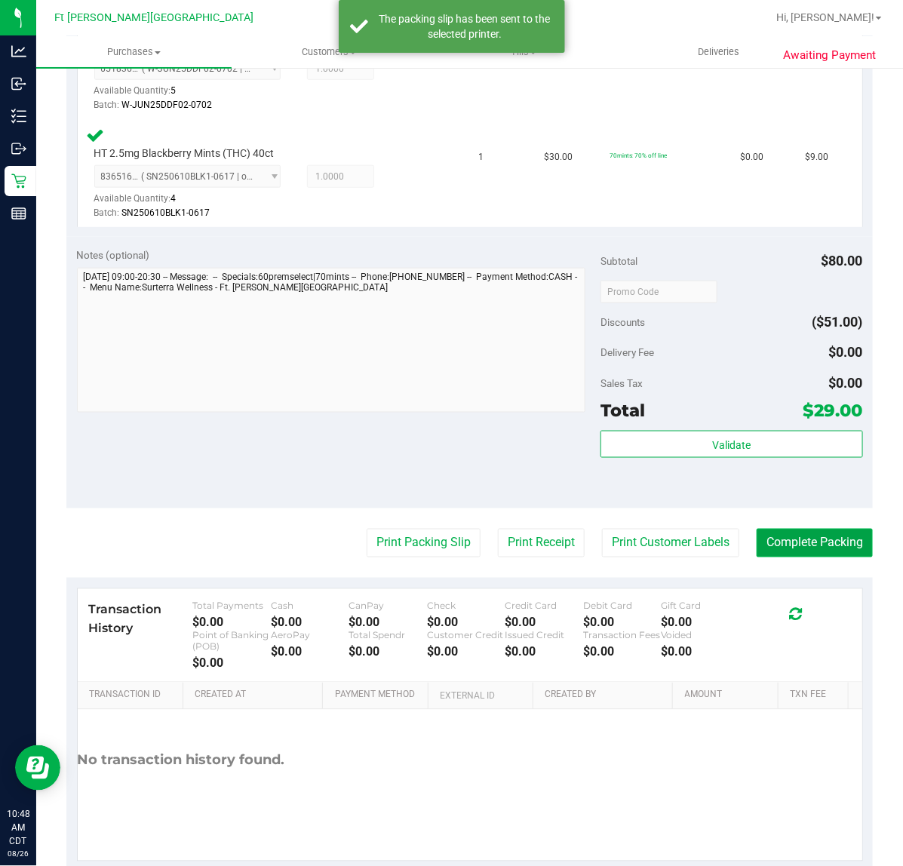
click at [819, 534] on button "Complete Packing" at bounding box center [815, 543] width 116 height 29
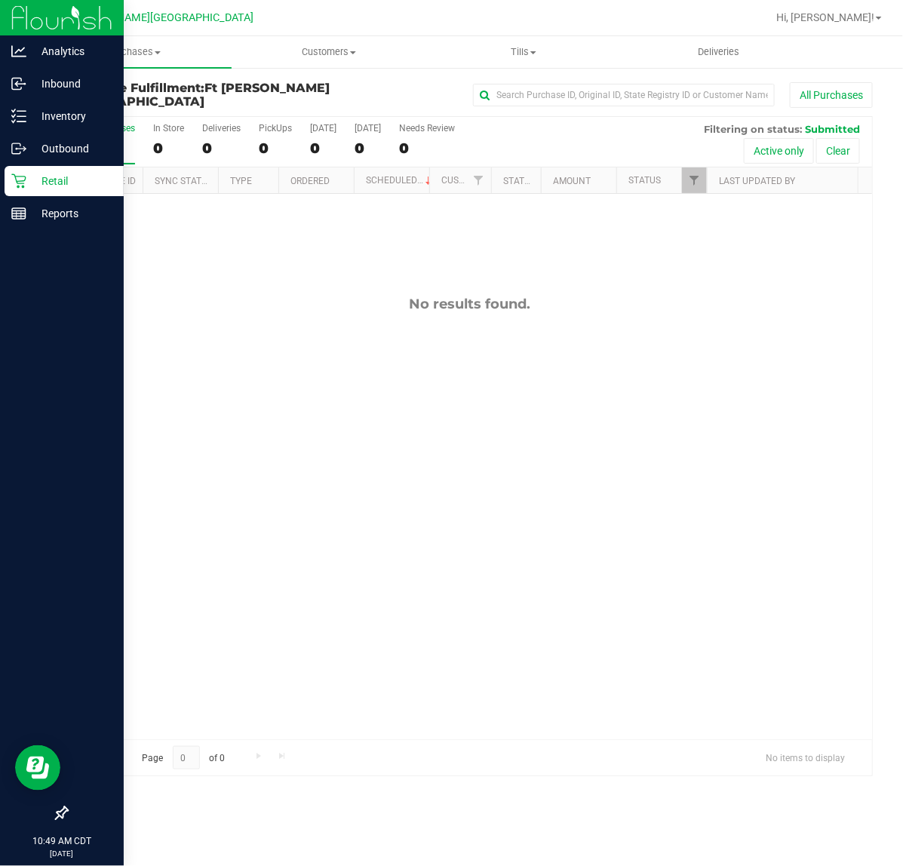
click at [29, 183] on p "Retail" at bounding box center [71, 181] width 91 height 18
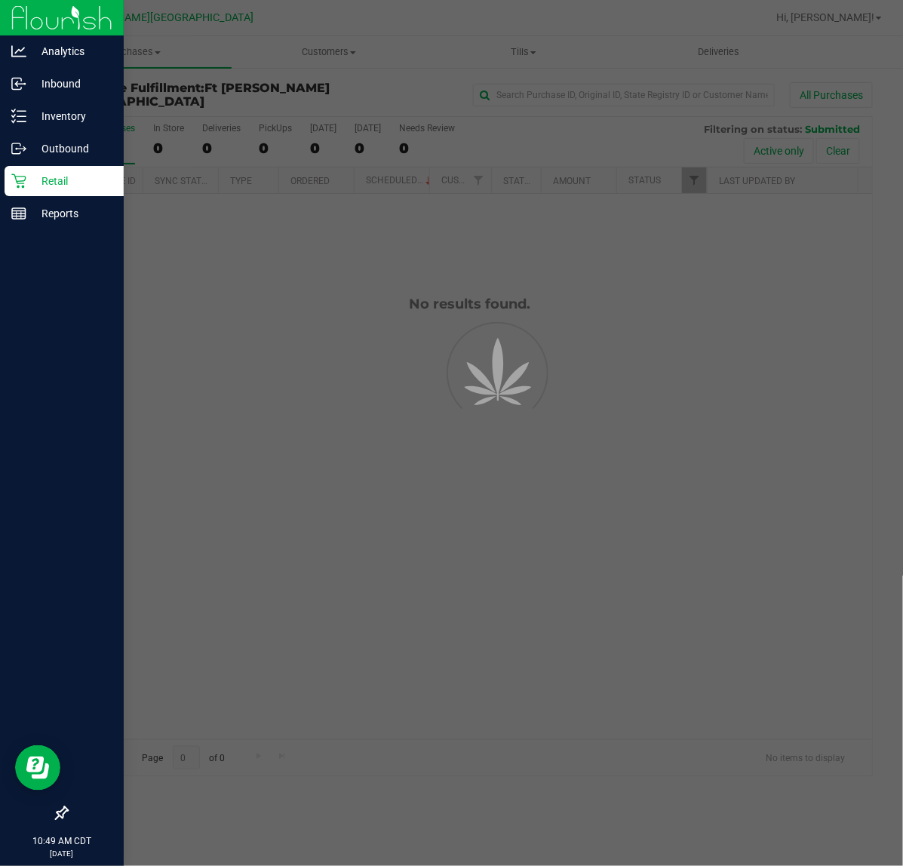
click at [29, 183] on p "Retail" at bounding box center [71, 181] width 91 height 18
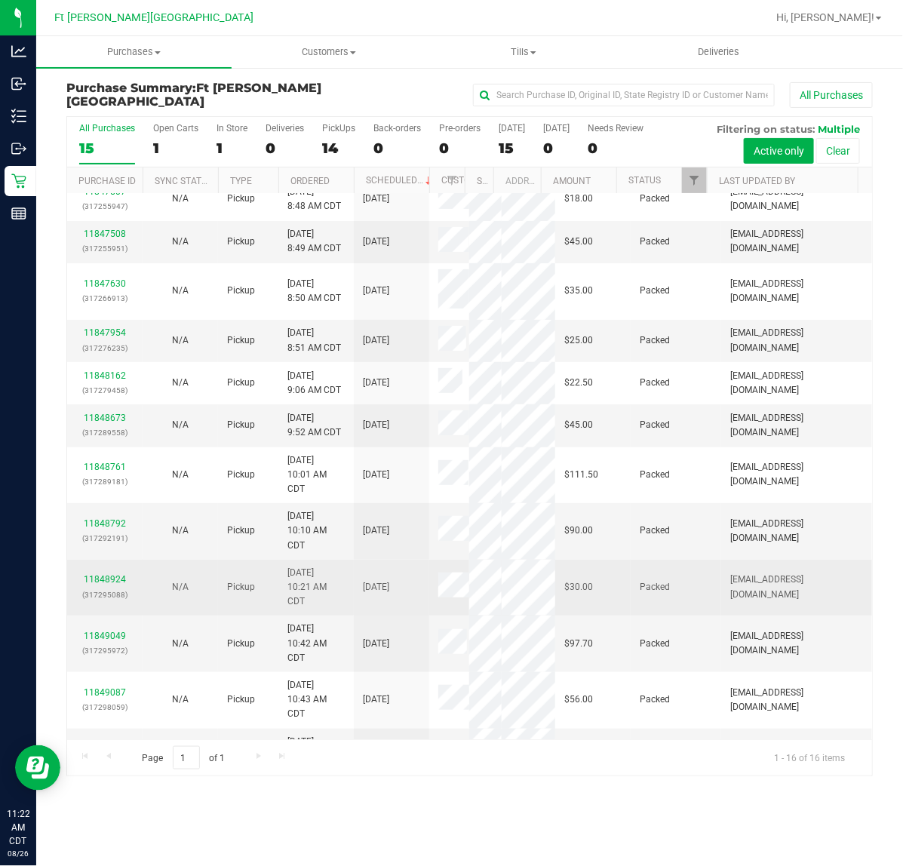
scroll to position [254, 0]
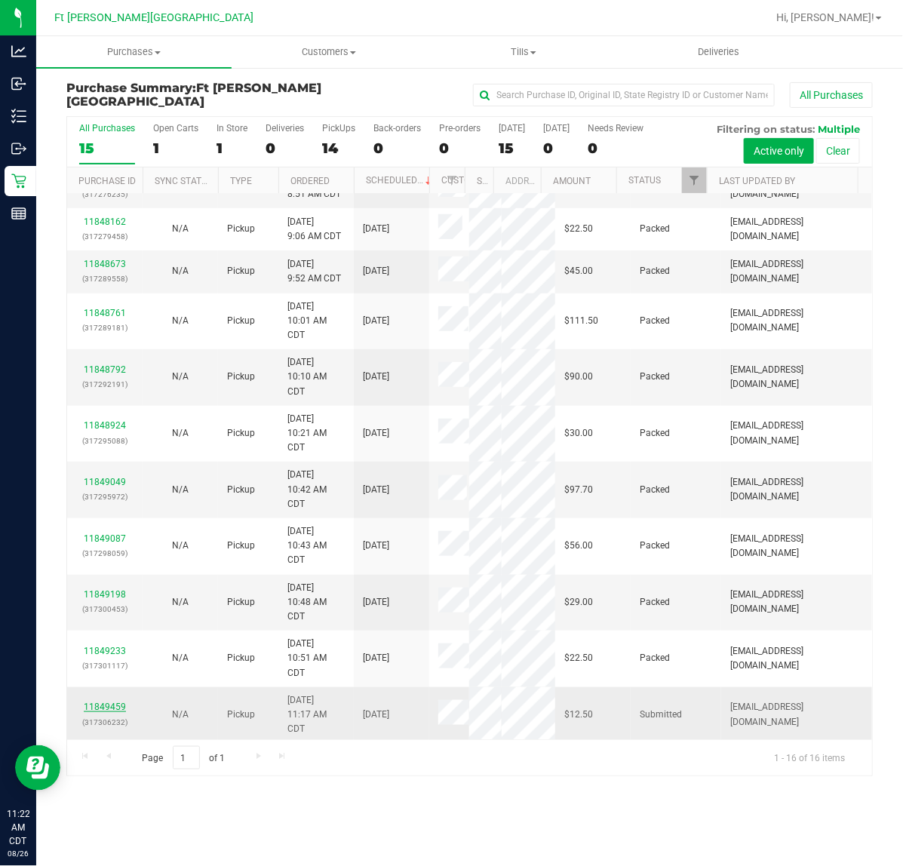
click at [91, 707] on link "11849459" at bounding box center [105, 707] width 42 height 11
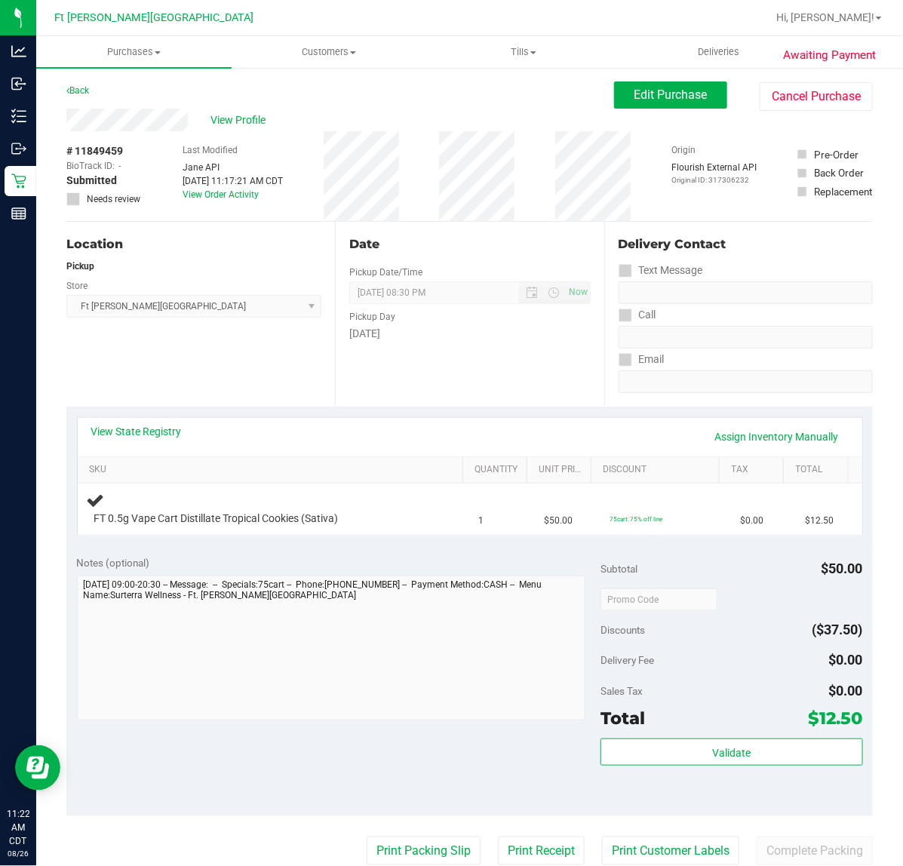
click at [411, 570] on div "Notes (optional)" at bounding box center [339, 562] width 525 height 15
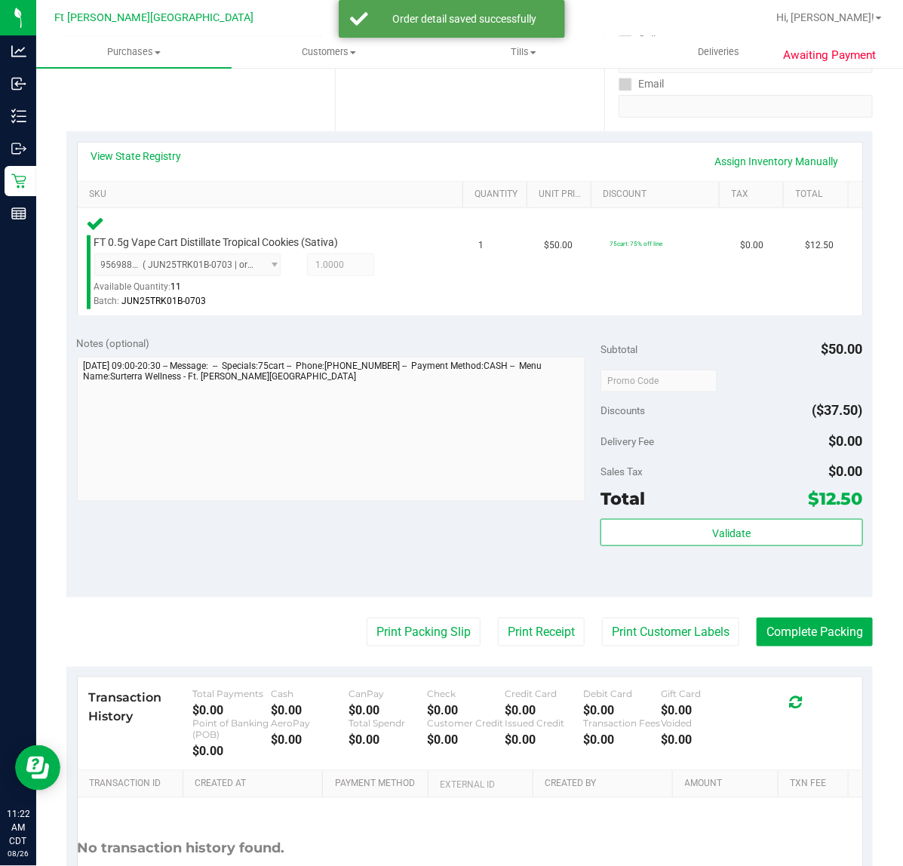
scroll to position [377, 0]
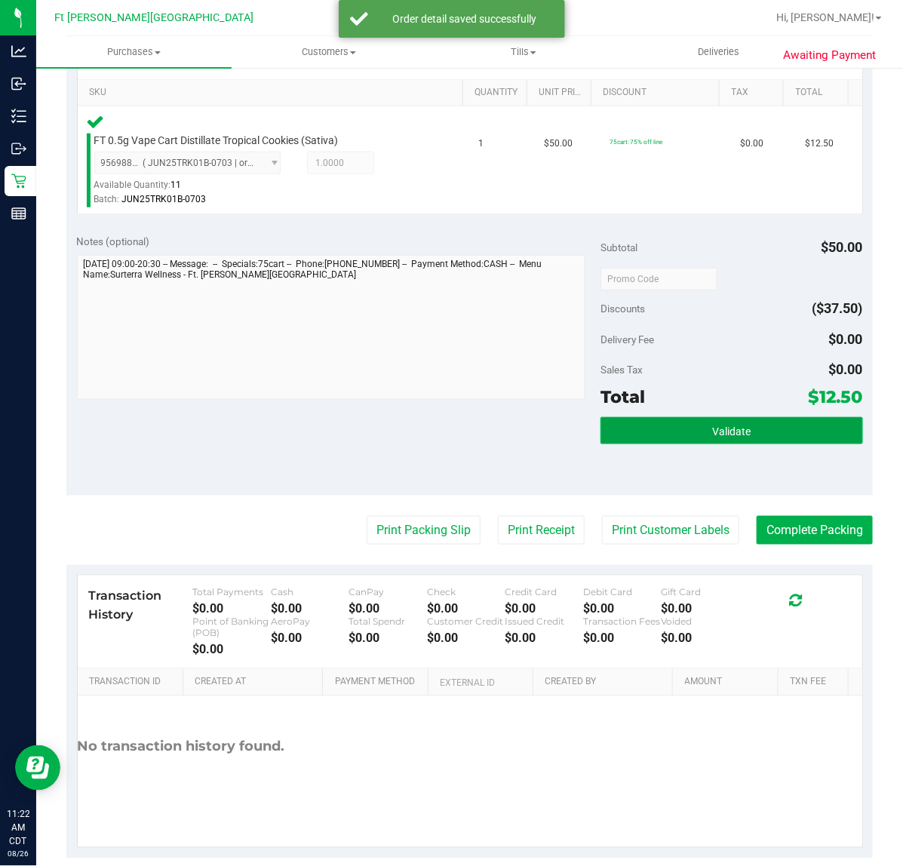
click at [712, 429] on span "Validate" at bounding box center [731, 432] width 38 height 12
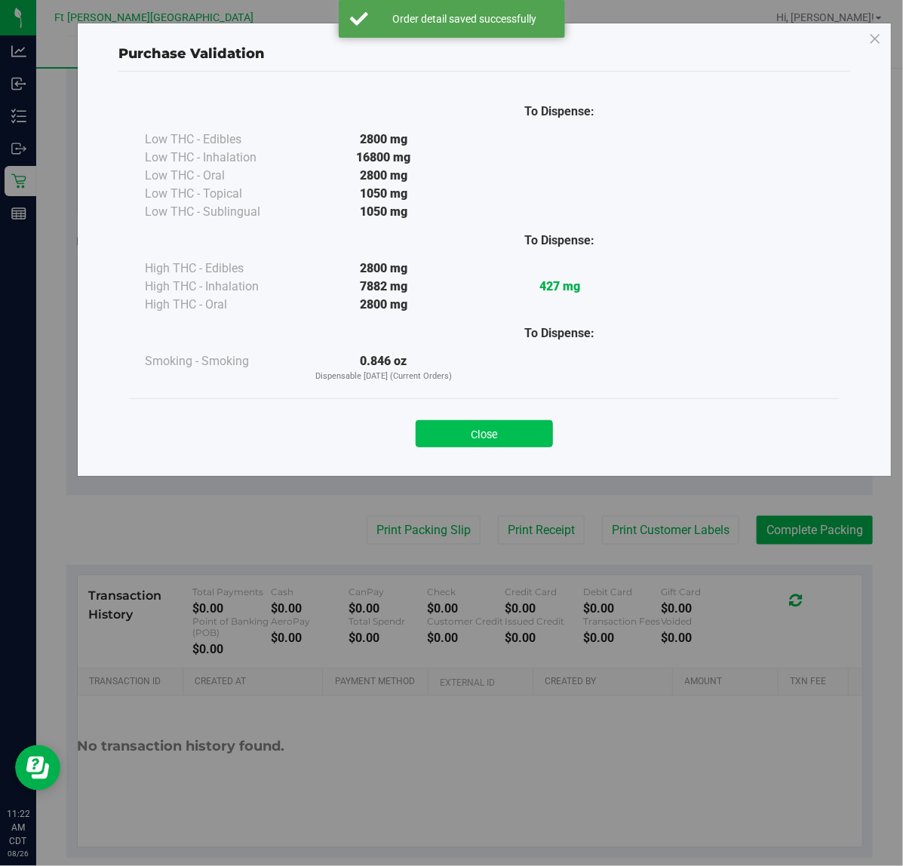
click at [521, 439] on button "Close" at bounding box center [484, 433] width 137 height 27
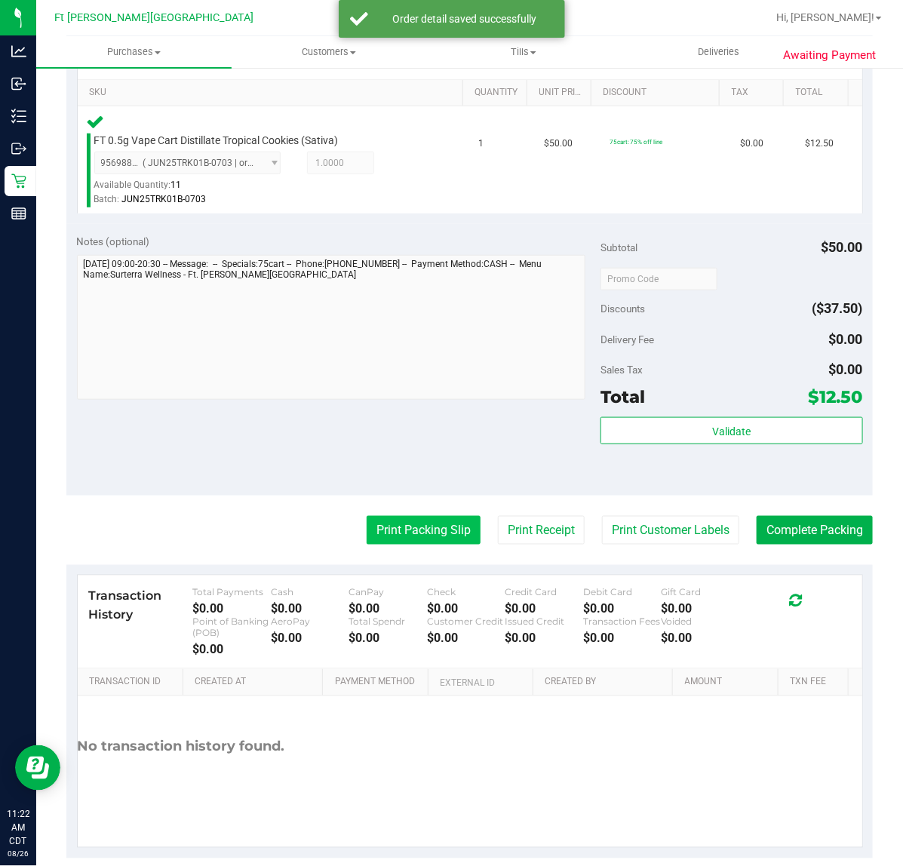
click at [421, 523] on button "Print Packing Slip" at bounding box center [424, 530] width 114 height 29
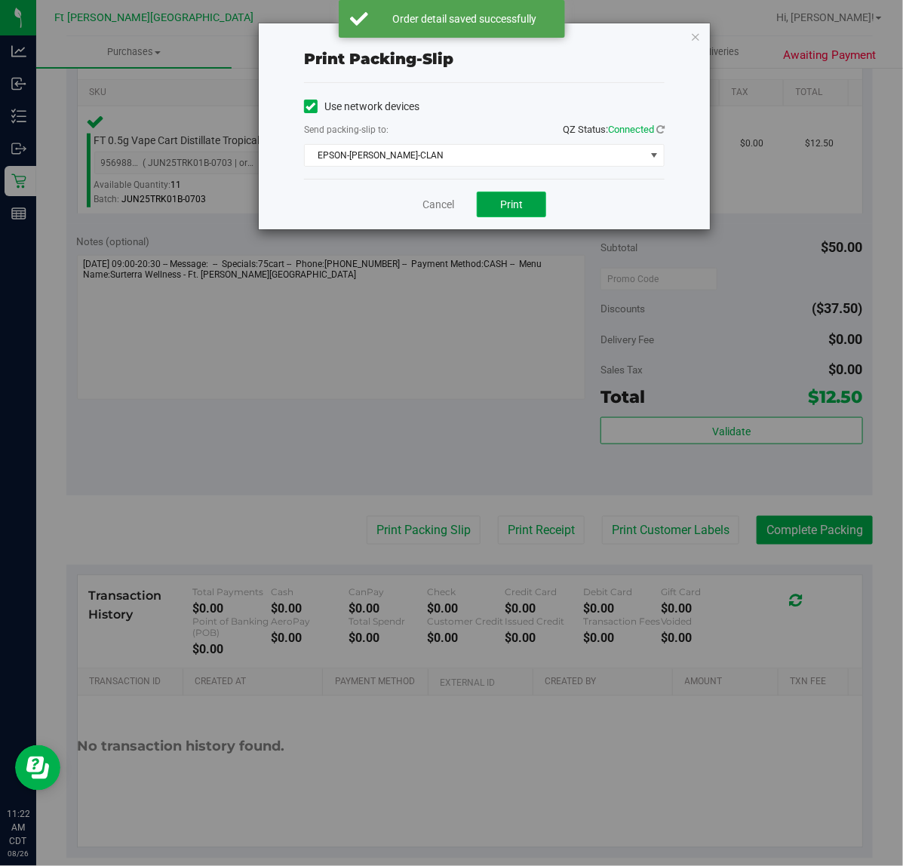
click at [518, 208] on span "Print" at bounding box center [511, 204] width 23 height 12
click at [428, 205] on link "Cancel" at bounding box center [439, 205] width 32 height 16
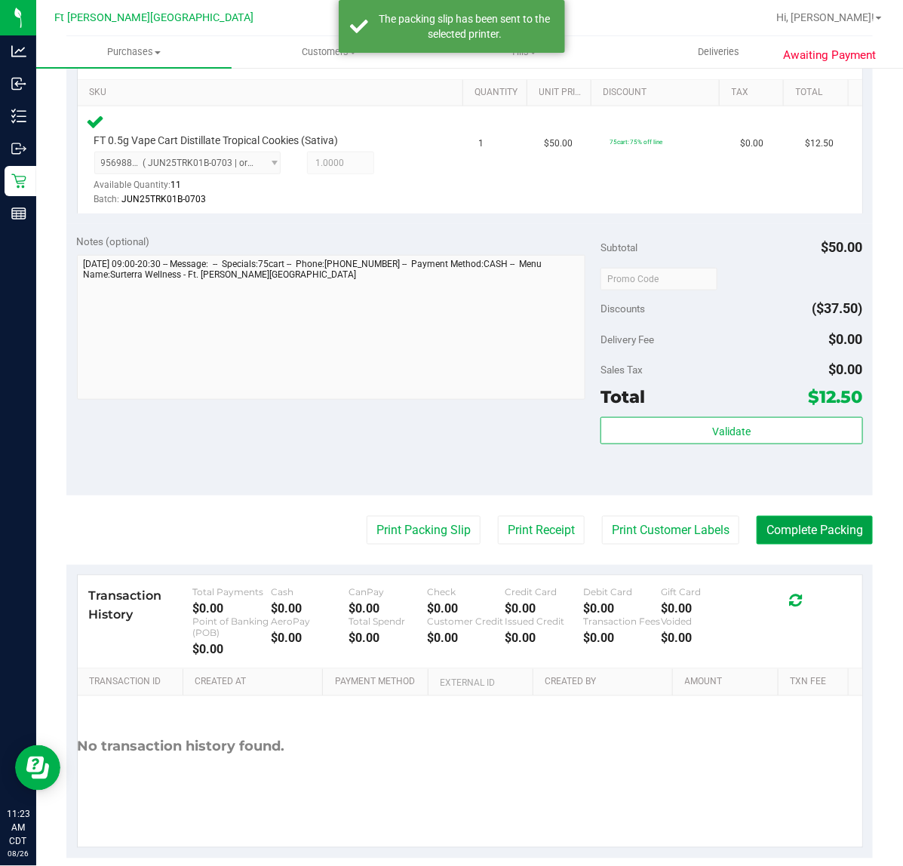
click at [765, 532] on button "Complete Packing" at bounding box center [815, 530] width 116 height 29
